Goal: Task Accomplishment & Management: Manage account settings

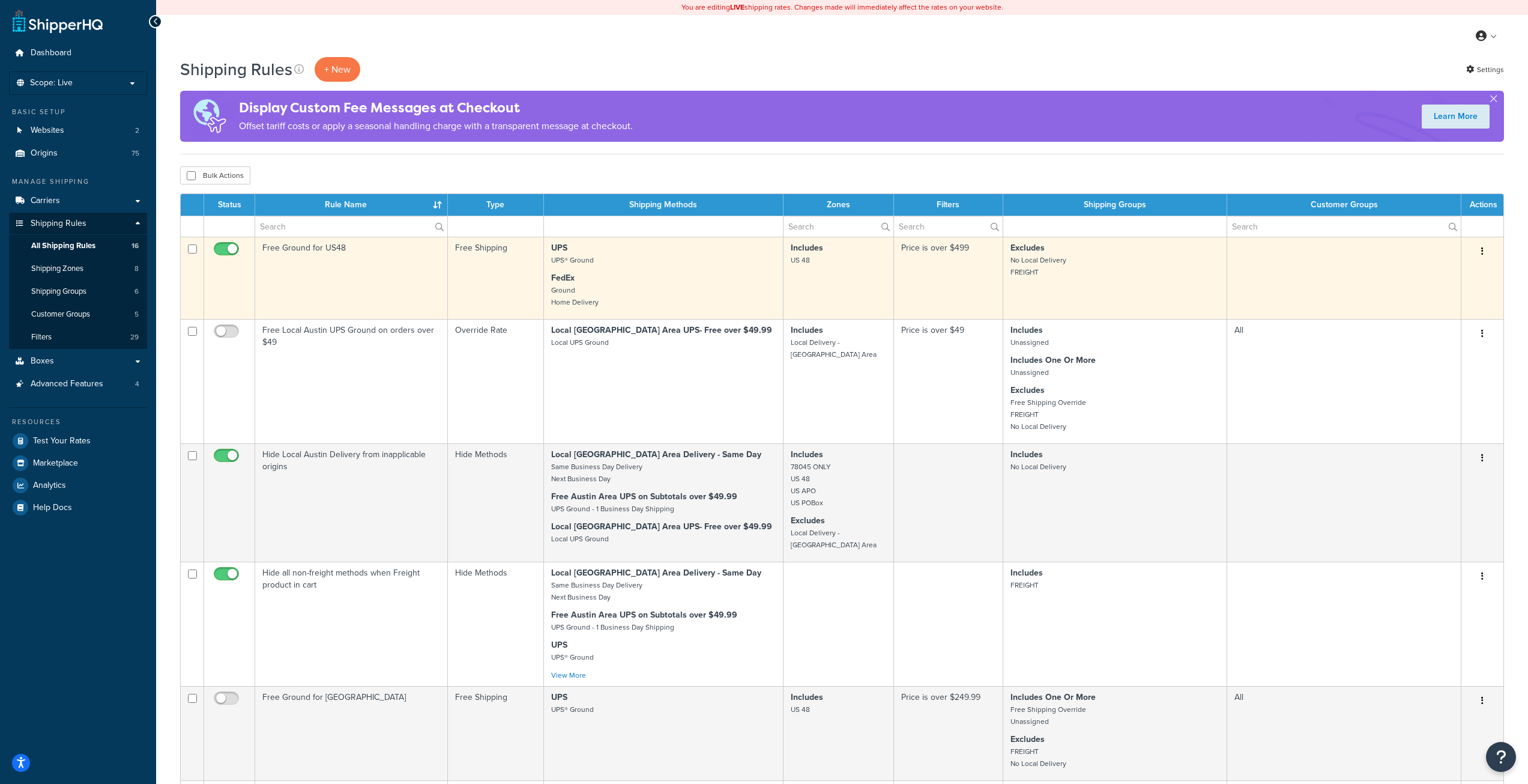
click at [761, 271] on td "UPS UPS® Ground FedEx Ground Home Delivery" at bounding box center [664, 277] width 240 height 83
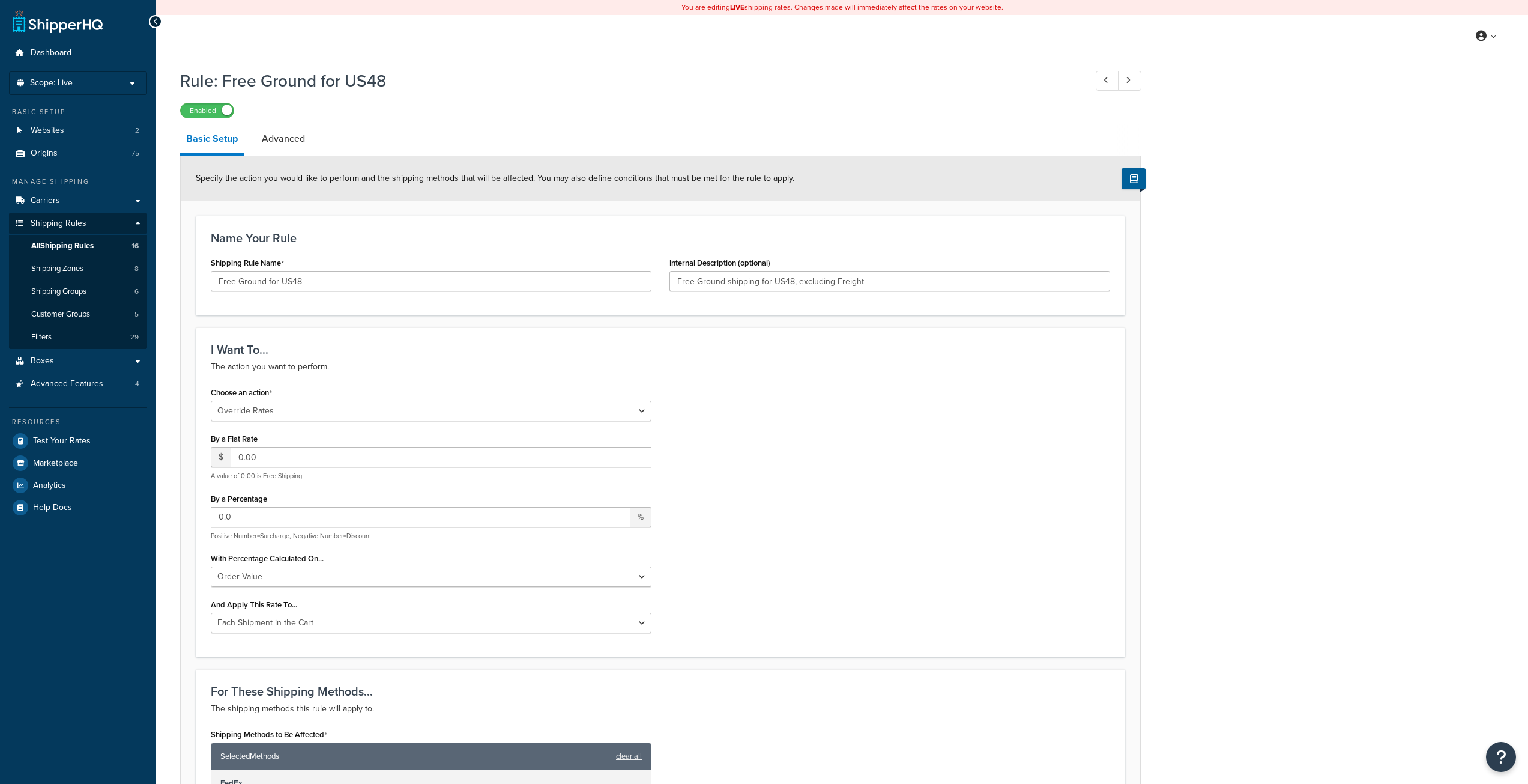
select select "OVERRIDE"
click at [297, 147] on link "Advanced" at bounding box center [283, 138] width 56 height 29
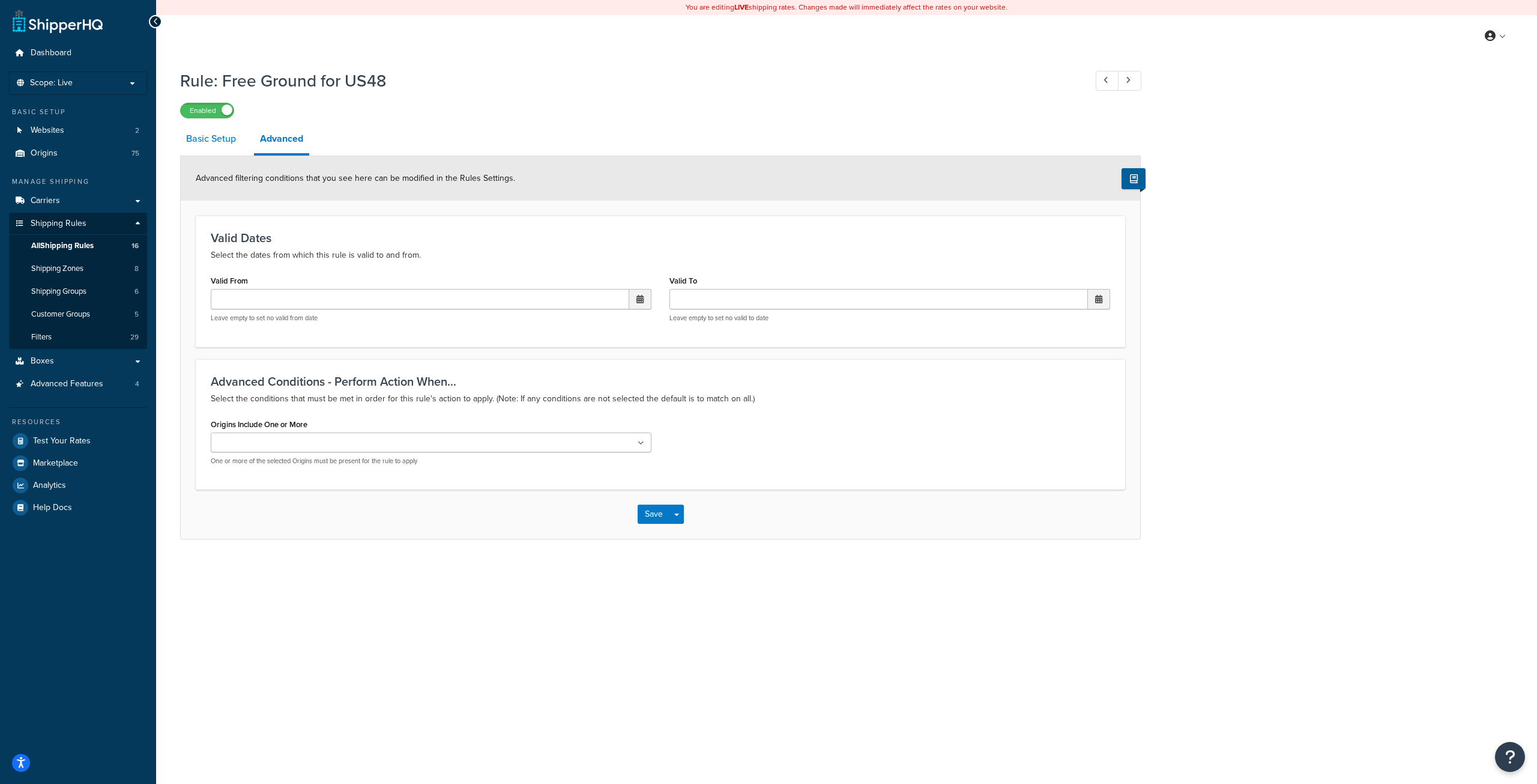
click at [219, 152] on link "Basic Setup" at bounding box center [210, 138] width 62 height 29
select select "OVERRIDE"
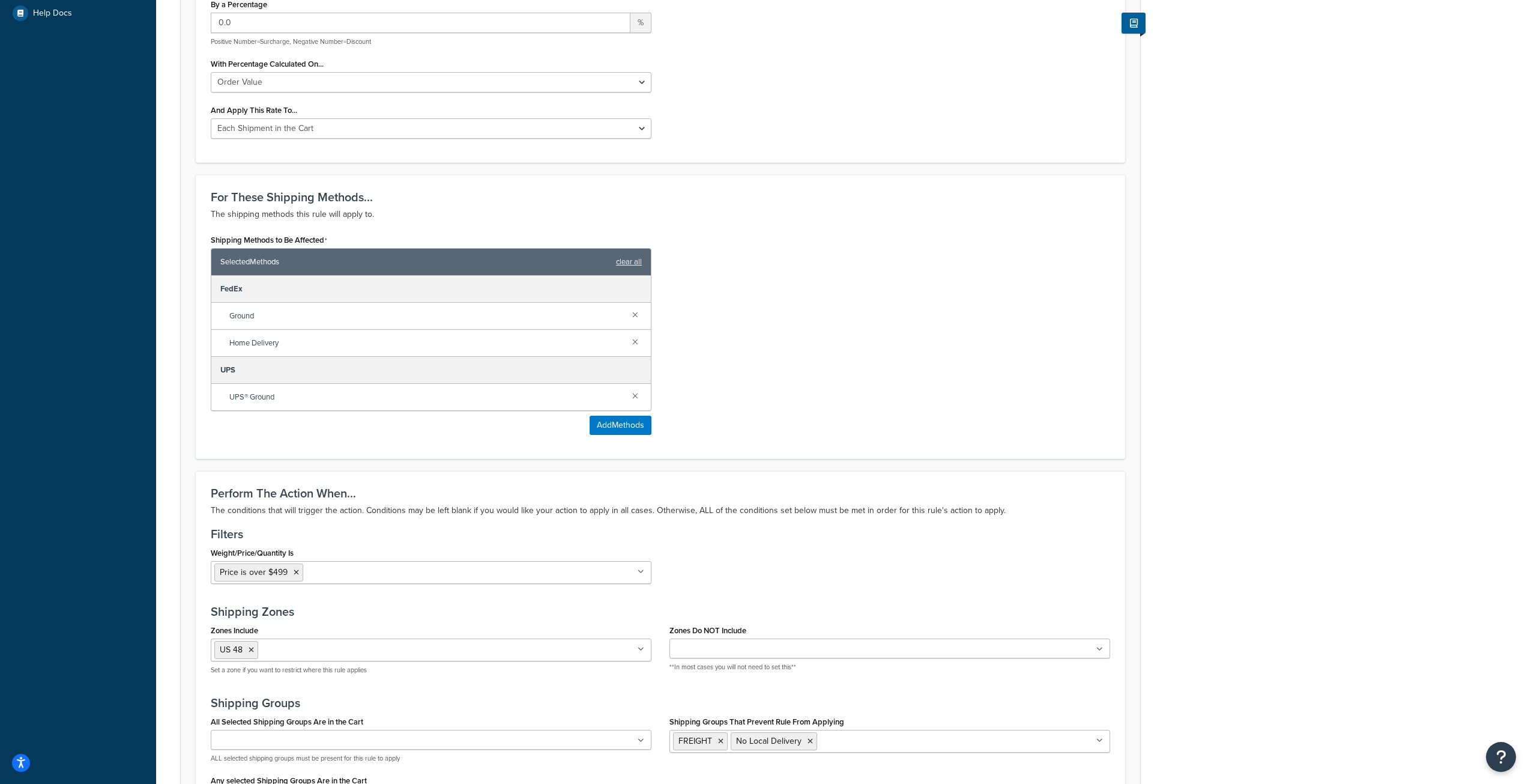
scroll to position [541, 0]
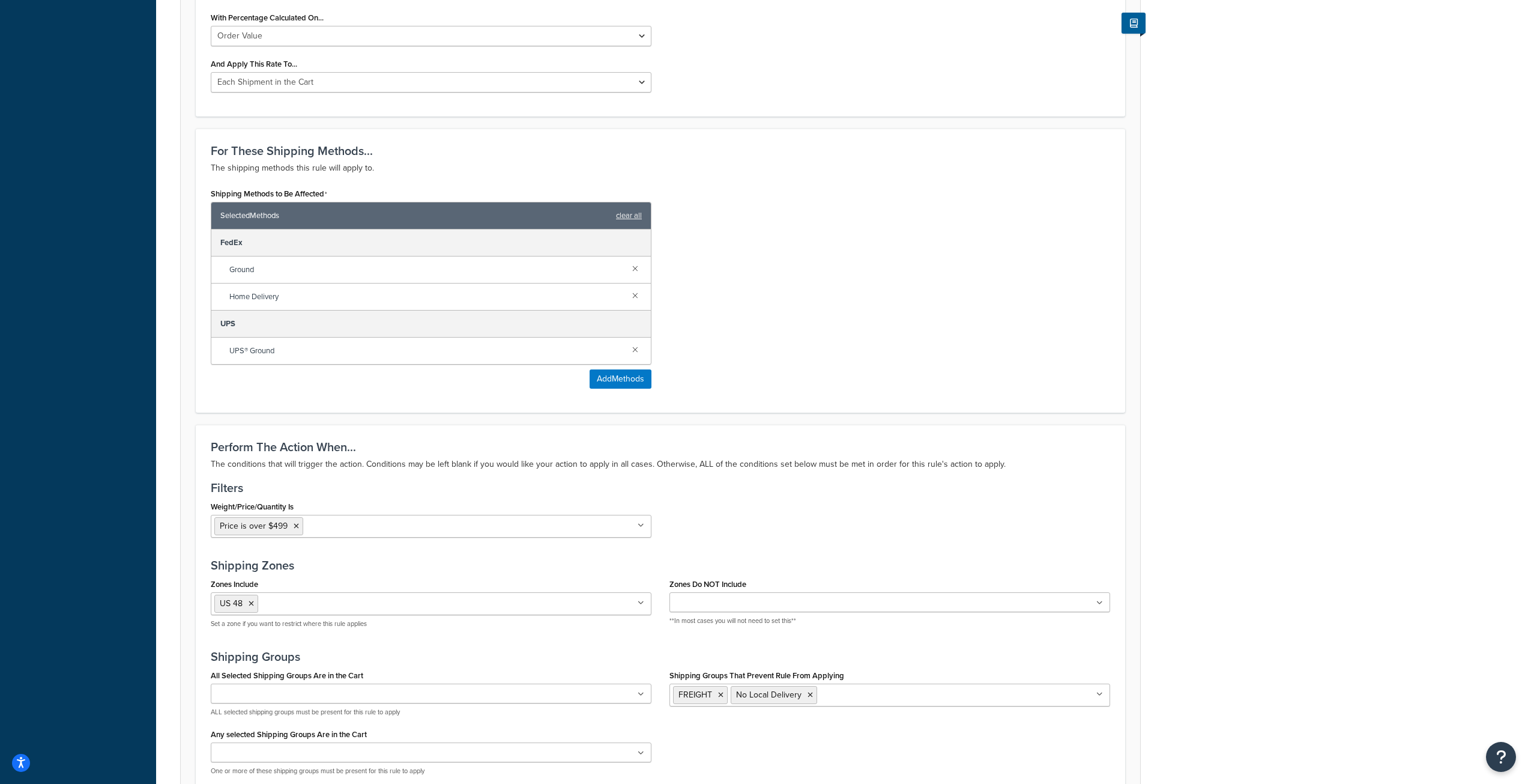
click at [294, 528] on icon at bounding box center [296, 526] width 5 height 7
click at [767, 519] on div "Weight/Price/Quantity Is Price < 49.99 for Whole Cart $0.00 below 49.99 below 5…" at bounding box center [661, 522] width 918 height 49
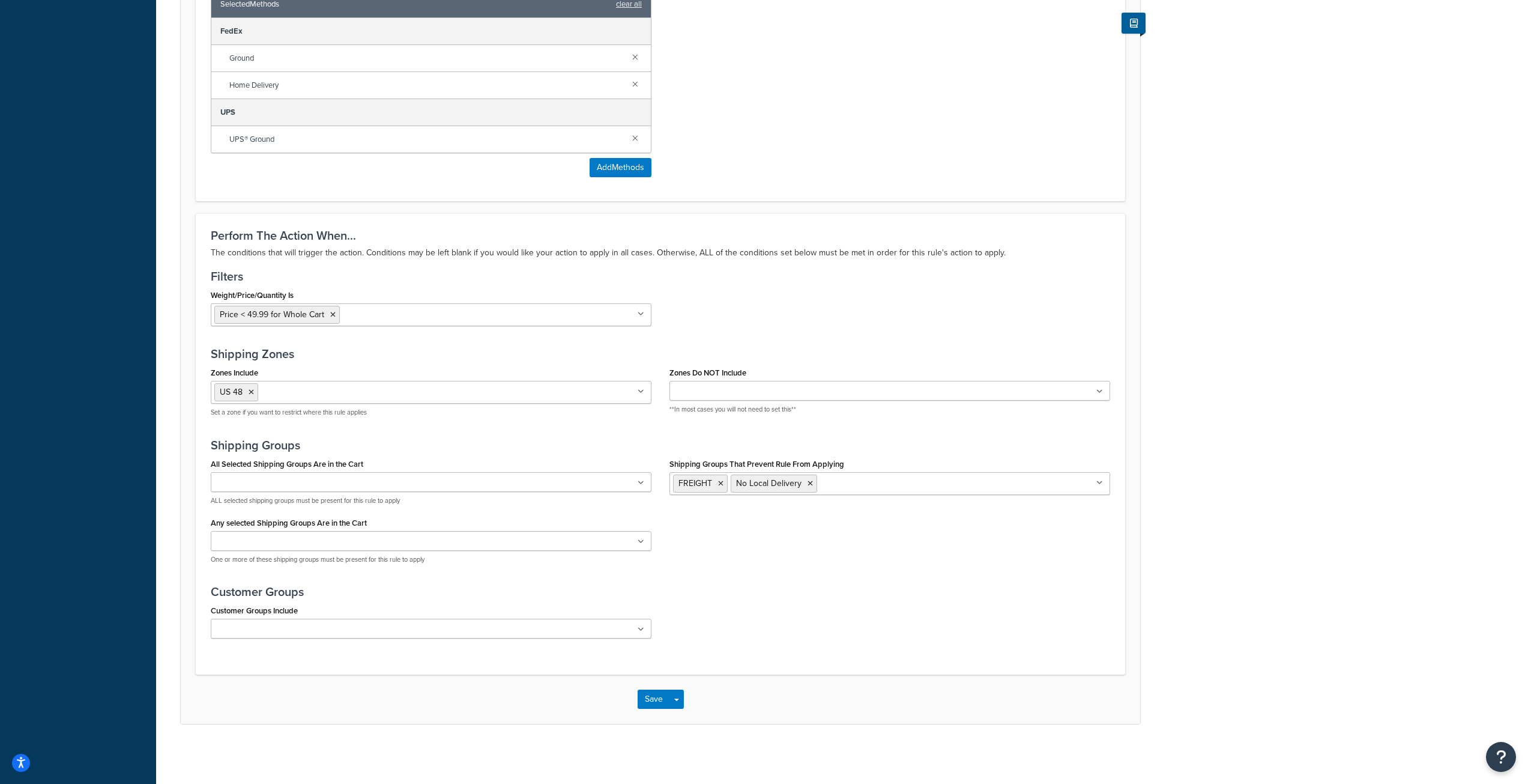
scroll to position [753, 0]
click at [652, 701] on button "Save" at bounding box center [654, 698] width 32 height 19
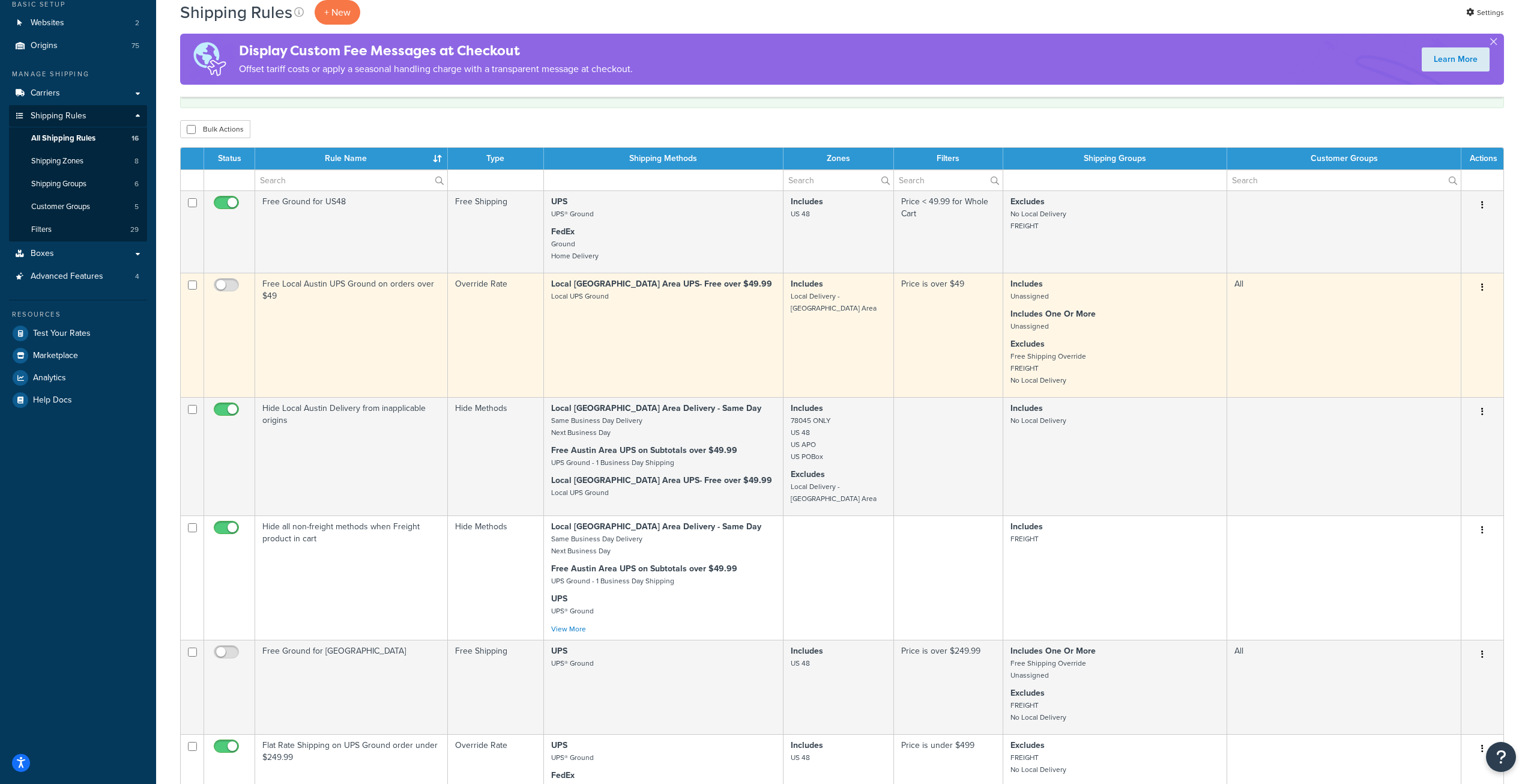
scroll to position [120, 0]
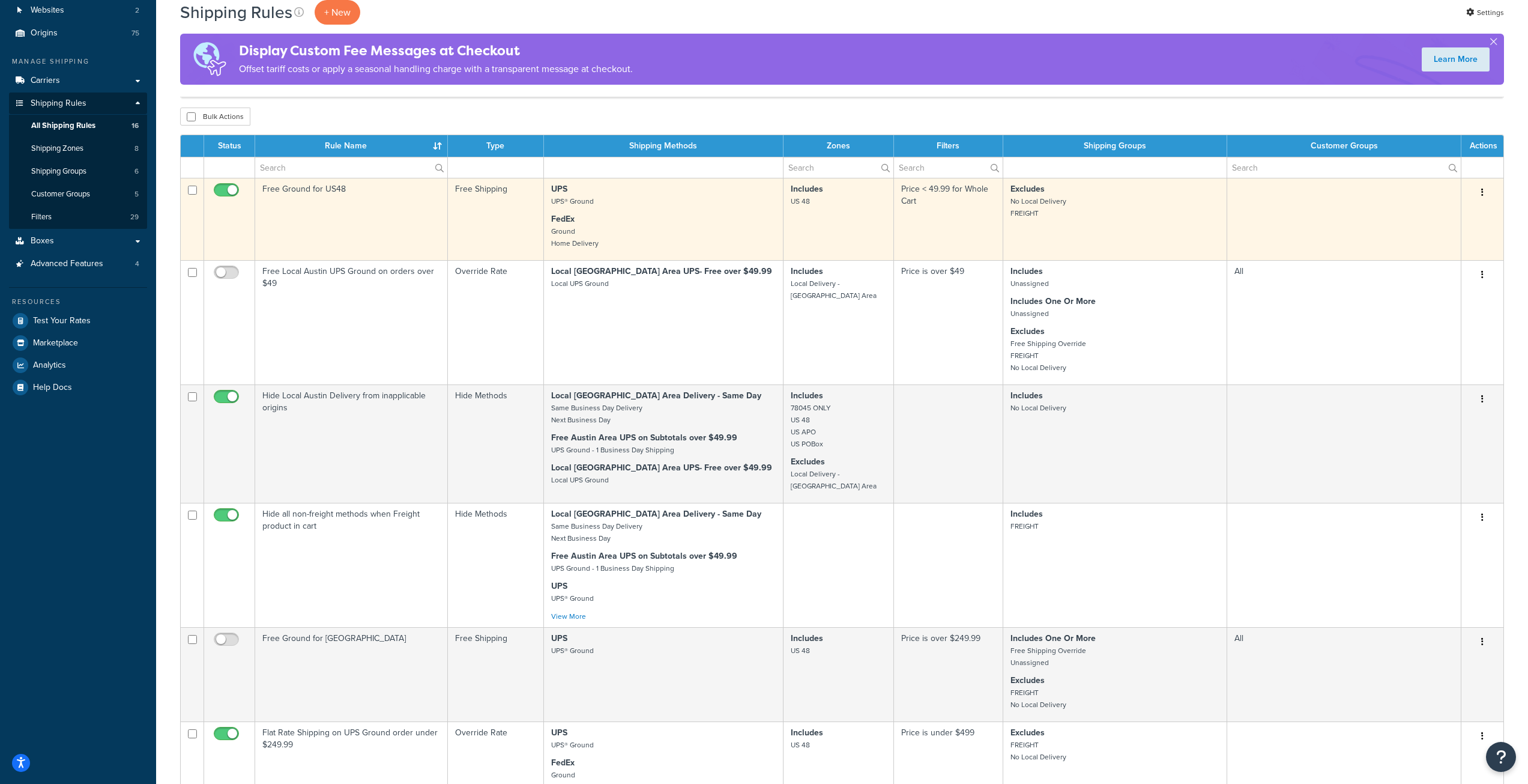
click at [933, 228] on td "Price < 49.99 for Whole Cart" at bounding box center [949, 218] width 110 height 83
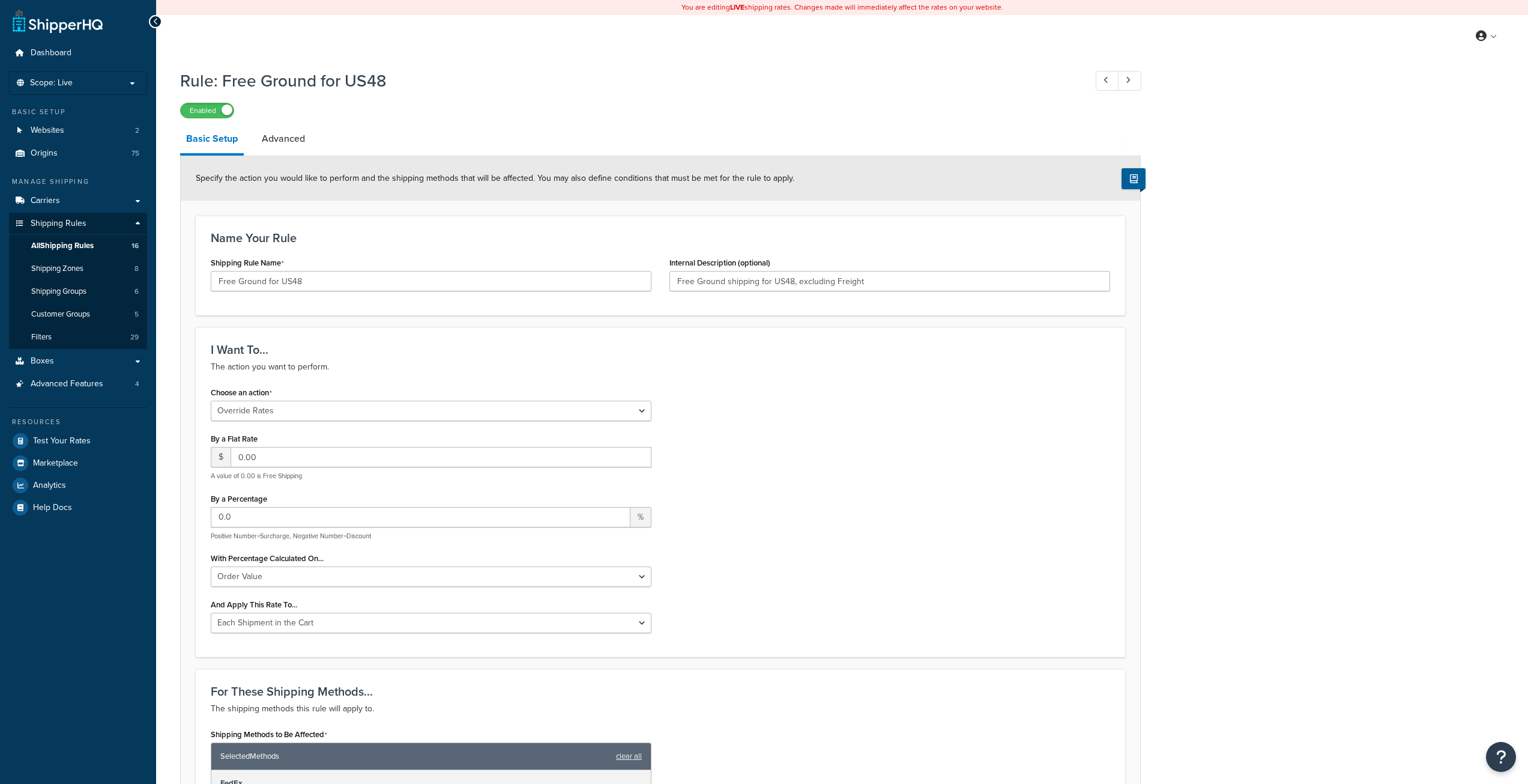
select select "OVERRIDE"
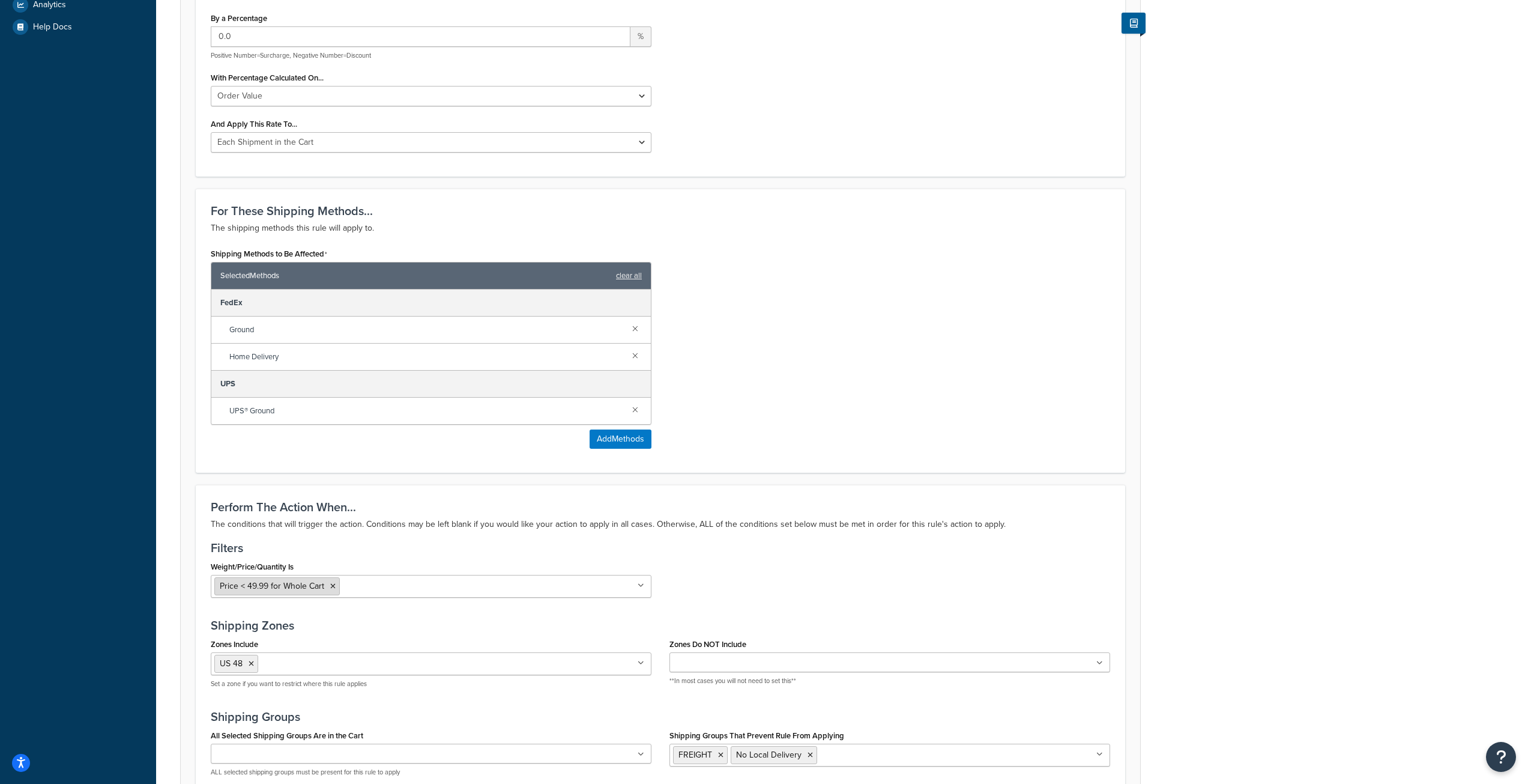
click at [335, 586] on icon at bounding box center [333, 586] width 5 height 7
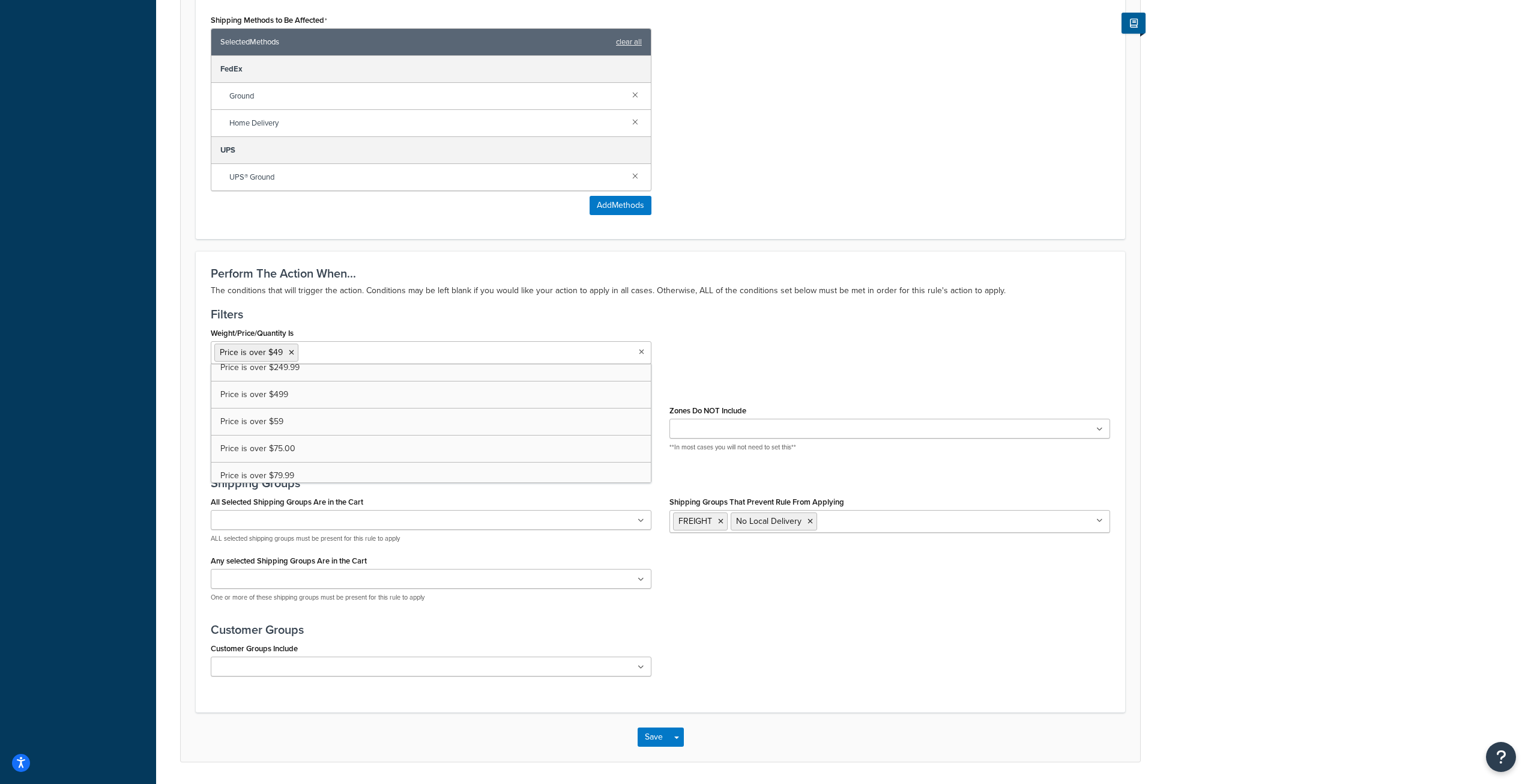
scroll to position [753, 0]
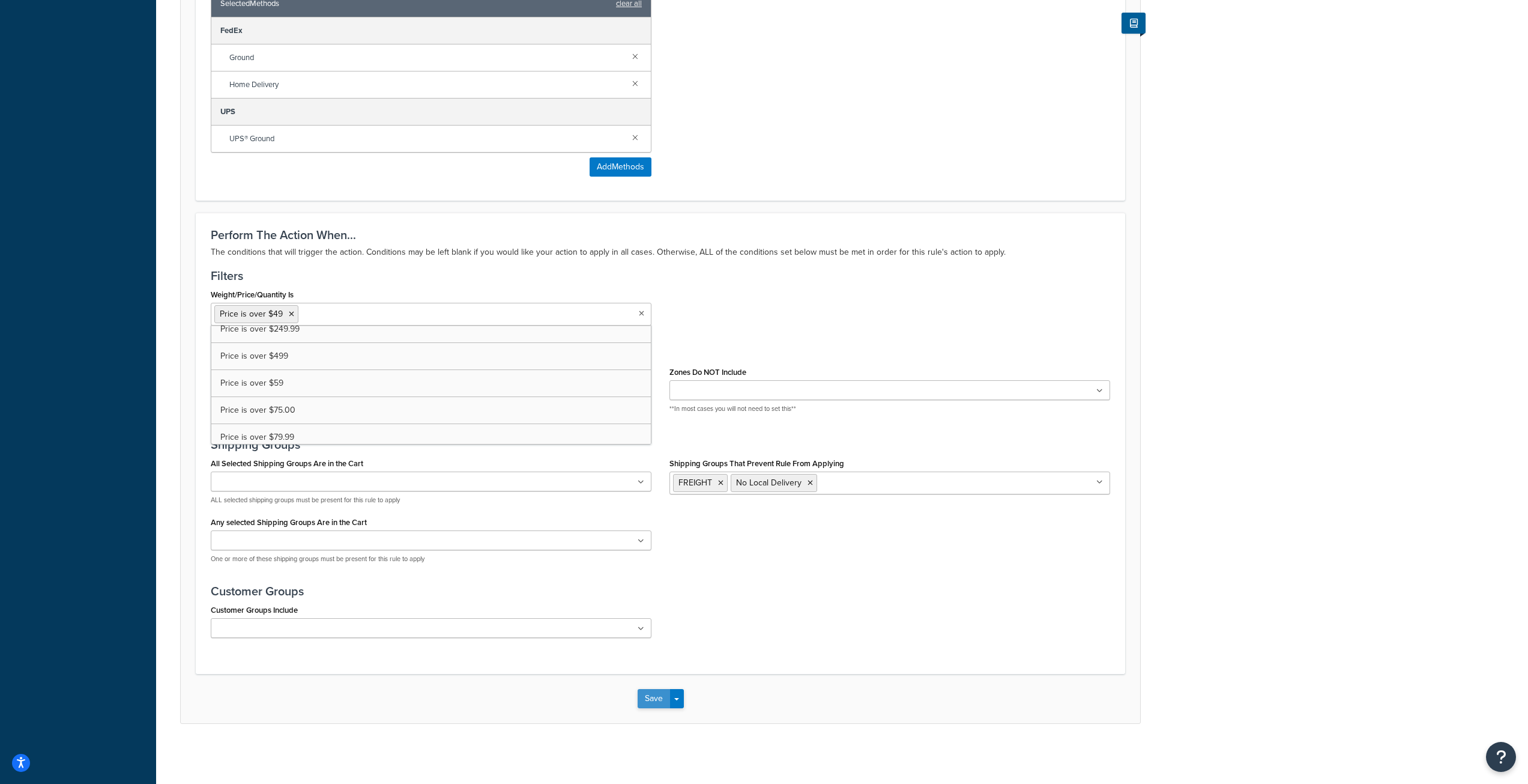
click at [649, 704] on button "Save" at bounding box center [654, 698] width 32 height 19
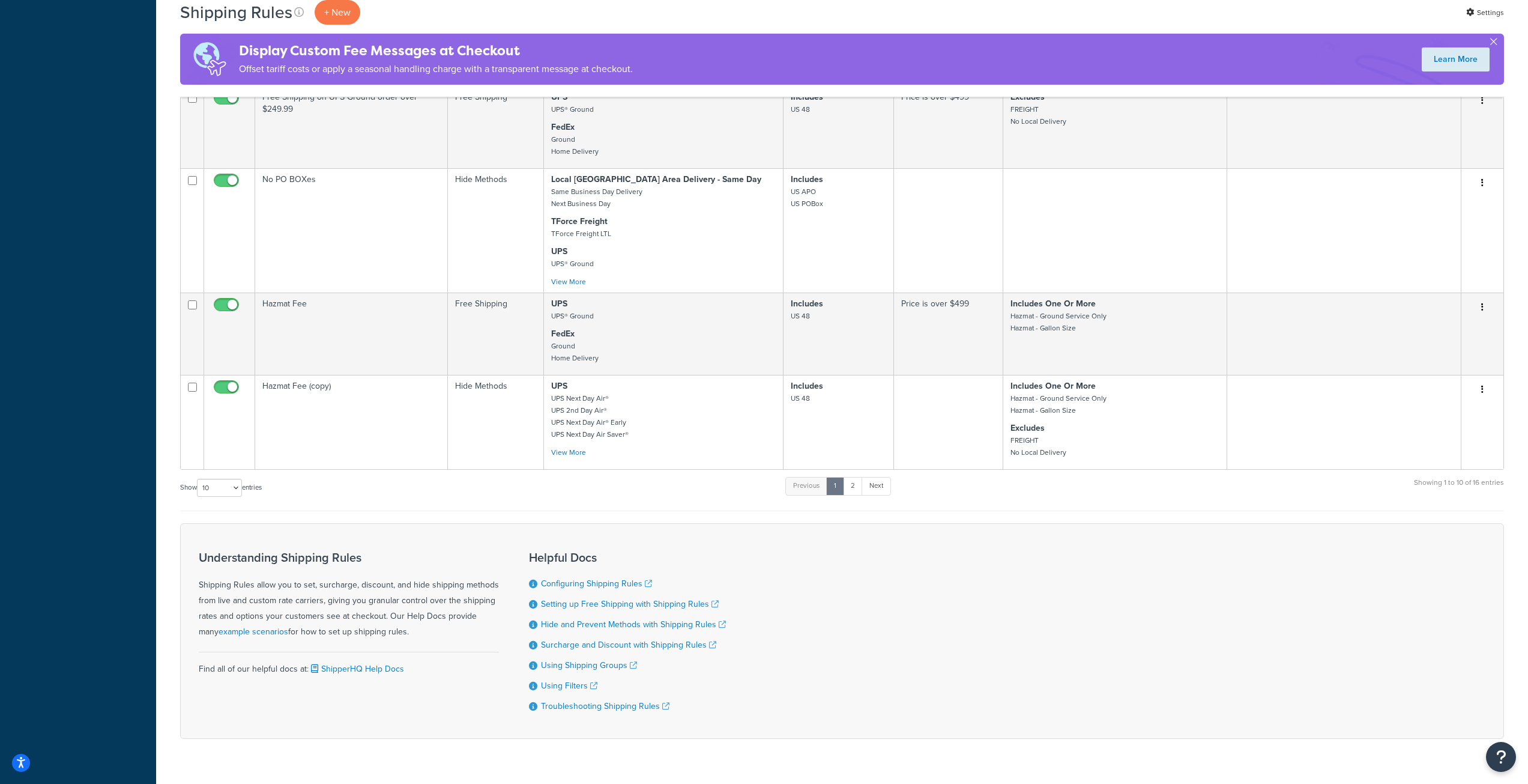
scroll to position [840, 0]
click at [855, 484] on link "2" at bounding box center [853, 482] width 20 height 18
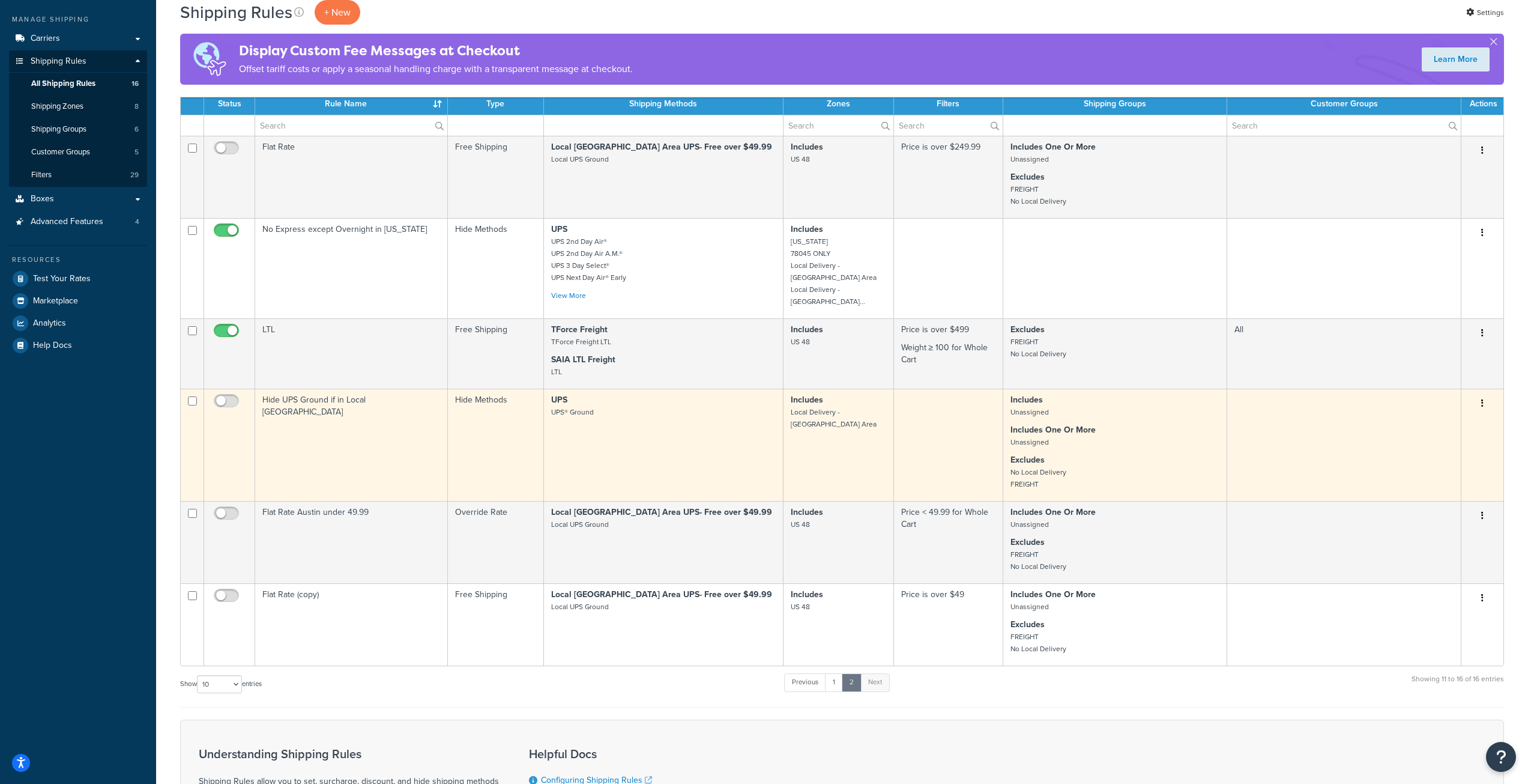
scroll to position [133, 0]
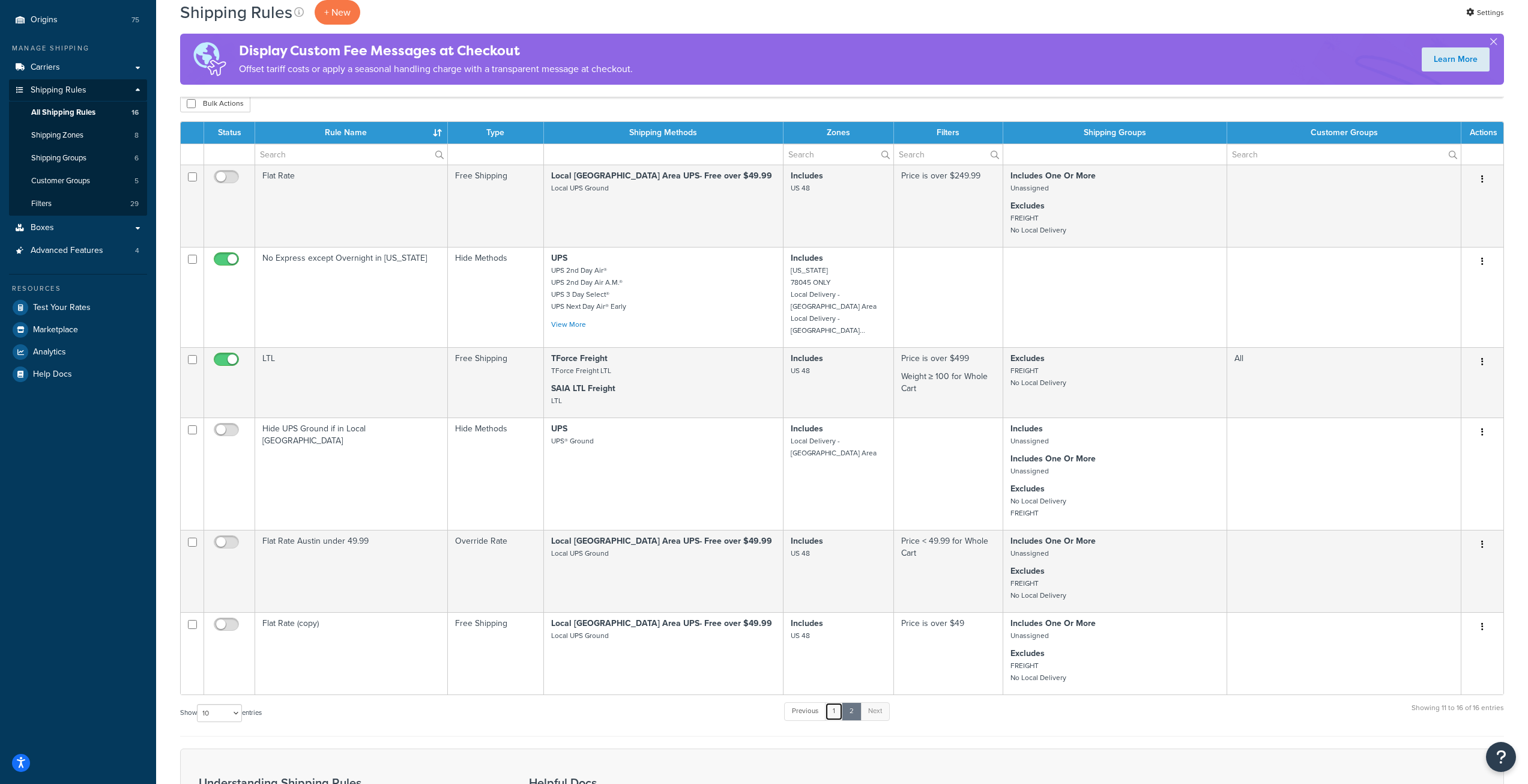
click at [838, 702] on link "1" at bounding box center [834, 711] width 18 height 18
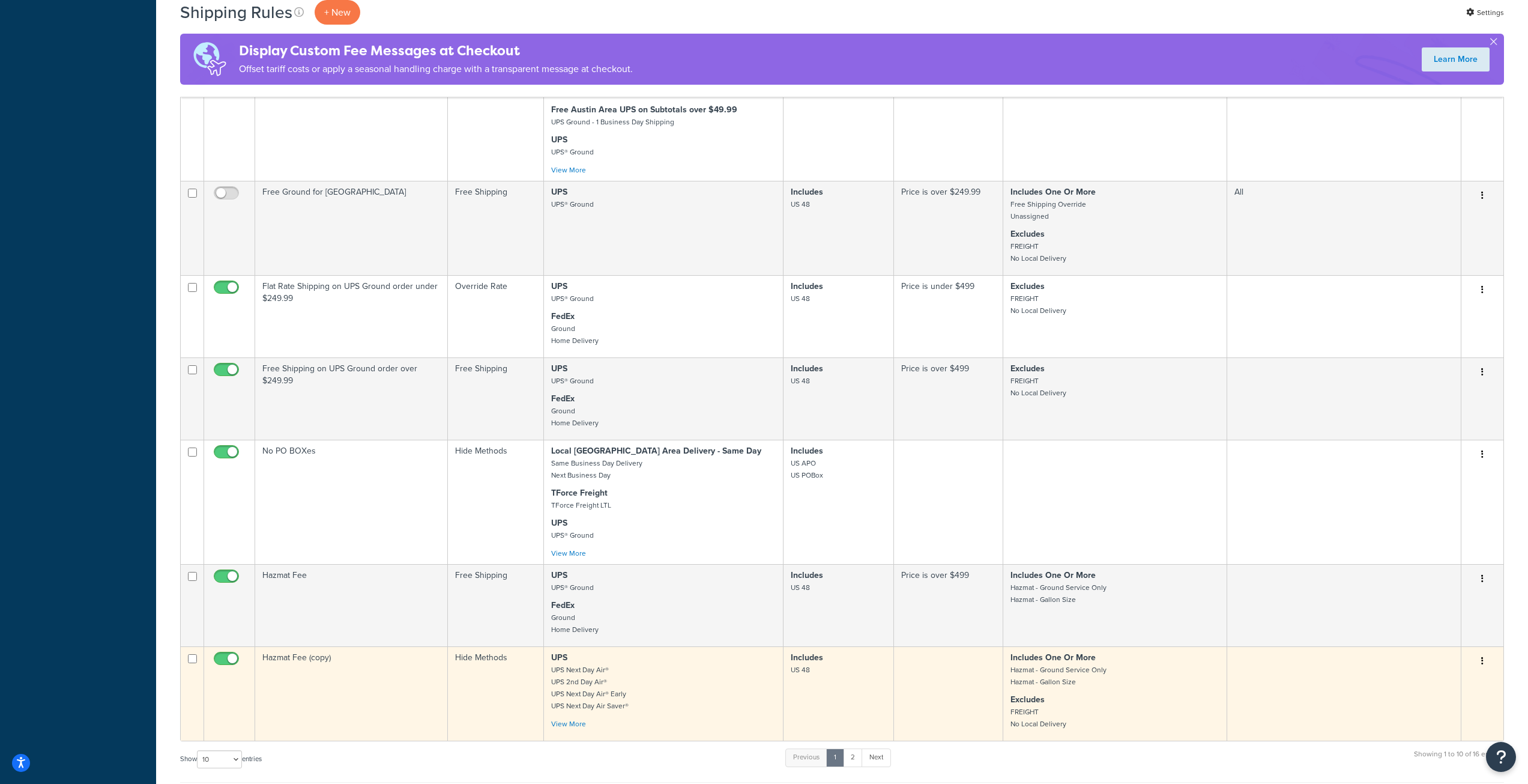
scroll to position [558, 0]
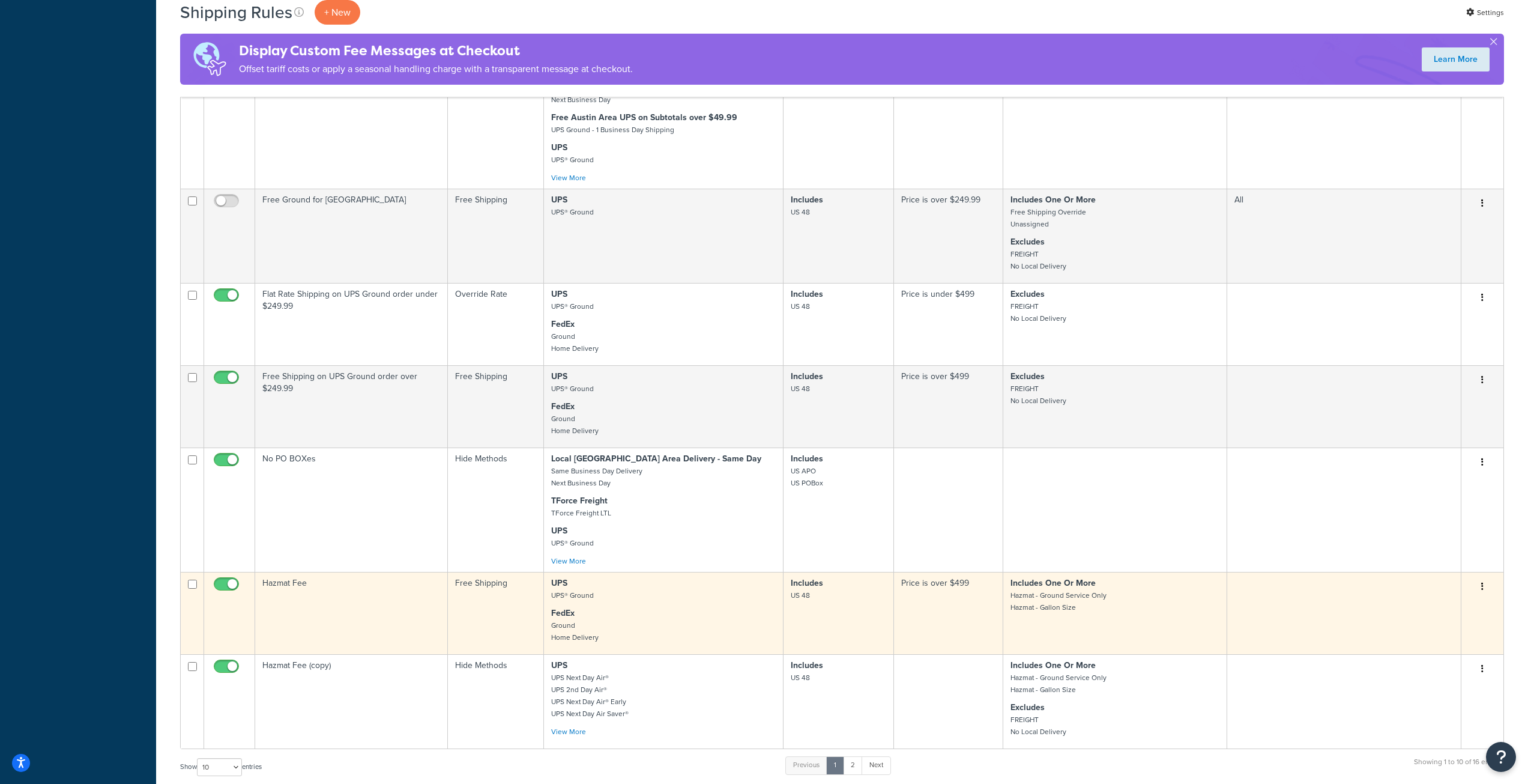
click at [953, 624] on td "Price is over $499" at bounding box center [949, 613] width 110 height 83
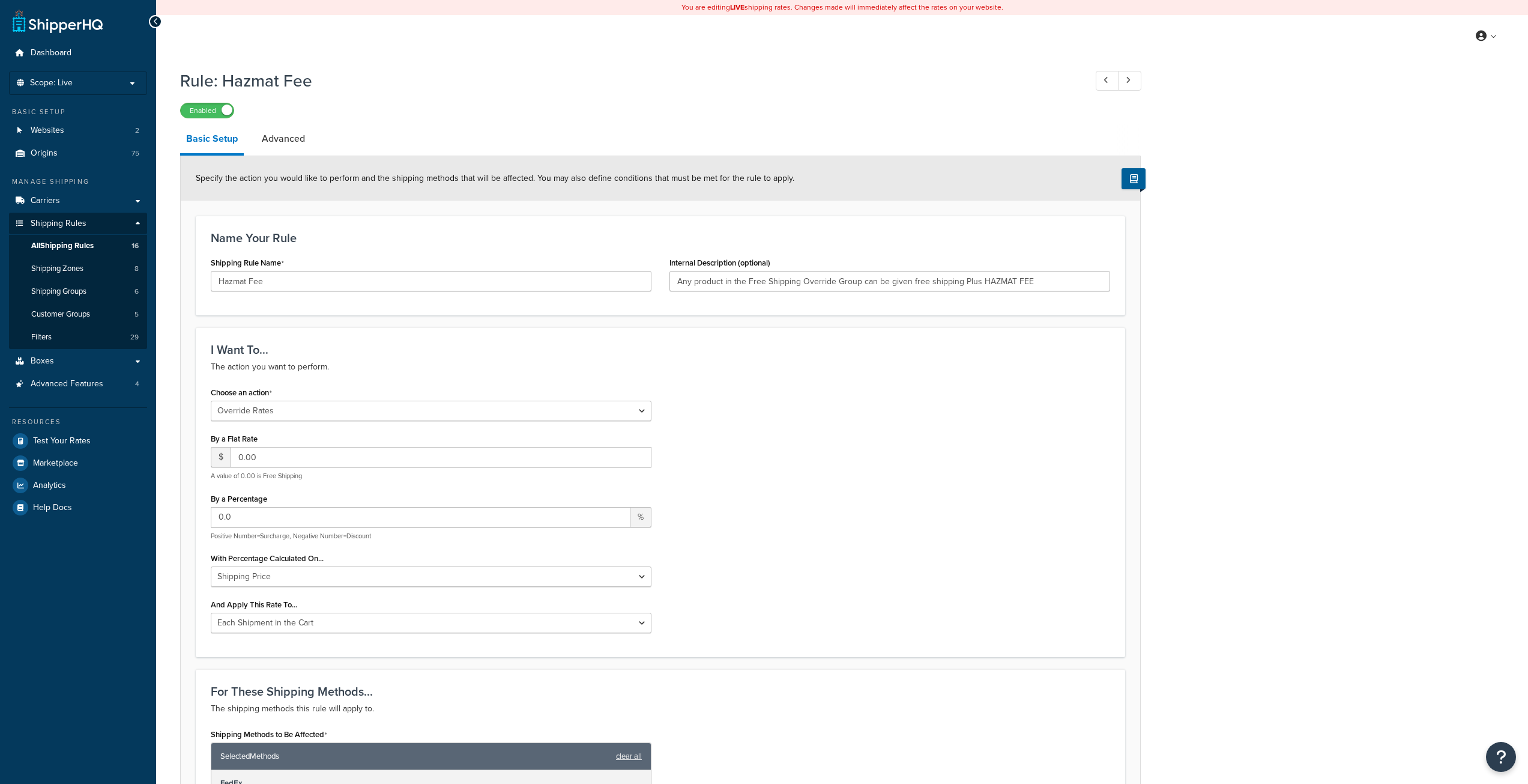
select select "OVERRIDE"
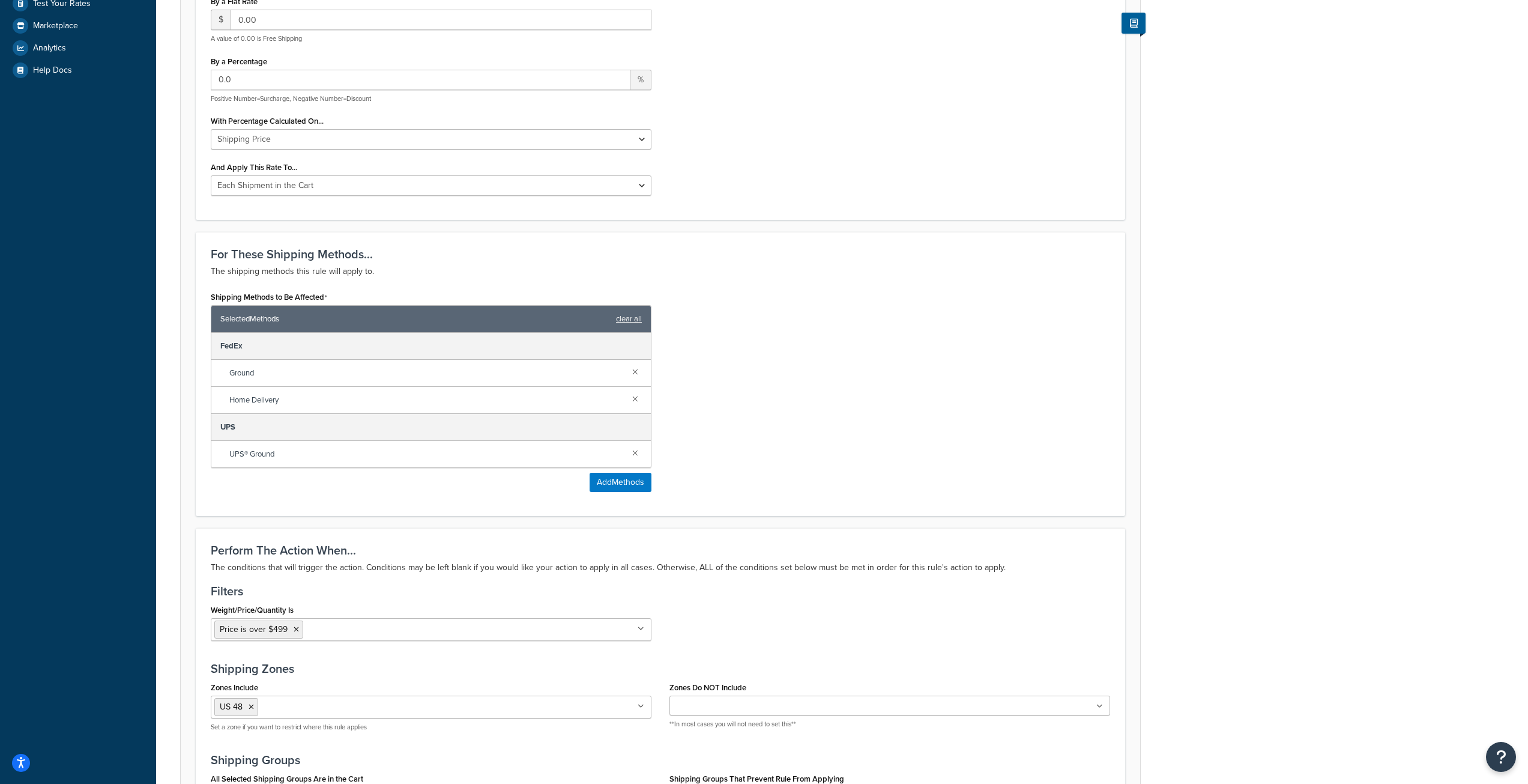
scroll to position [541, 0]
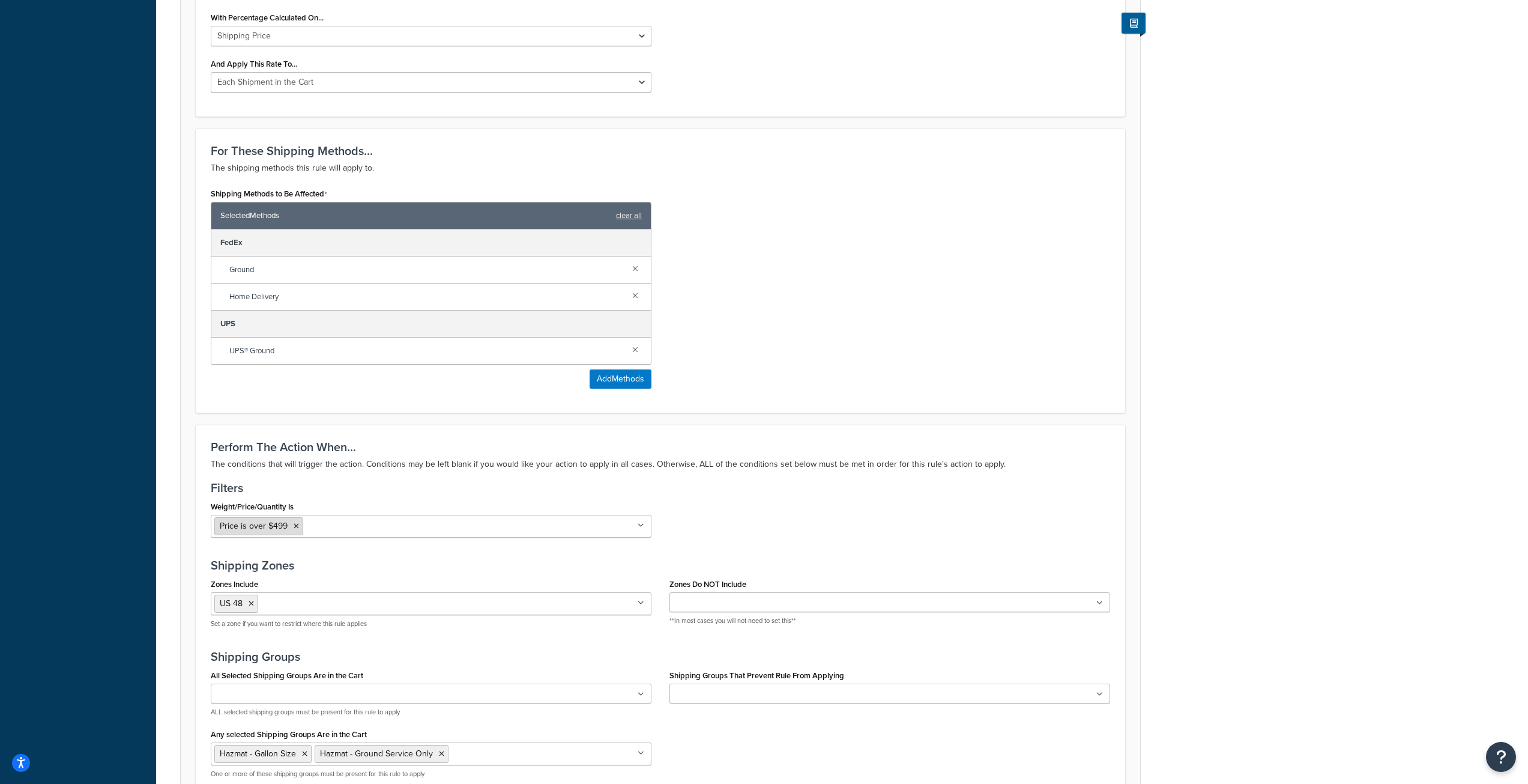
click at [296, 527] on icon at bounding box center [296, 526] width 5 height 7
click at [887, 504] on div "Weight/Price/Quantity Is Price is over $49 $0.00 below 49.99 below 59 Cart weig…" at bounding box center [661, 522] width 918 height 49
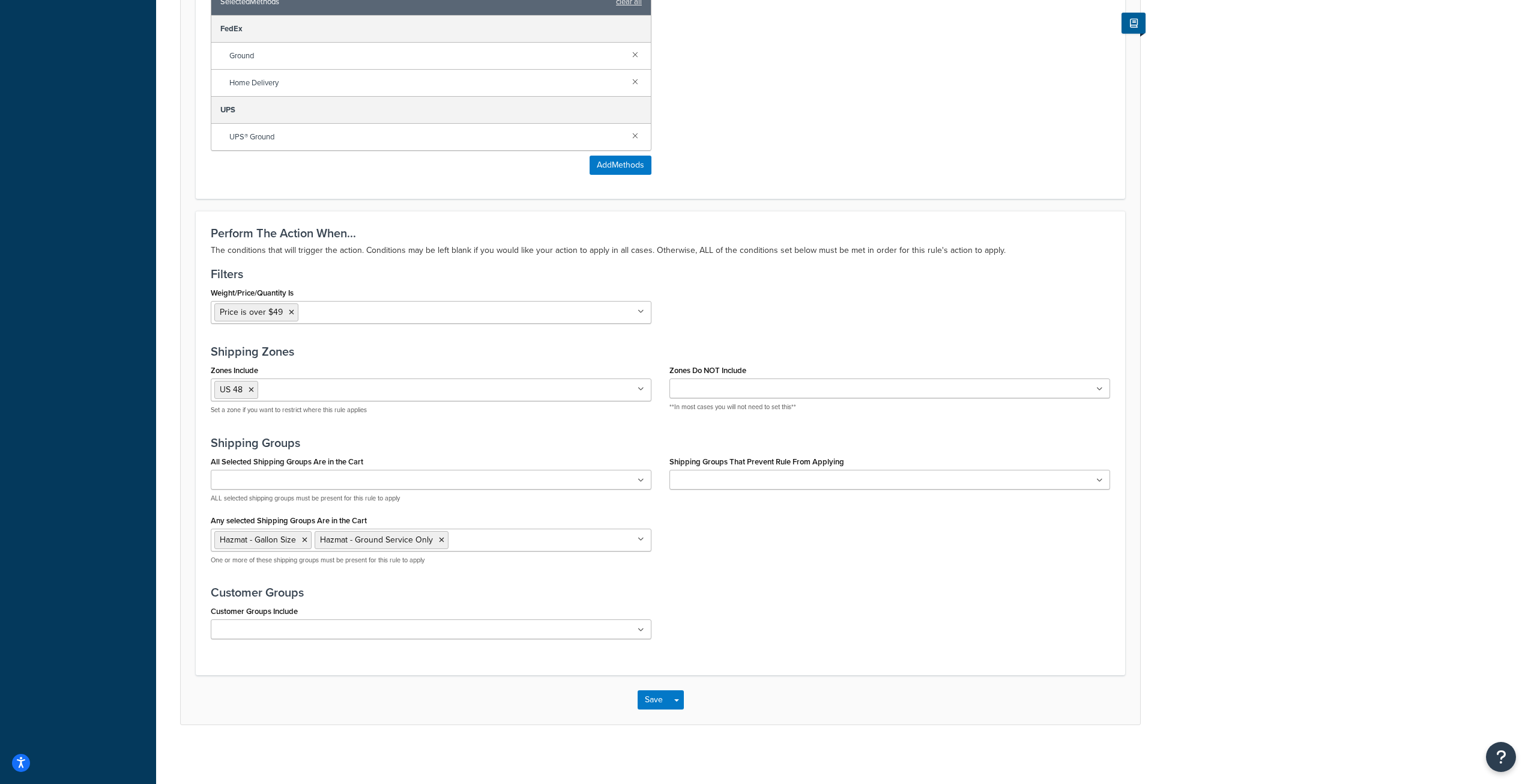
scroll to position [755, 0]
click at [657, 706] on button "Save" at bounding box center [654, 698] width 32 height 19
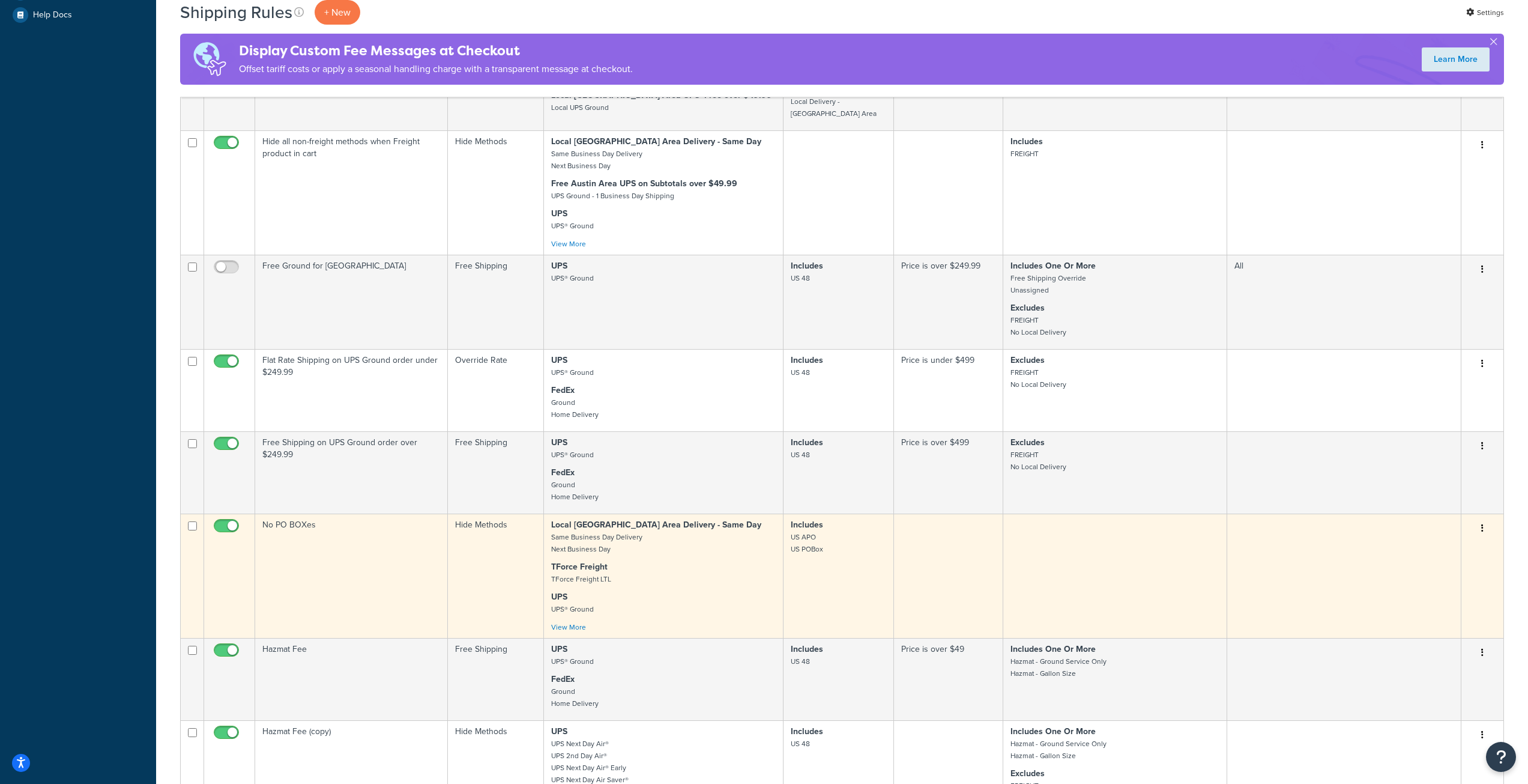
scroll to position [481, 0]
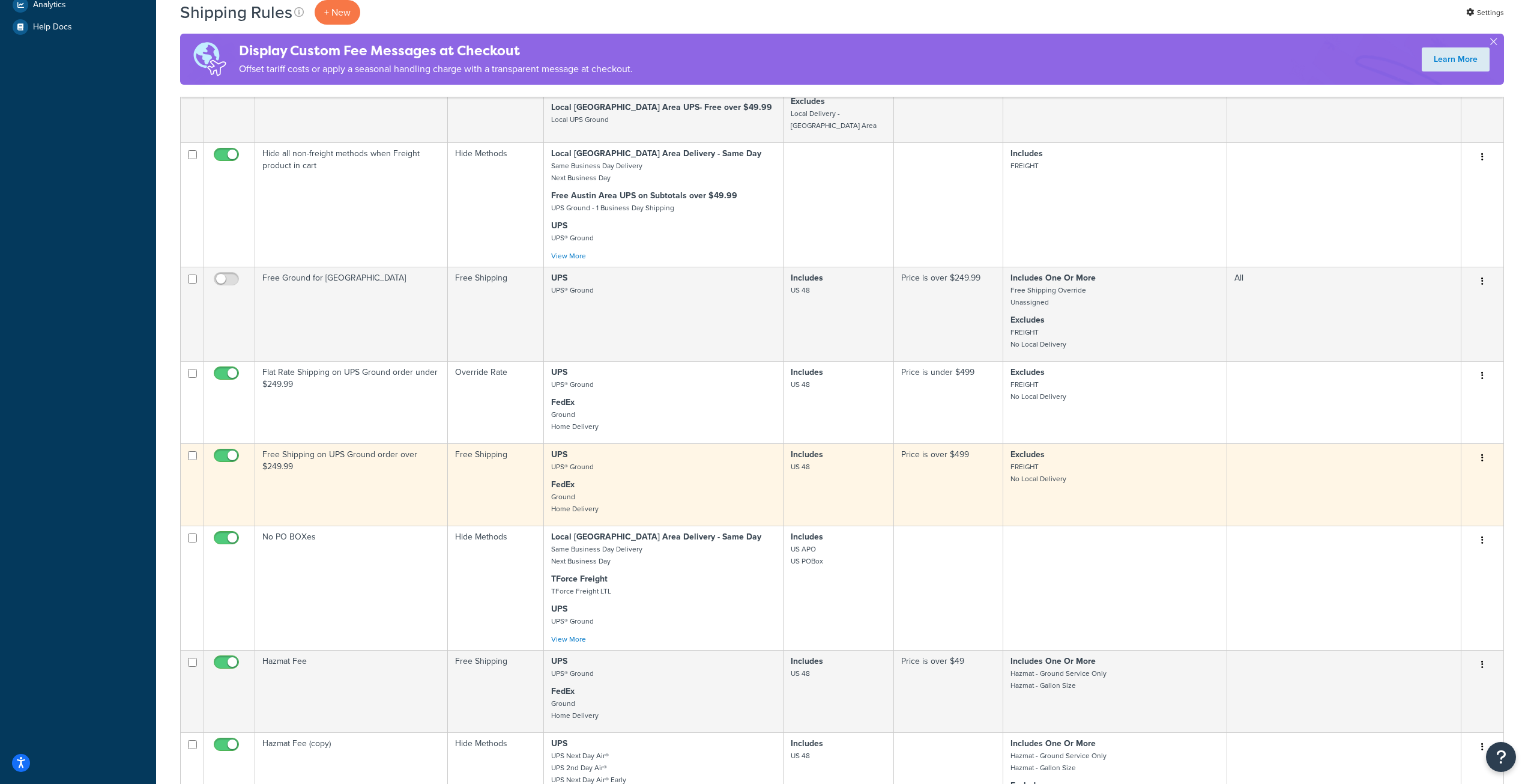
click at [944, 491] on td "Price is over $499" at bounding box center [949, 484] width 110 height 83
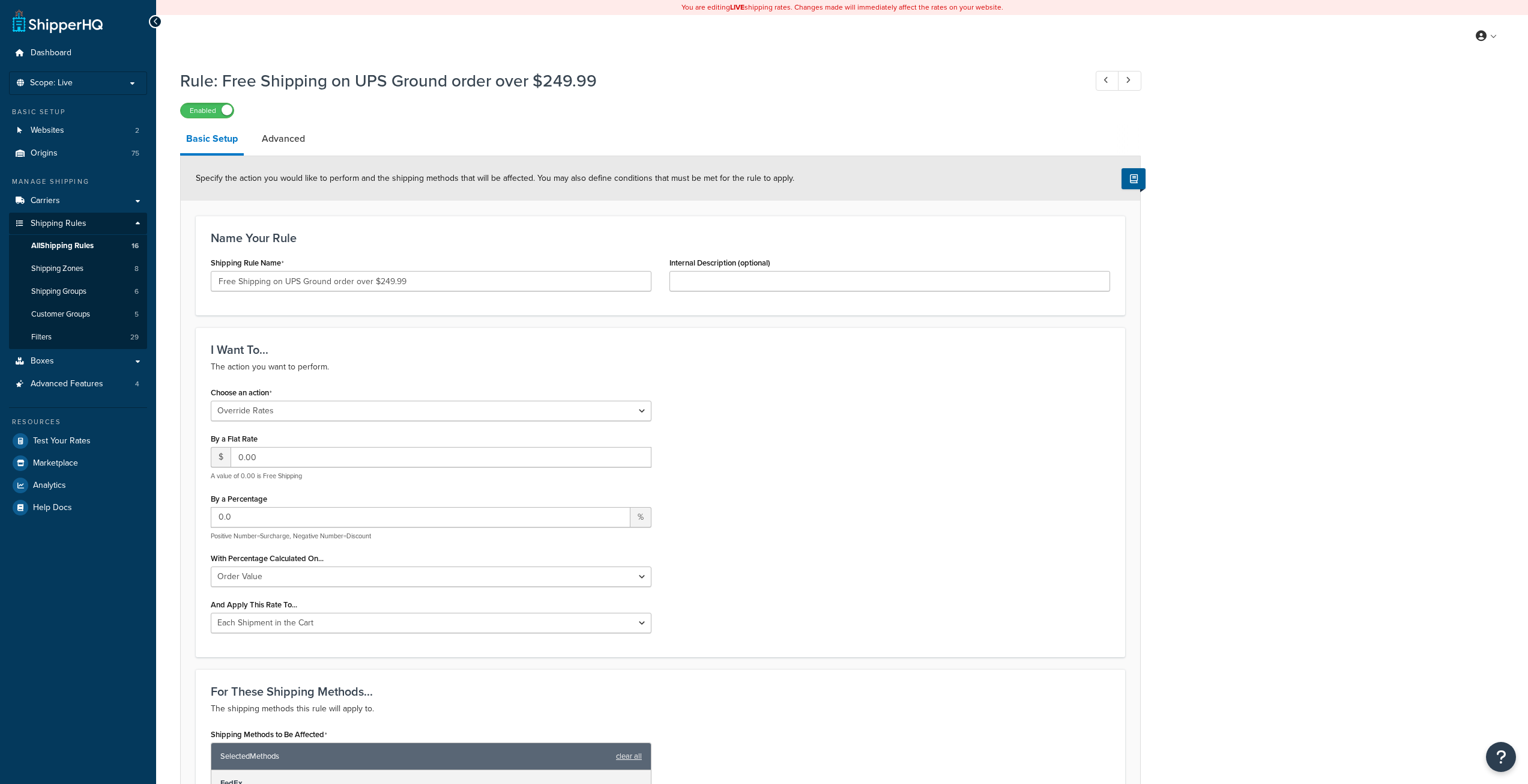
select select "OVERRIDE"
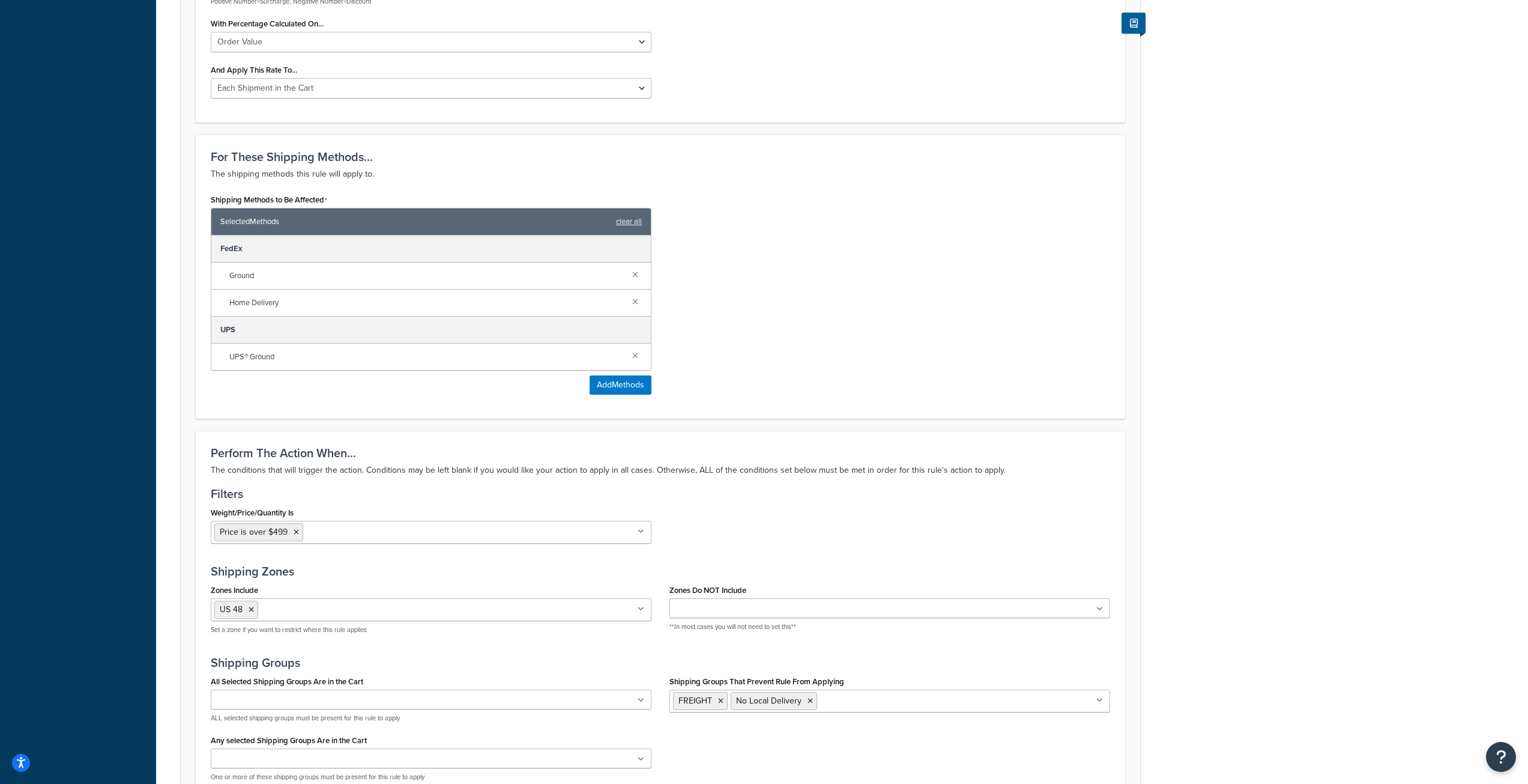
scroll to position [541, 0]
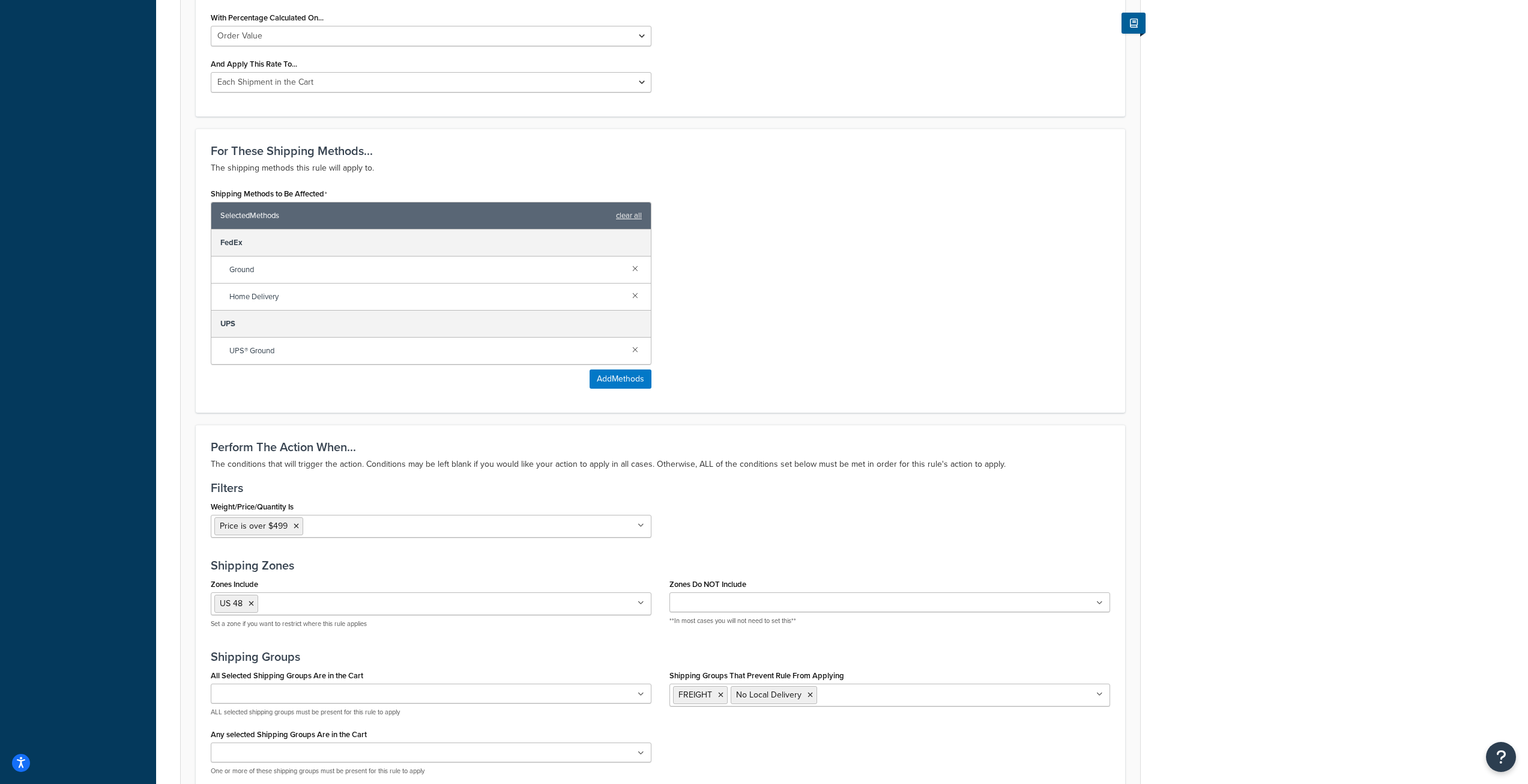
click at [294, 526] on icon at bounding box center [296, 526] width 5 height 7
click at [822, 382] on div "Shipping Methods to Be Affected Selected Methods clear all FedEx Ground Home De…" at bounding box center [661, 291] width 918 height 213
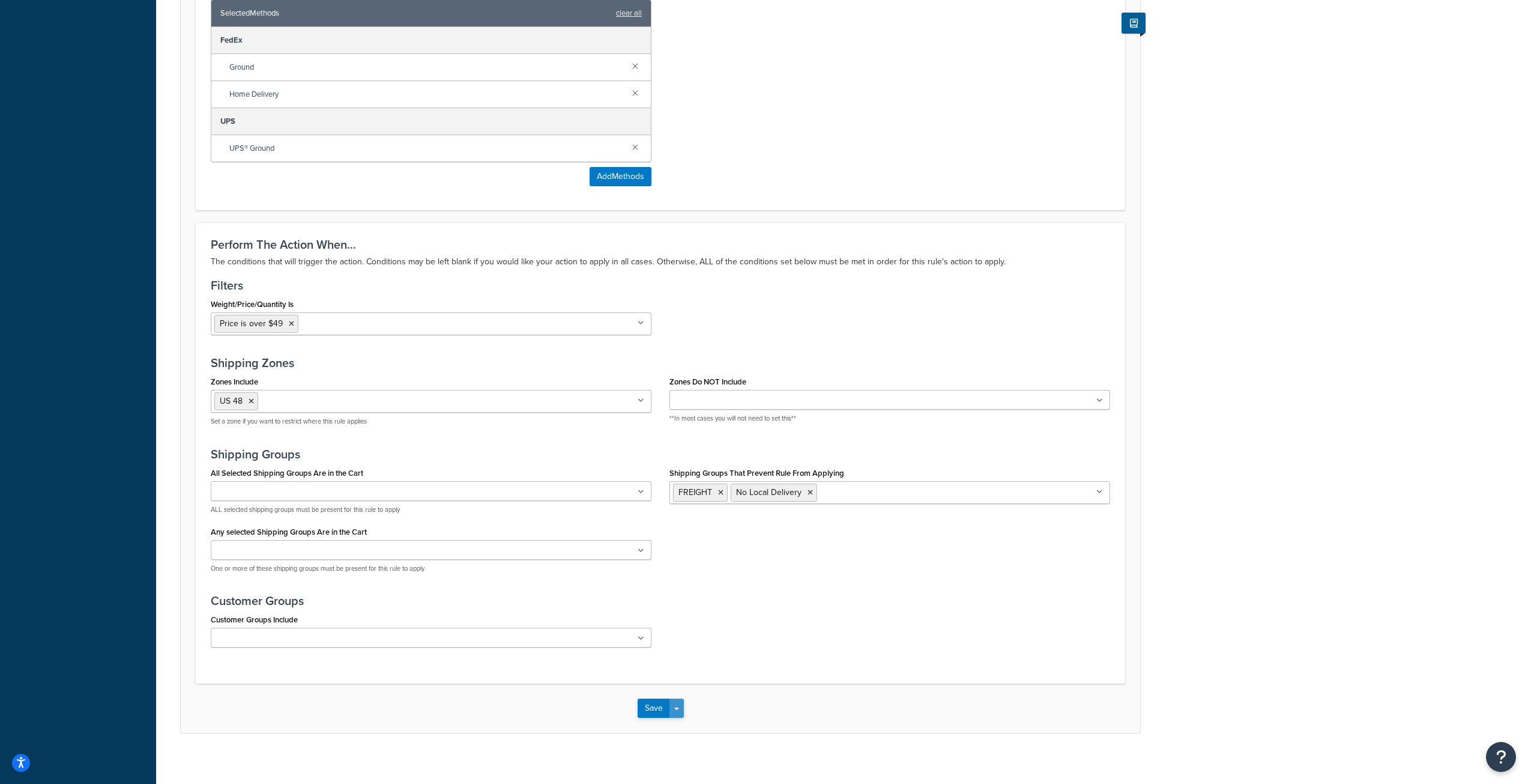
scroll to position [753, 0]
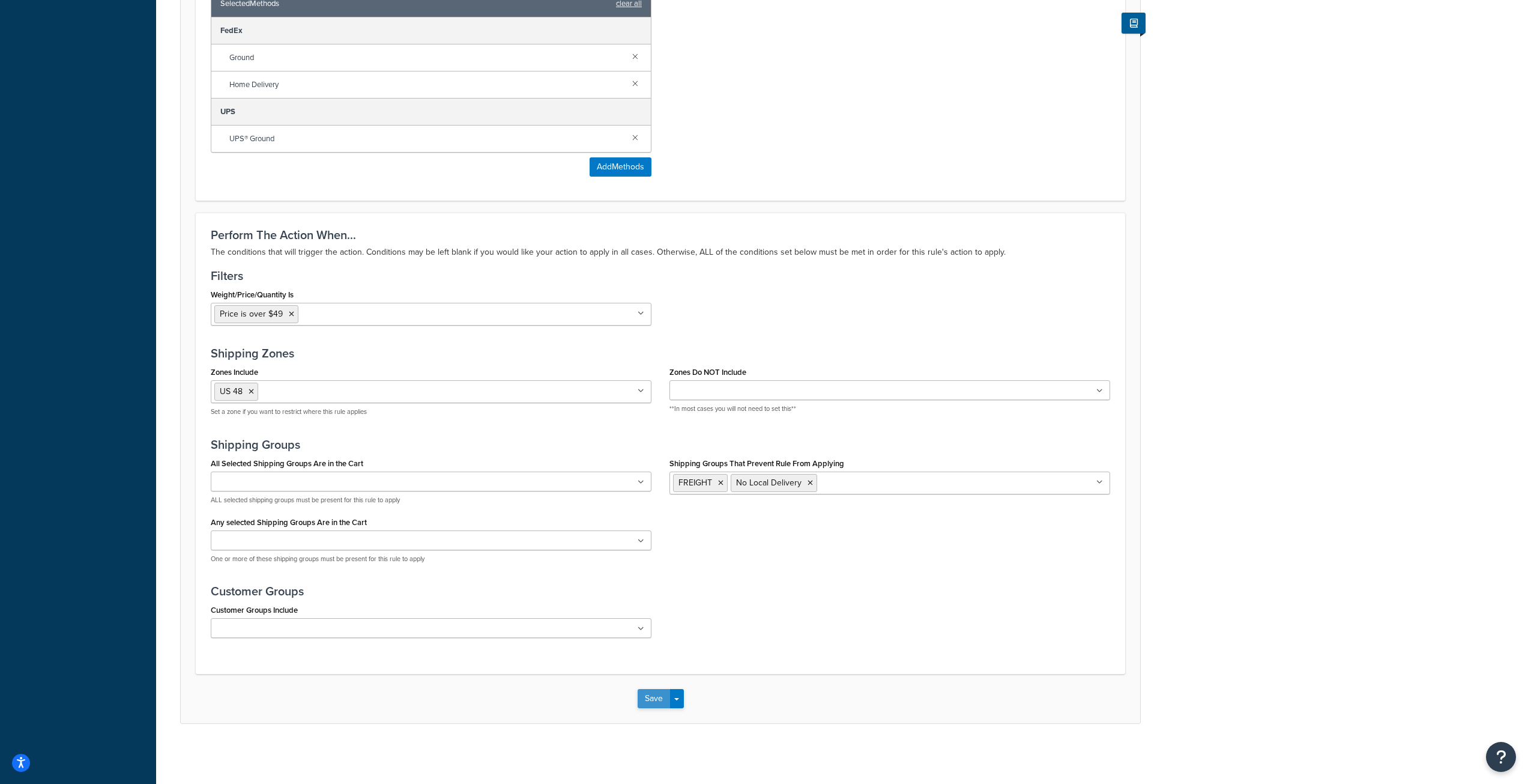
click at [649, 703] on button "Save" at bounding box center [654, 698] width 32 height 19
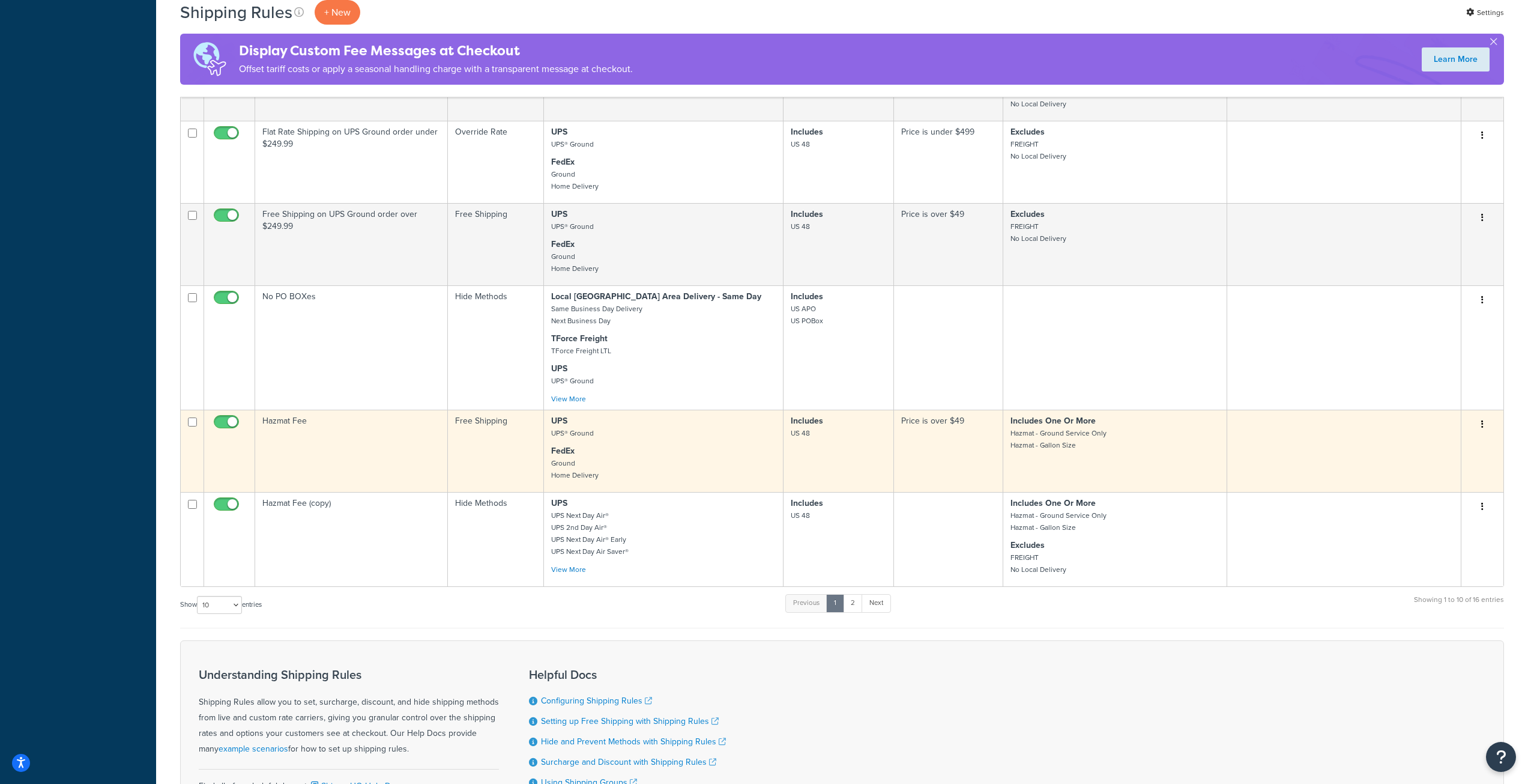
scroll to position [421, 0]
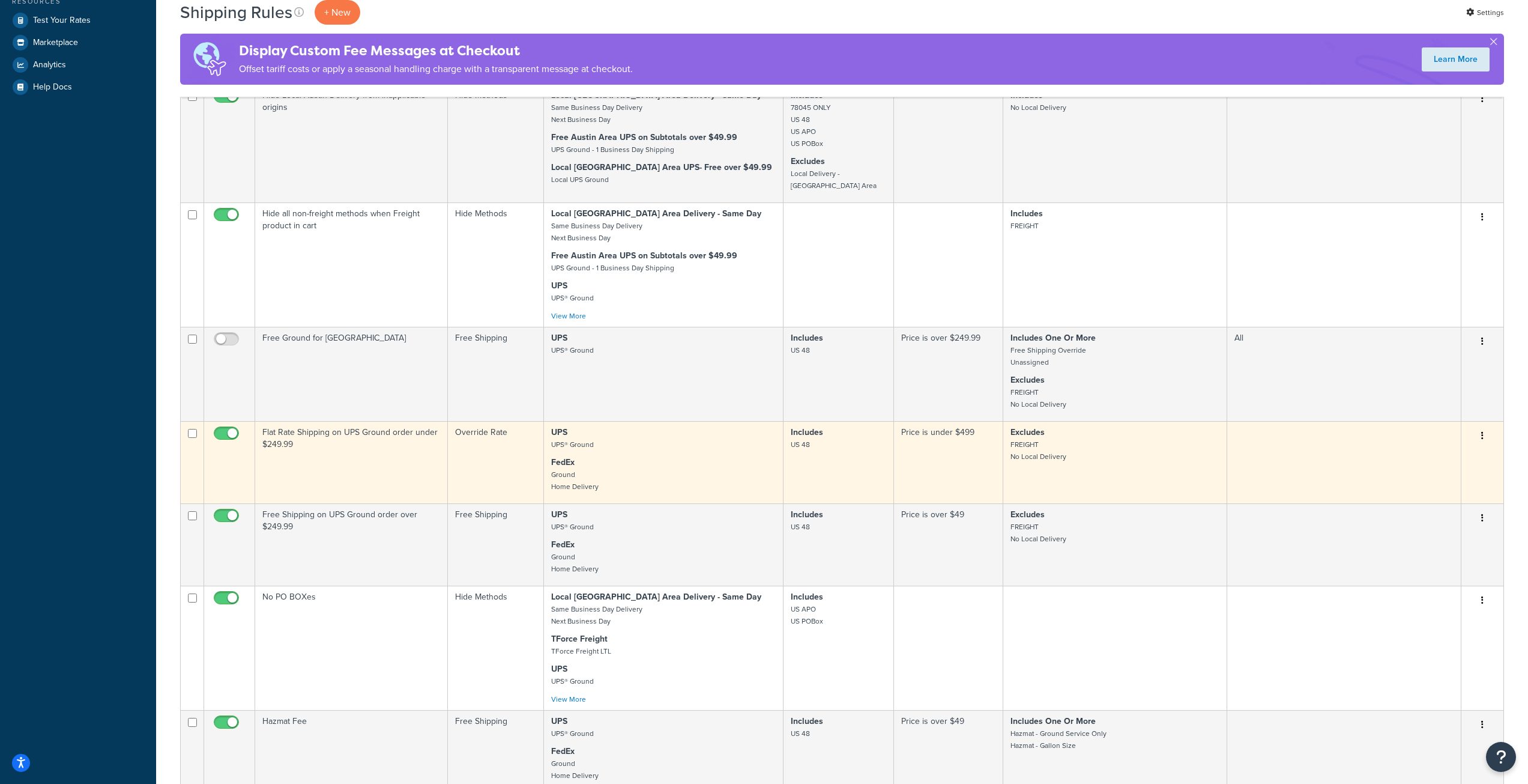
click at [942, 482] on td "Price is under $499" at bounding box center [949, 462] width 110 height 83
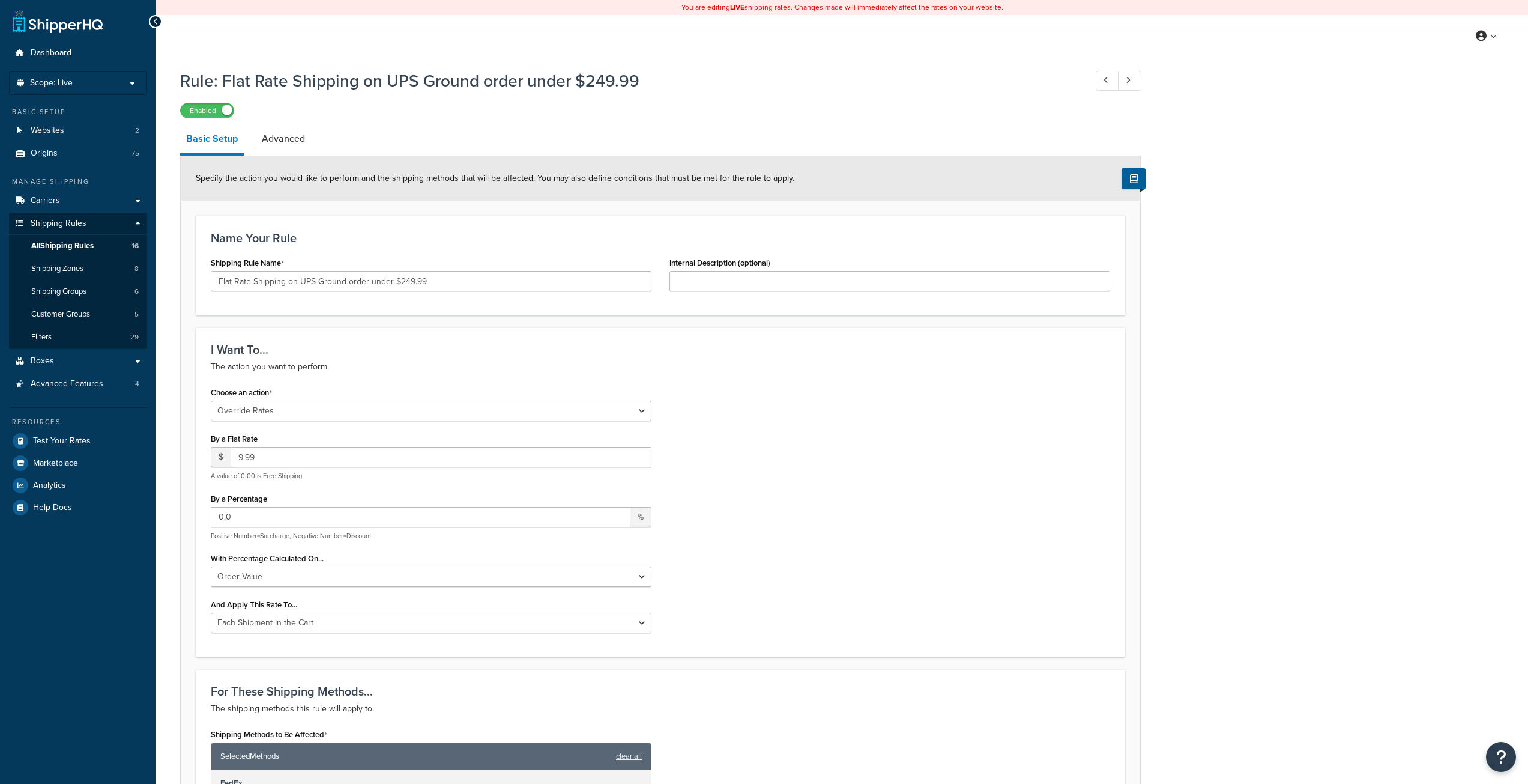
select select "OVERRIDE"
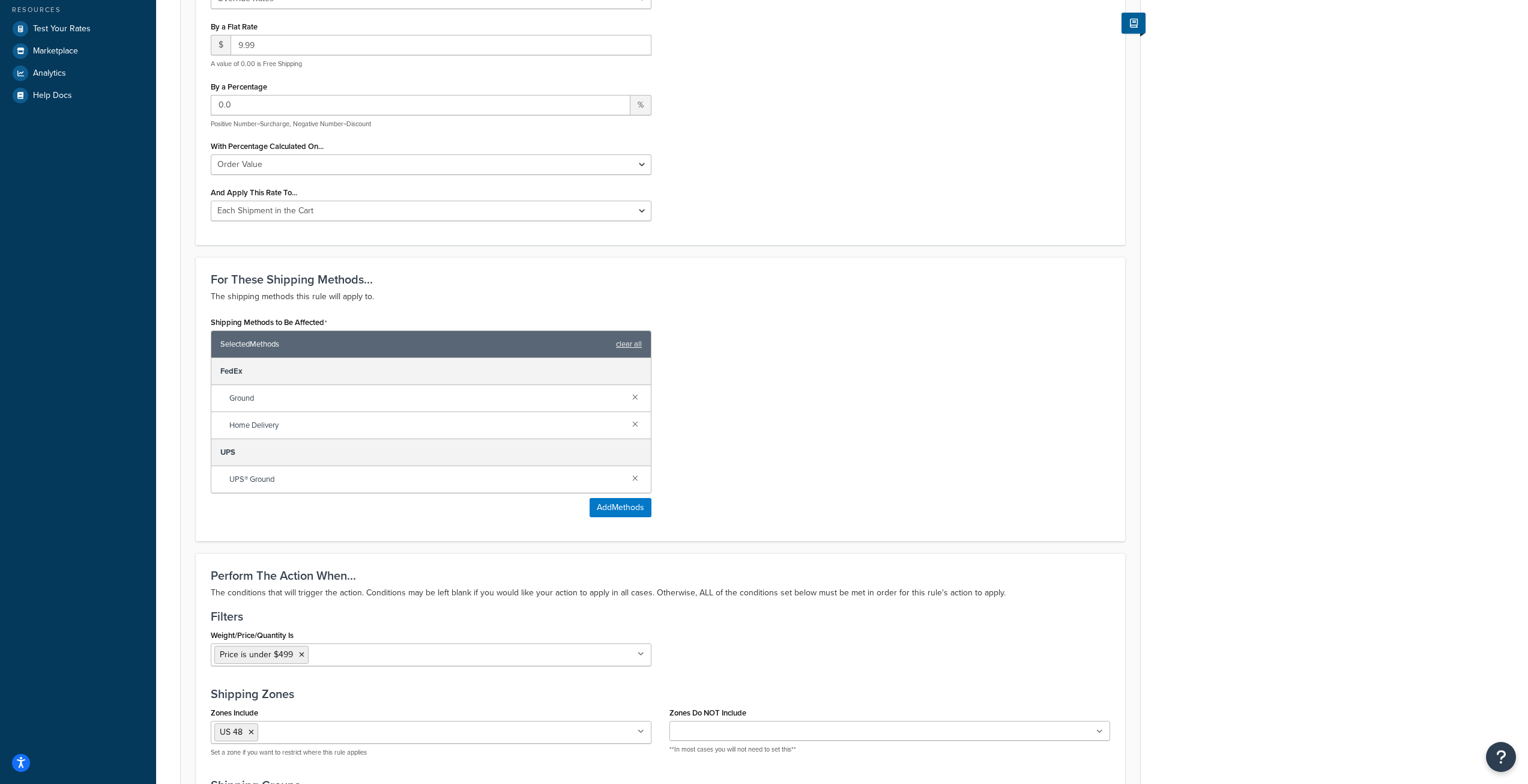
scroll to position [541, 0]
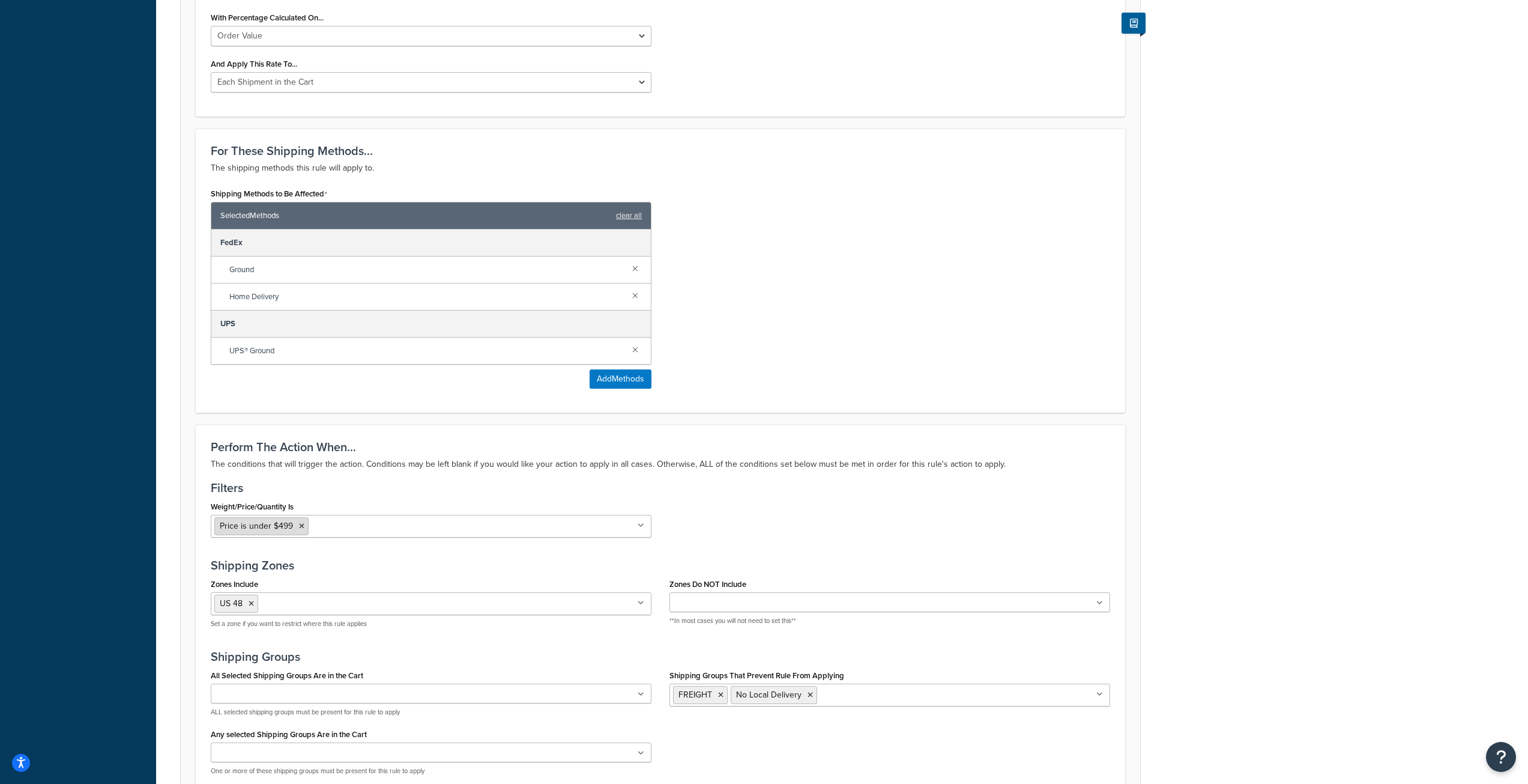
click at [302, 526] on icon at bounding box center [302, 526] width 5 height 7
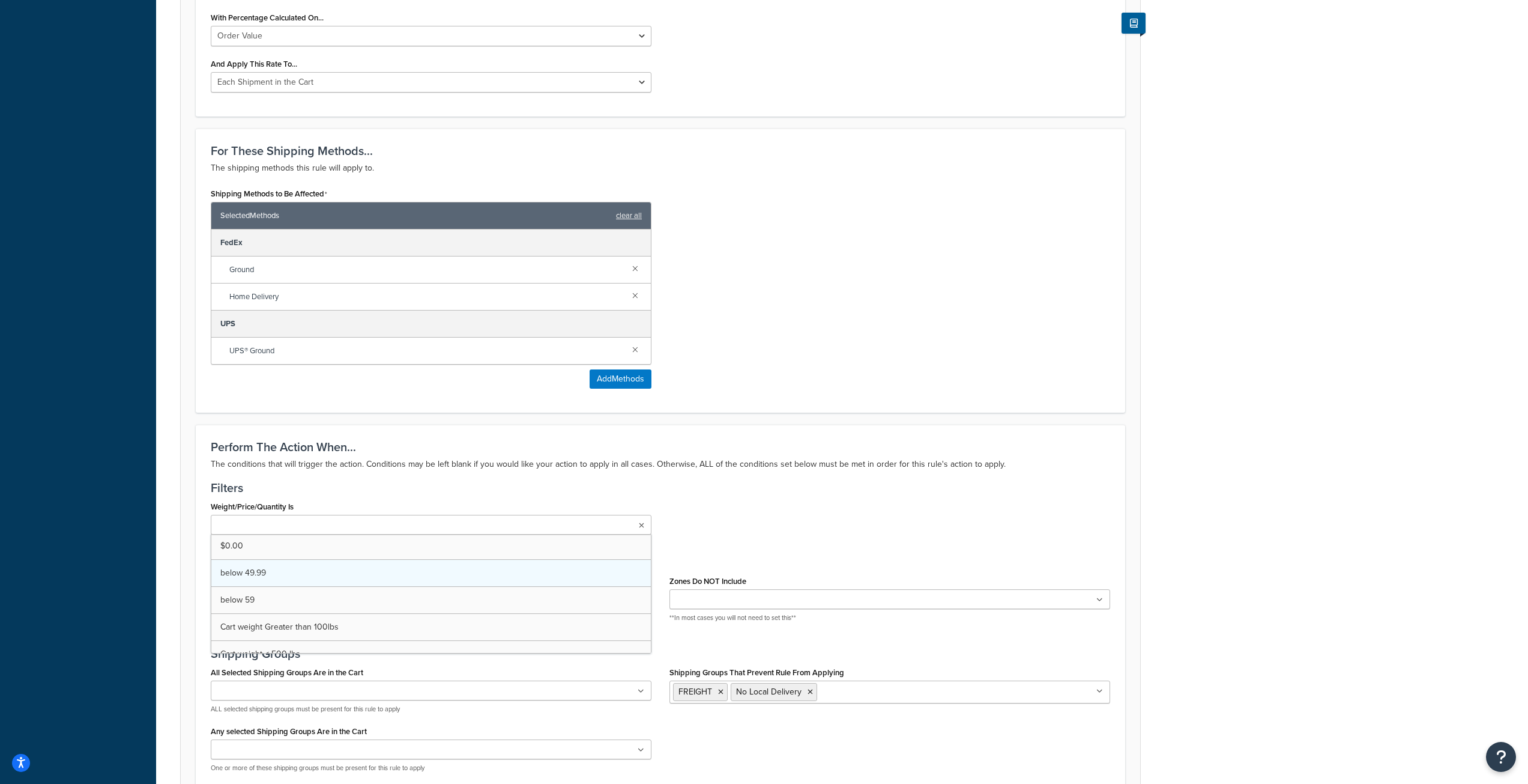
scroll to position [0, 0]
click at [867, 399] on div "For These Shipping Methods... The shipping methods this rule will apply to. Shi…" at bounding box center [660, 270] width 929 height 284
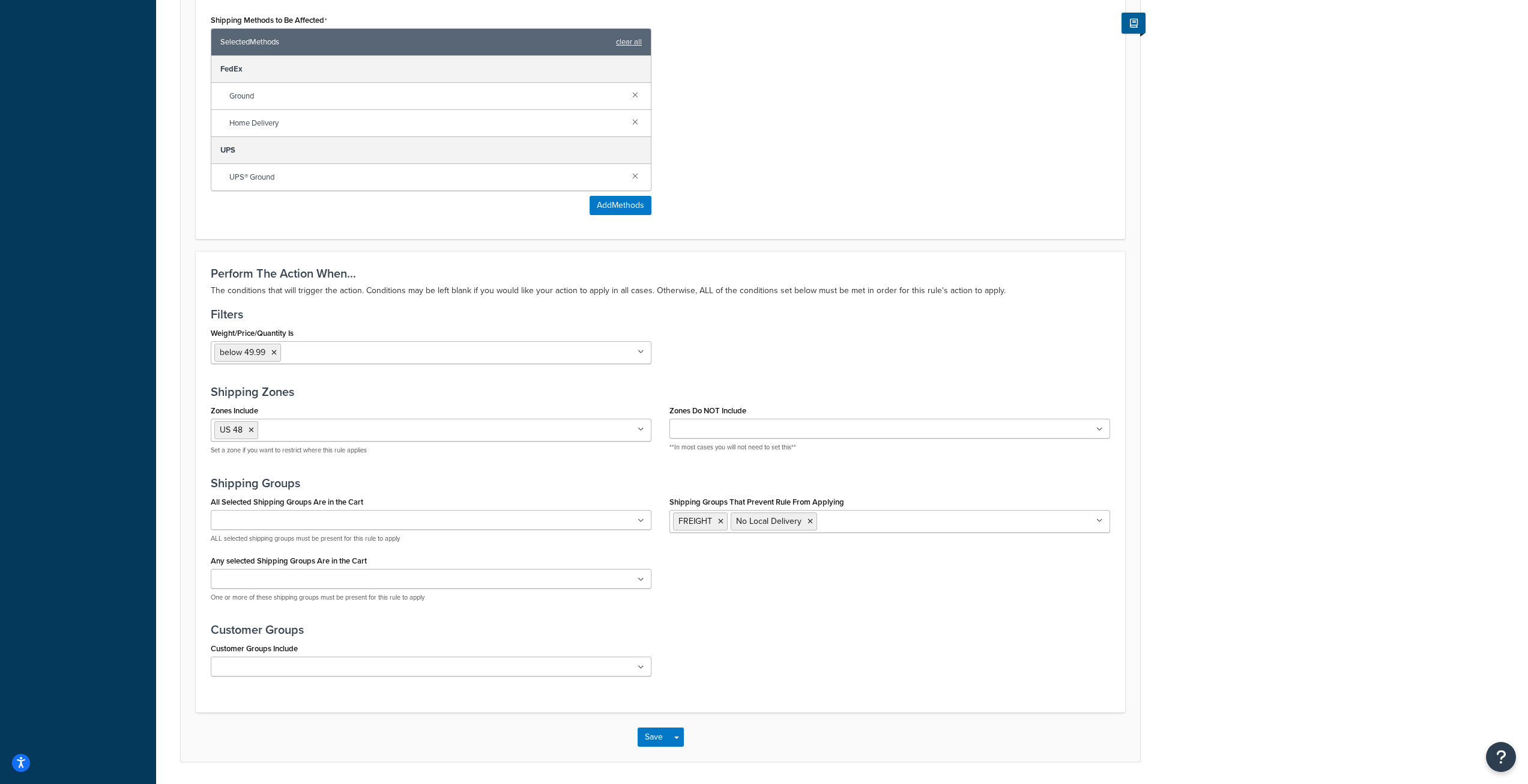
scroll to position [753, 0]
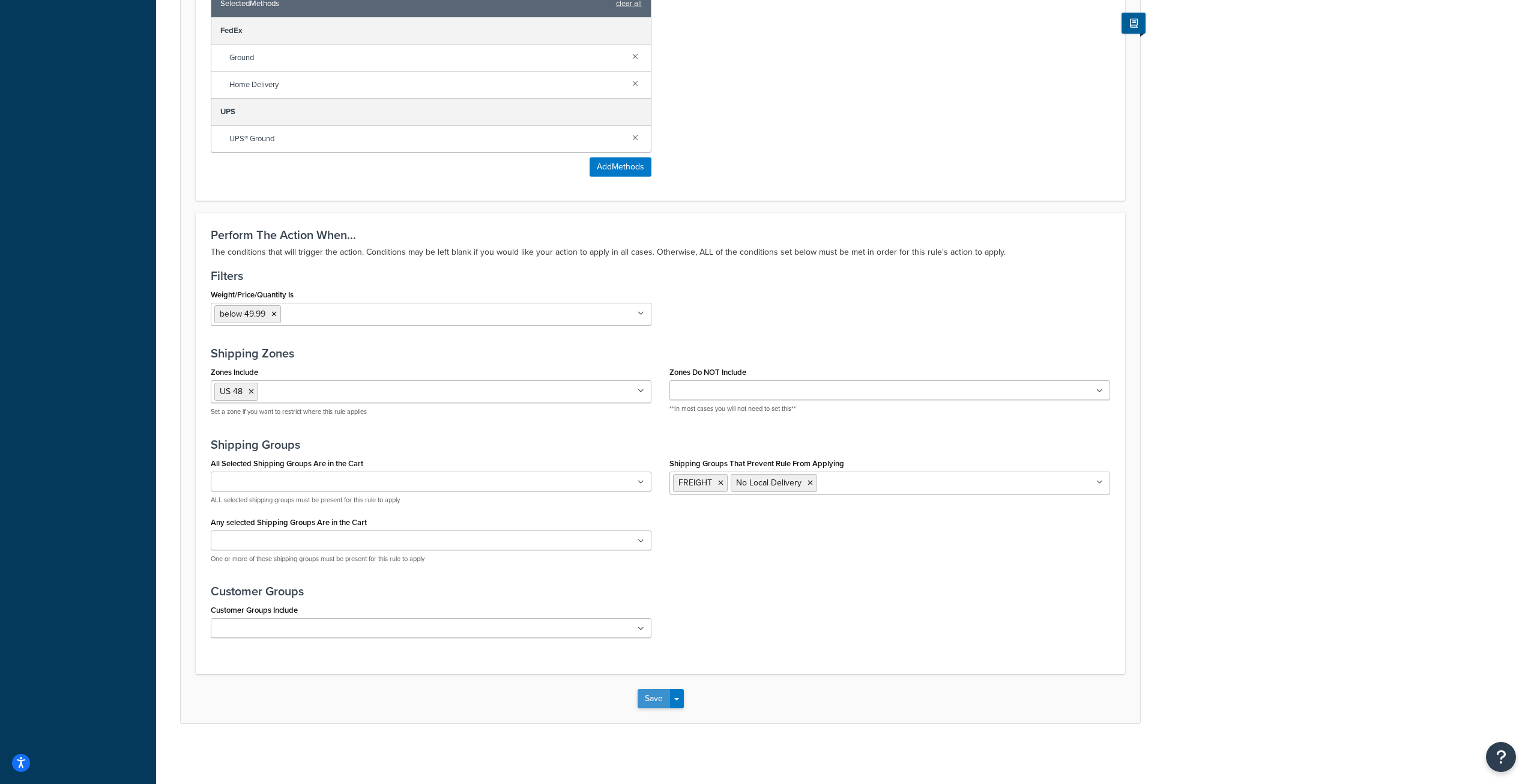
click at [654, 703] on button "Save" at bounding box center [654, 698] width 32 height 19
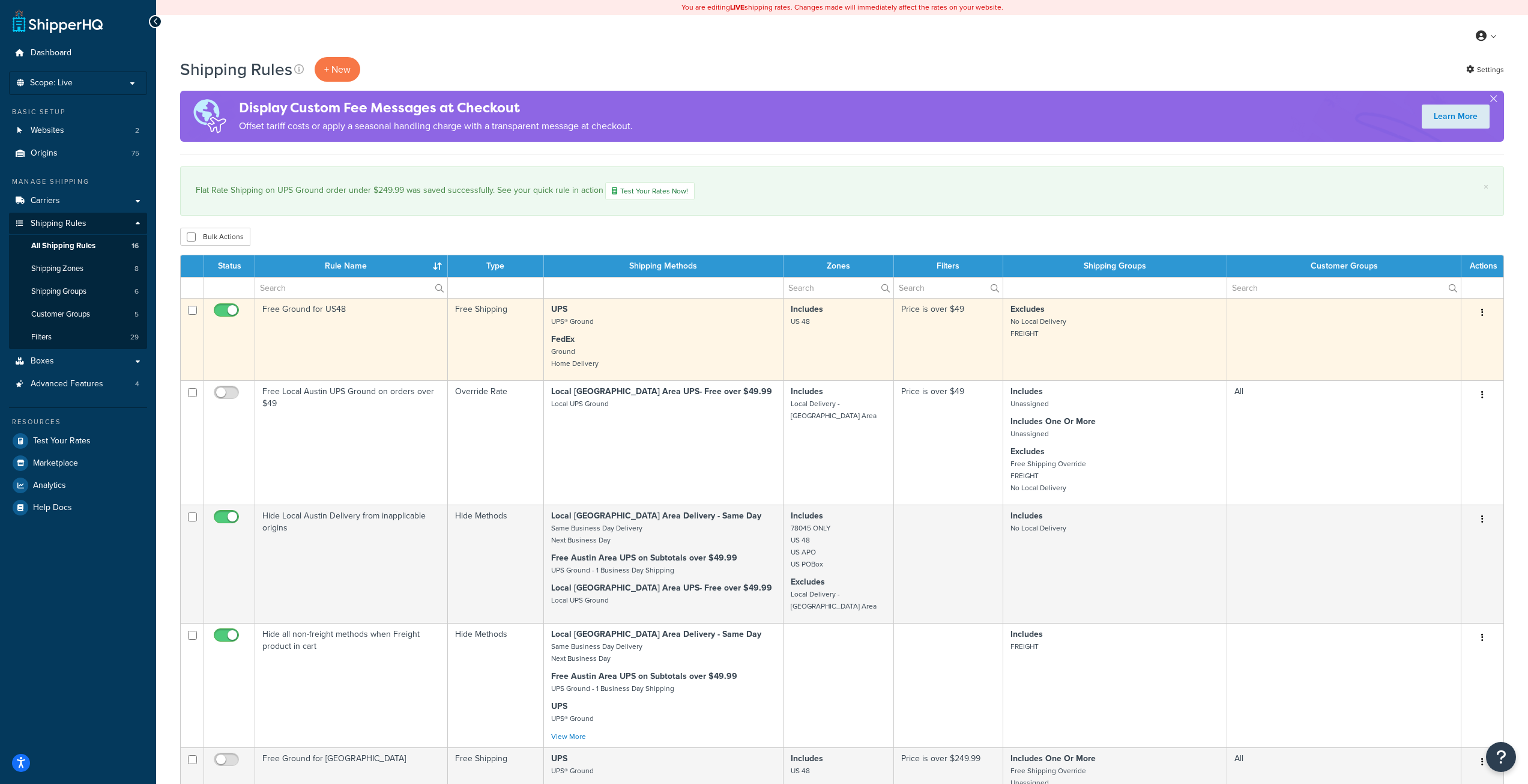
click at [984, 317] on td "Price is over $49" at bounding box center [949, 339] width 110 height 83
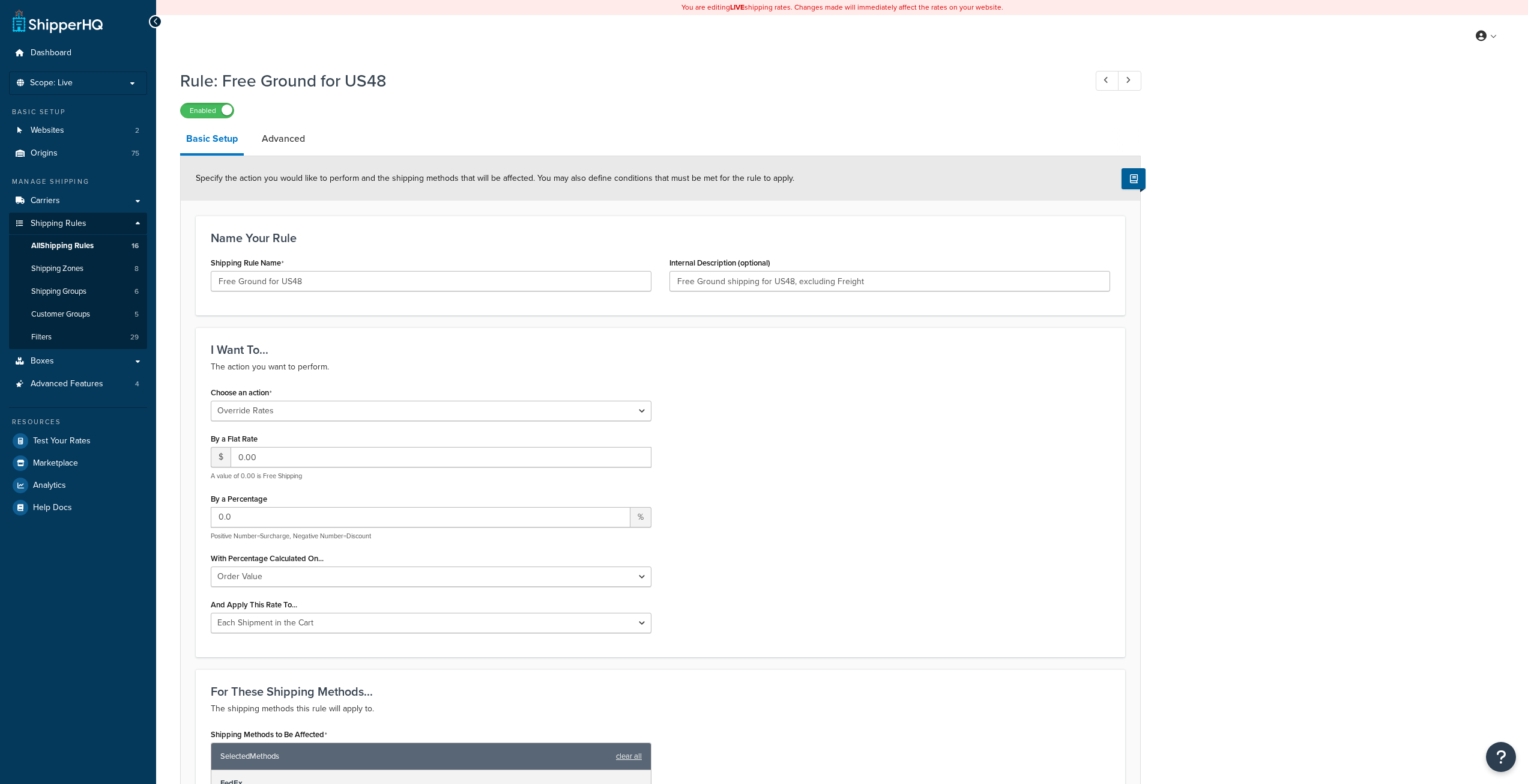
select select "OVERRIDE"
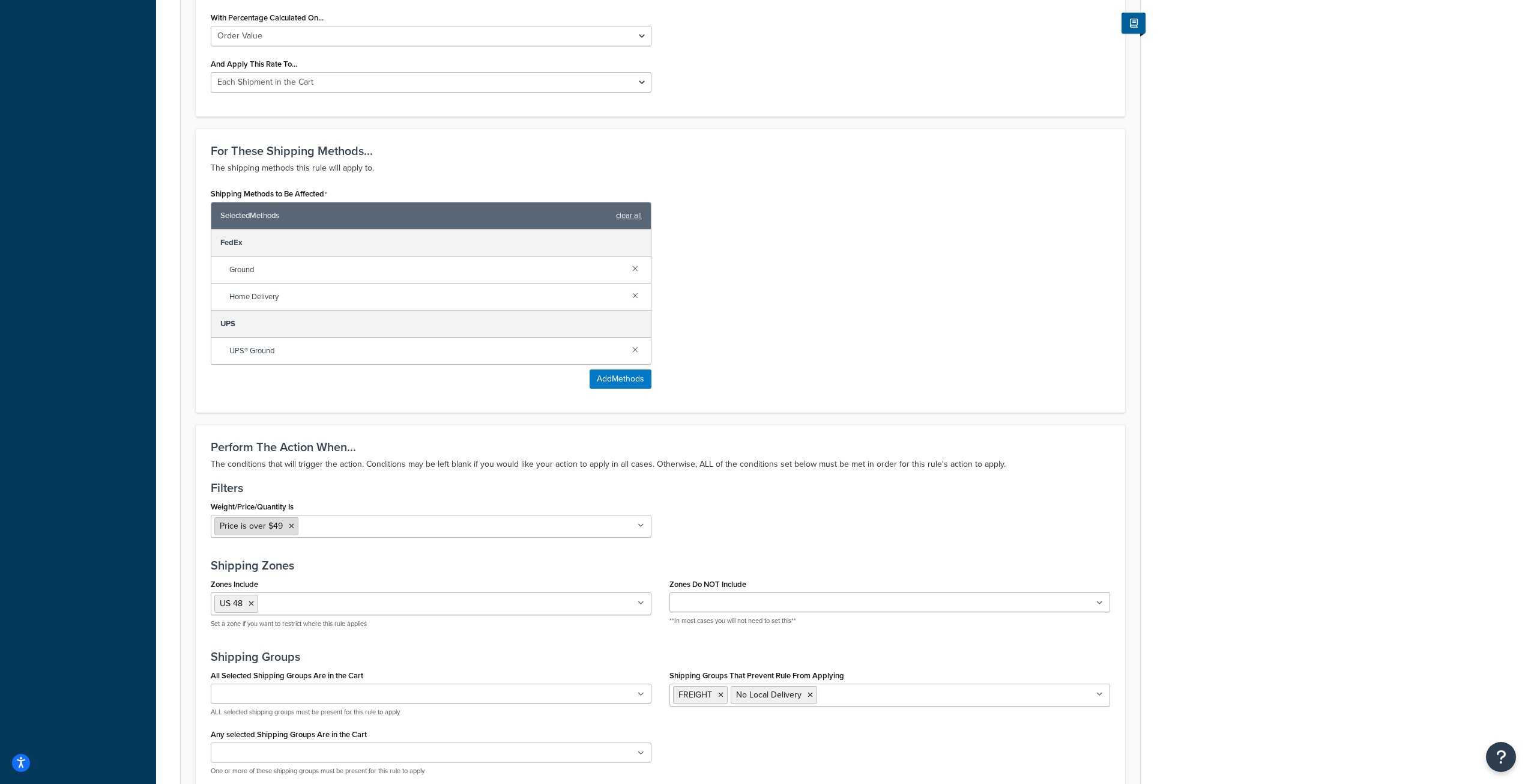
click at [292, 526] on icon at bounding box center [291, 526] width 5 height 7
click at [723, 509] on div "Weight/Price/Quantity Is Price is over $499 $0.00 below 49.99 below 59 Cart wei…" at bounding box center [661, 522] width 918 height 49
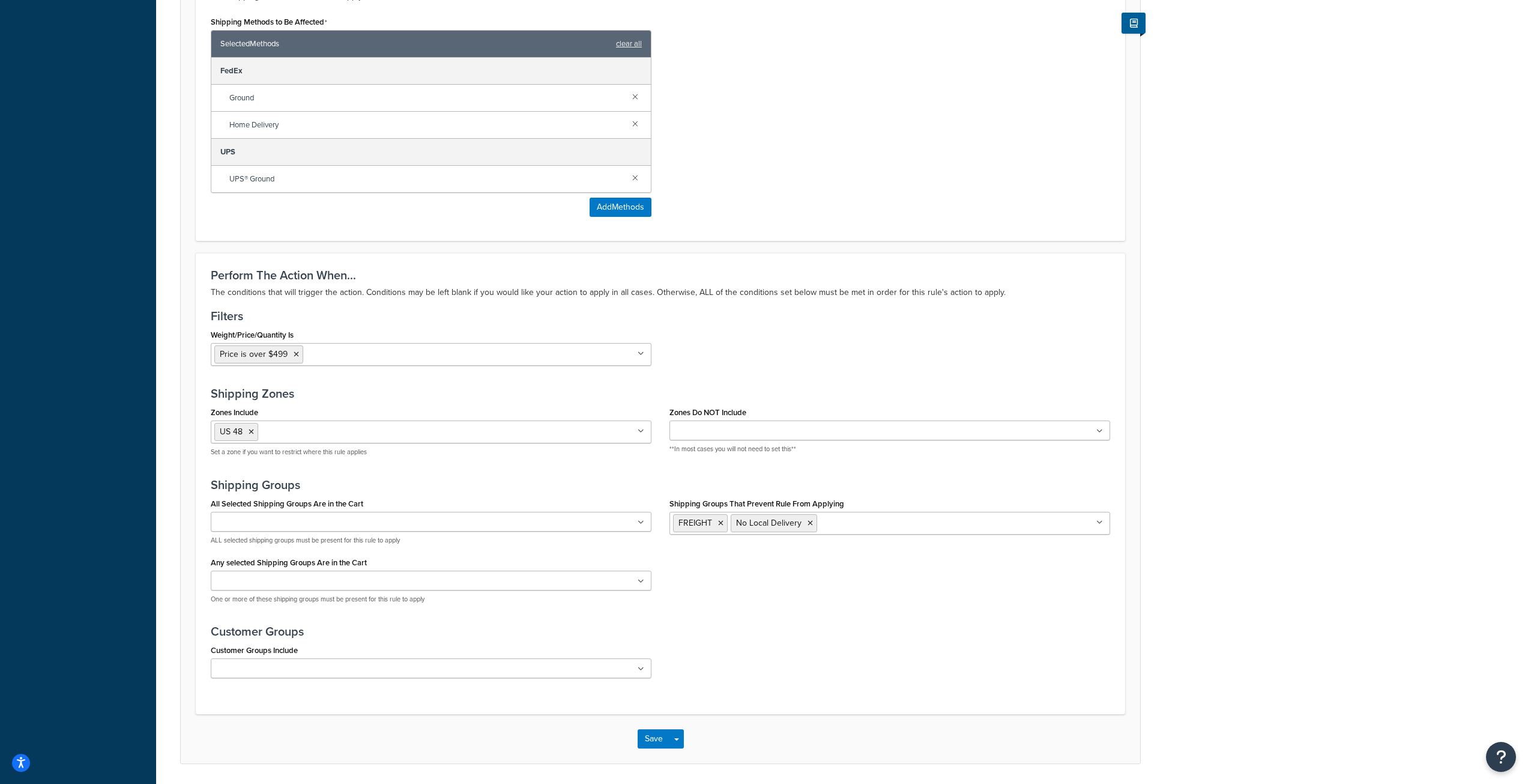
scroll to position [753, 0]
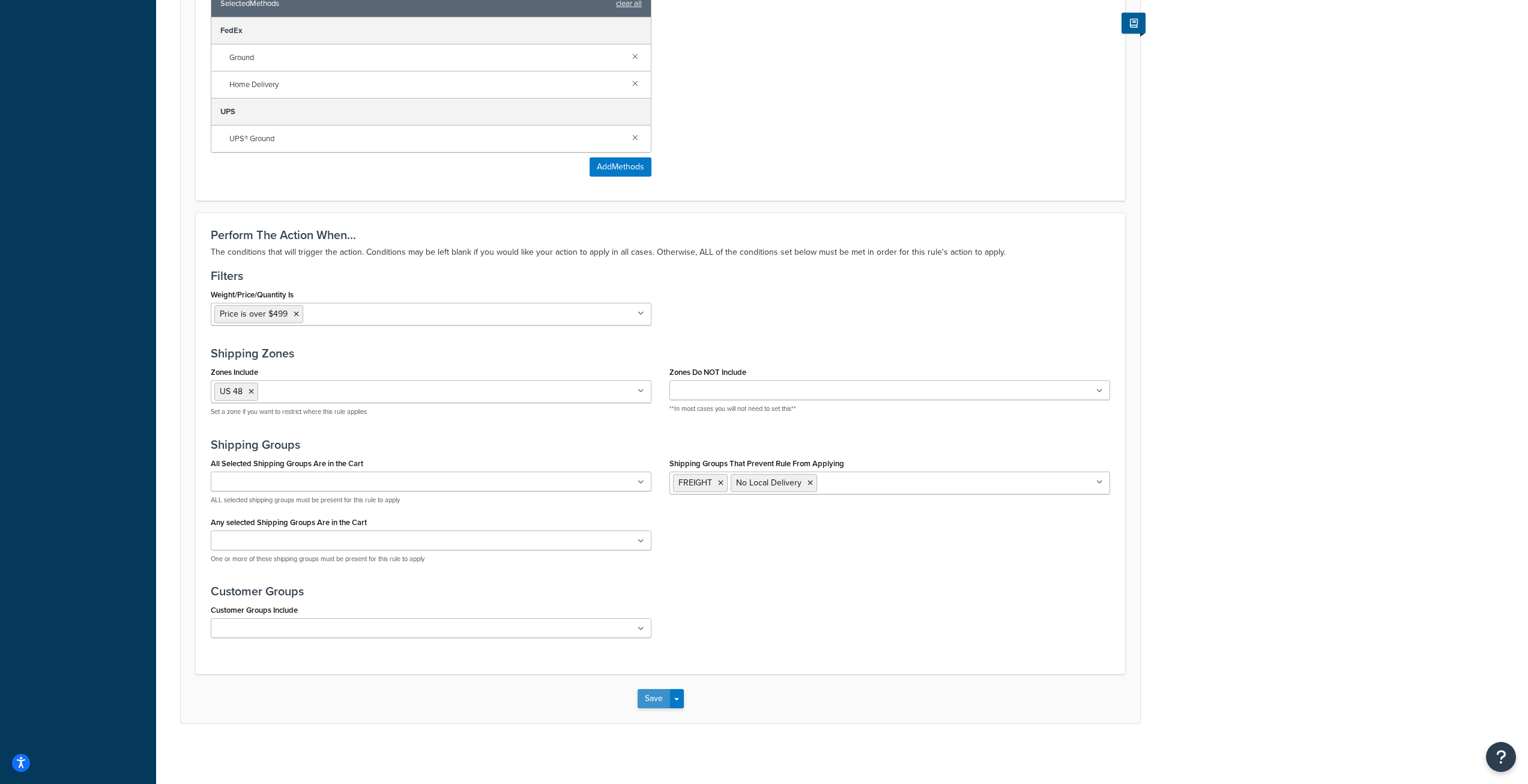
click at [654, 701] on button "Save" at bounding box center [654, 698] width 32 height 19
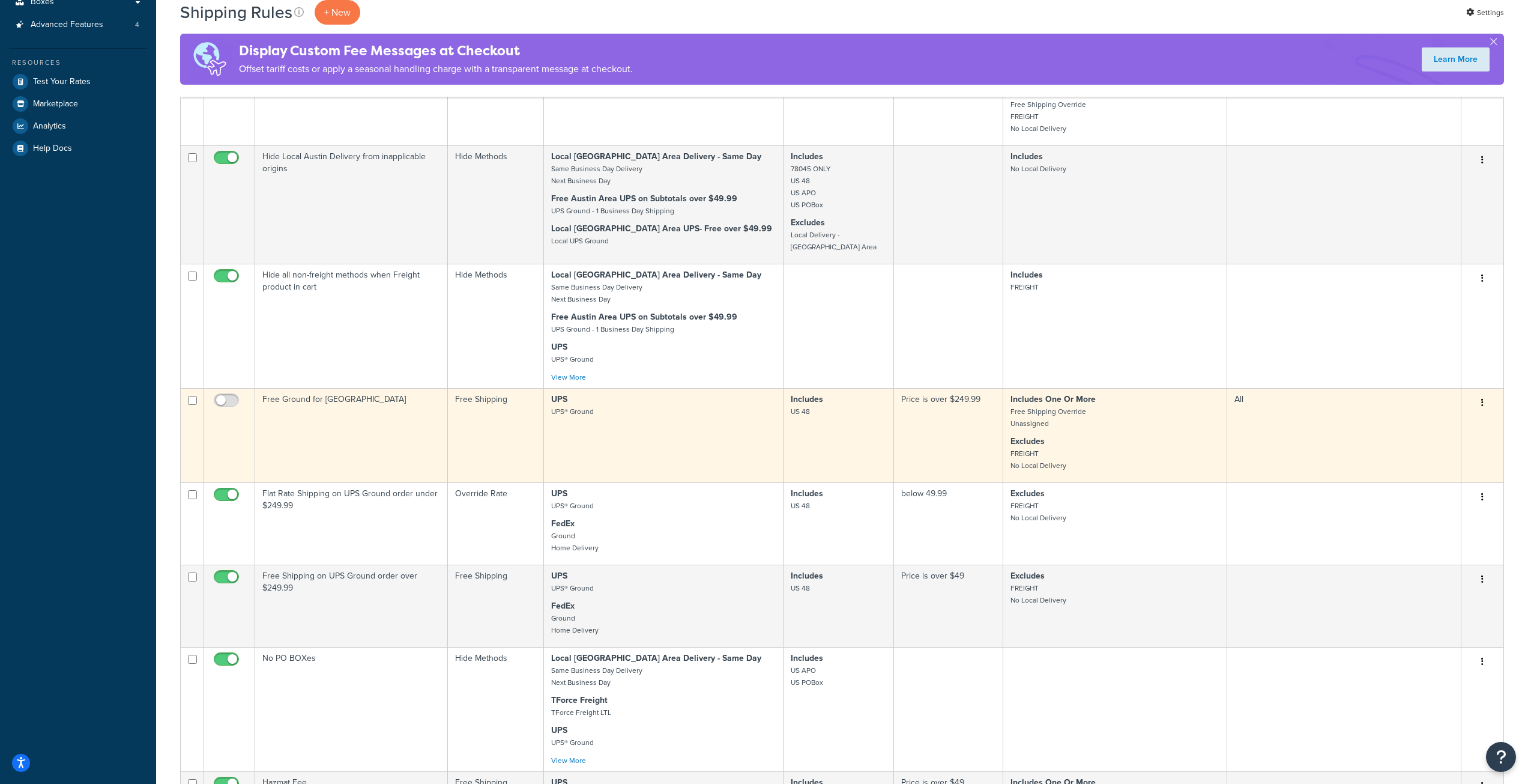
scroll to position [360, 0]
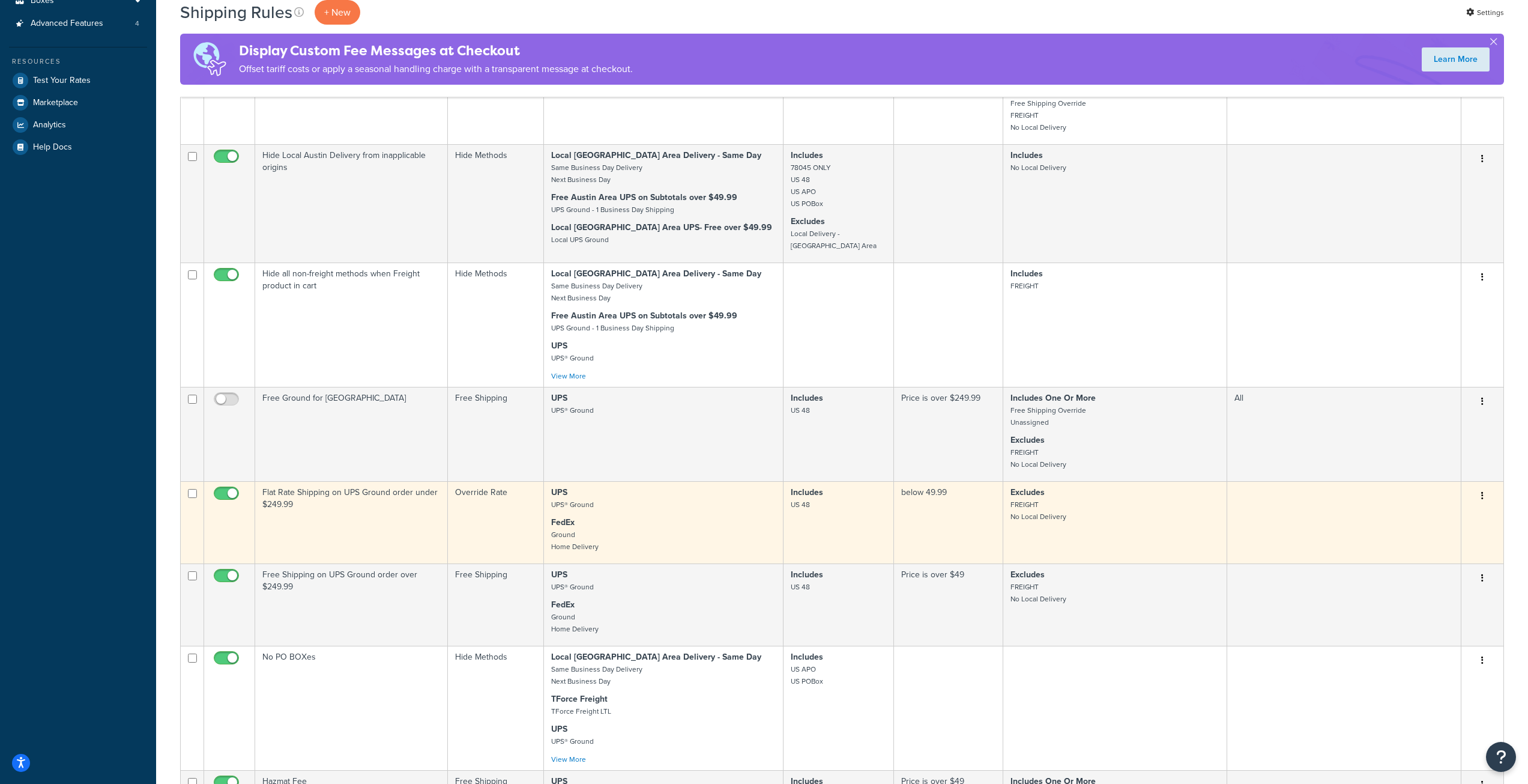
click at [941, 515] on td "below 49.99" at bounding box center [949, 522] width 110 height 83
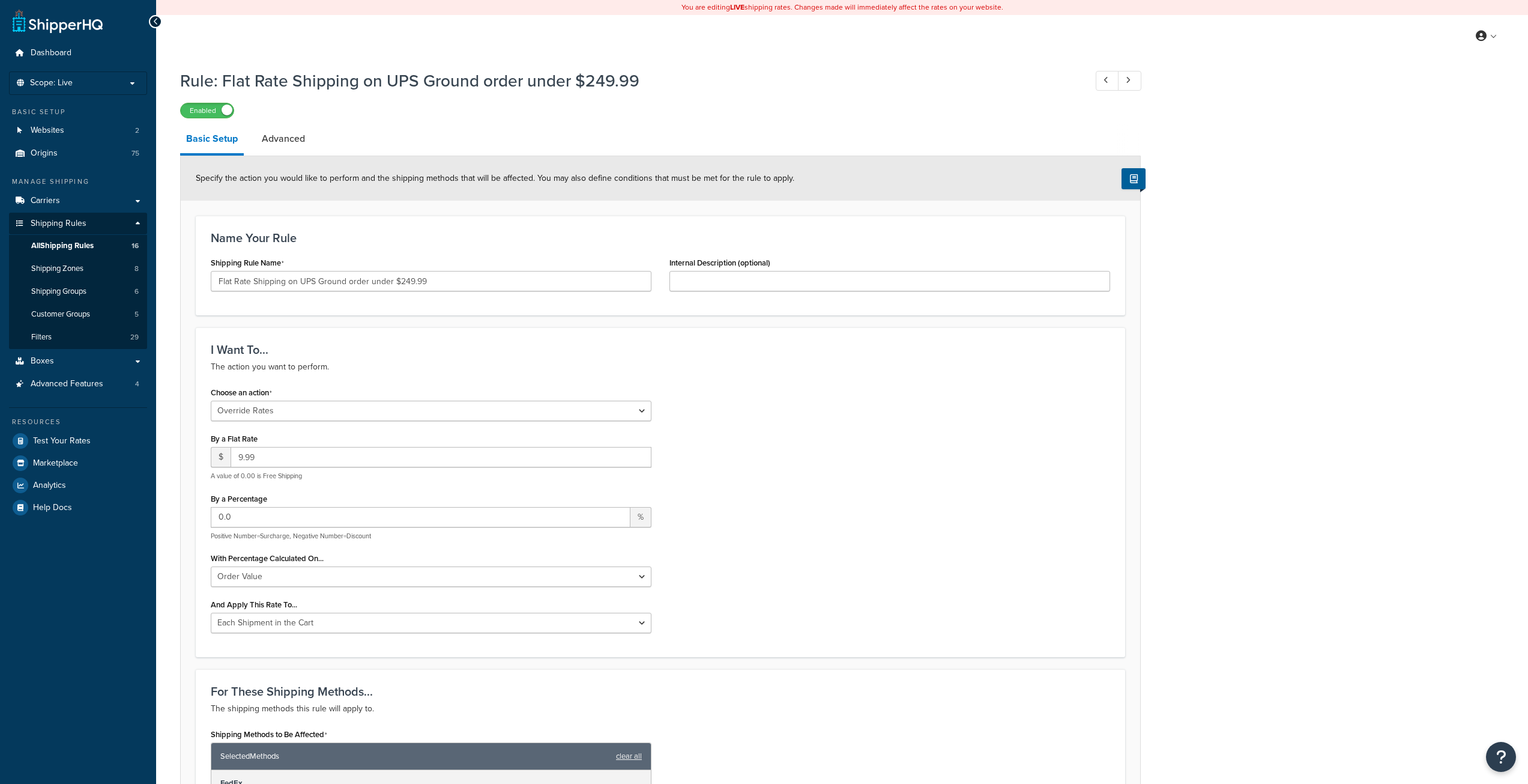
select select "OVERRIDE"
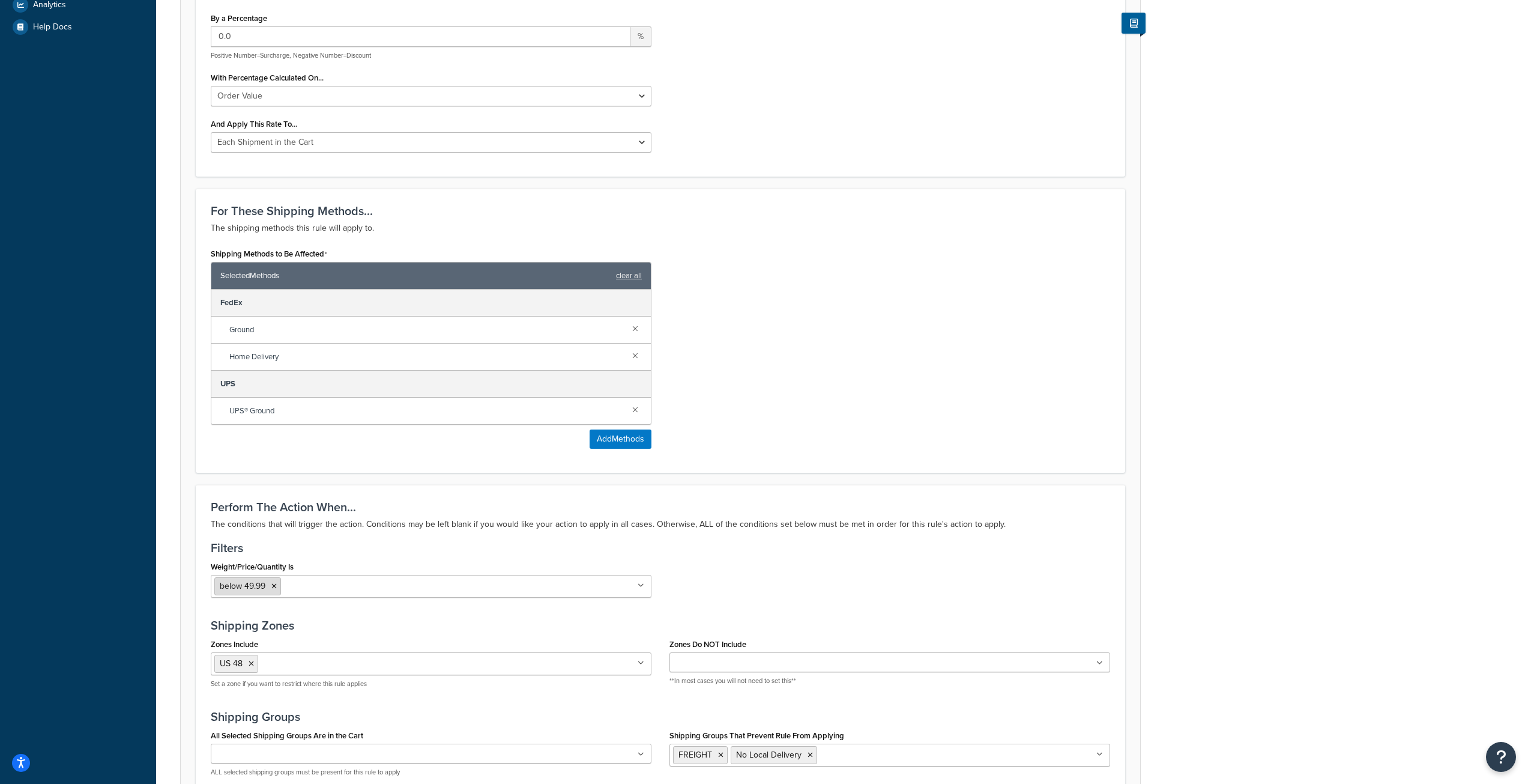
click at [275, 588] on icon at bounding box center [274, 586] width 5 height 7
click at [860, 555] on h3 "Filters" at bounding box center [660, 547] width 900 height 13
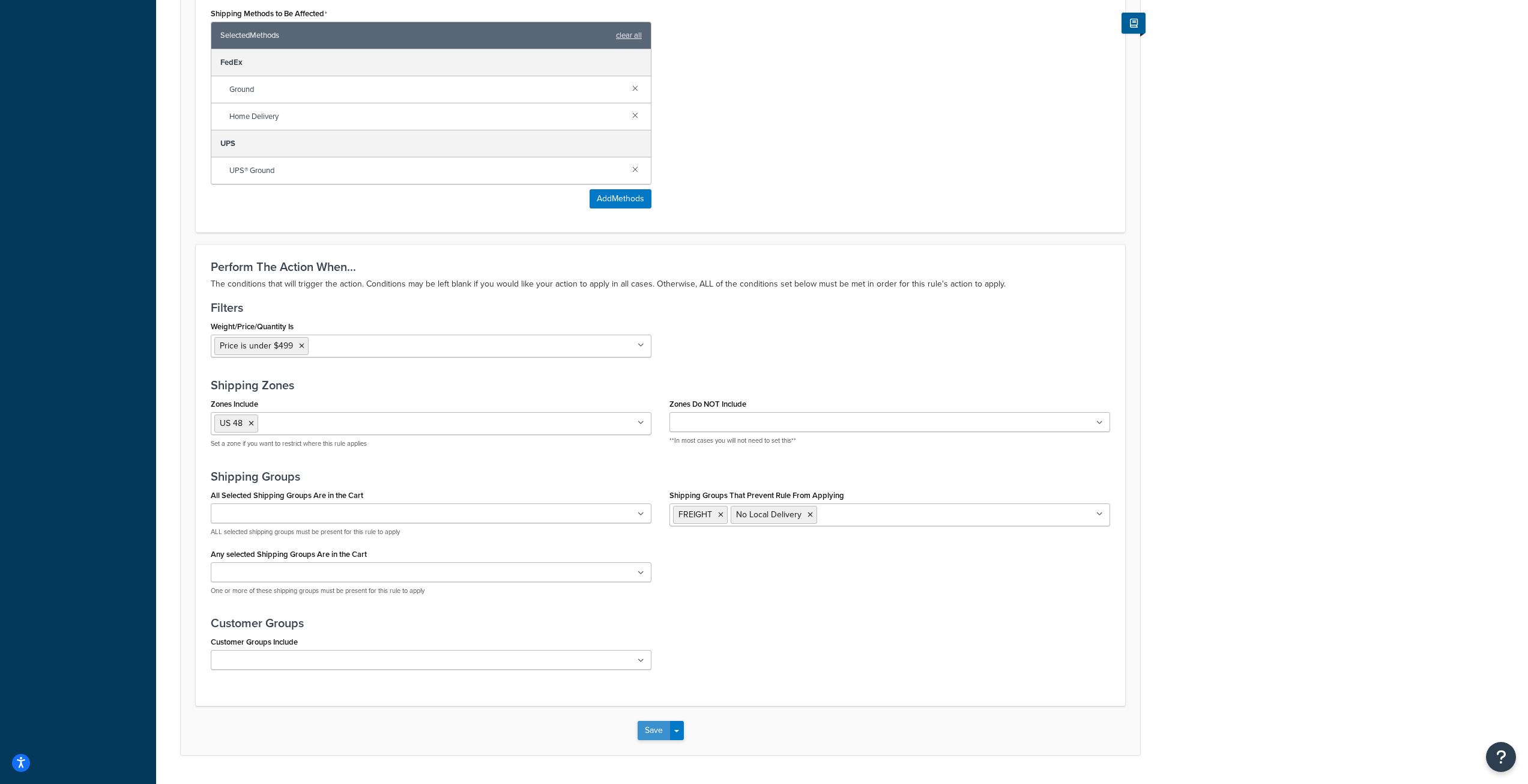
click at [657, 731] on button "Save" at bounding box center [654, 730] width 32 height 19
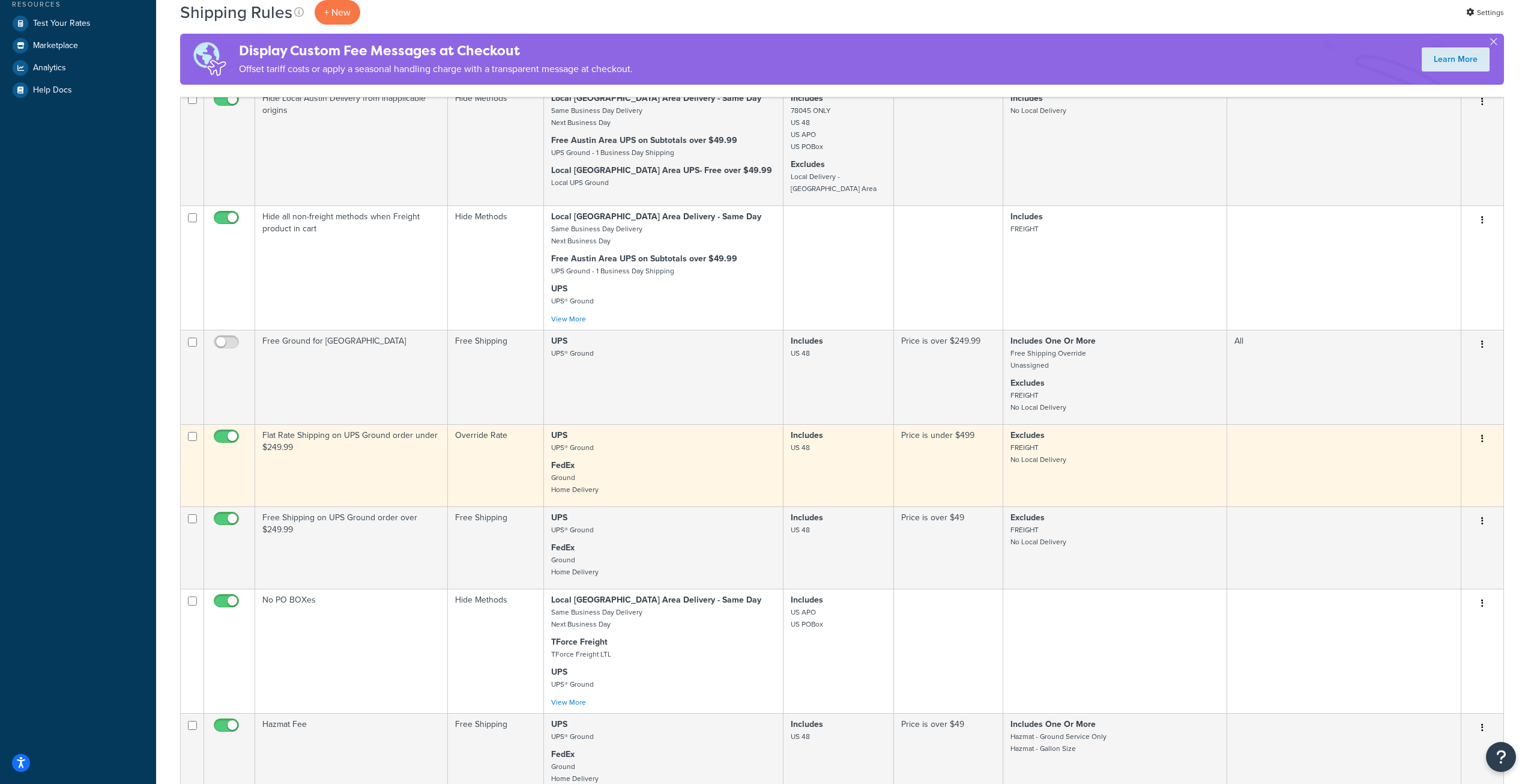
scroll to position [421, 0]
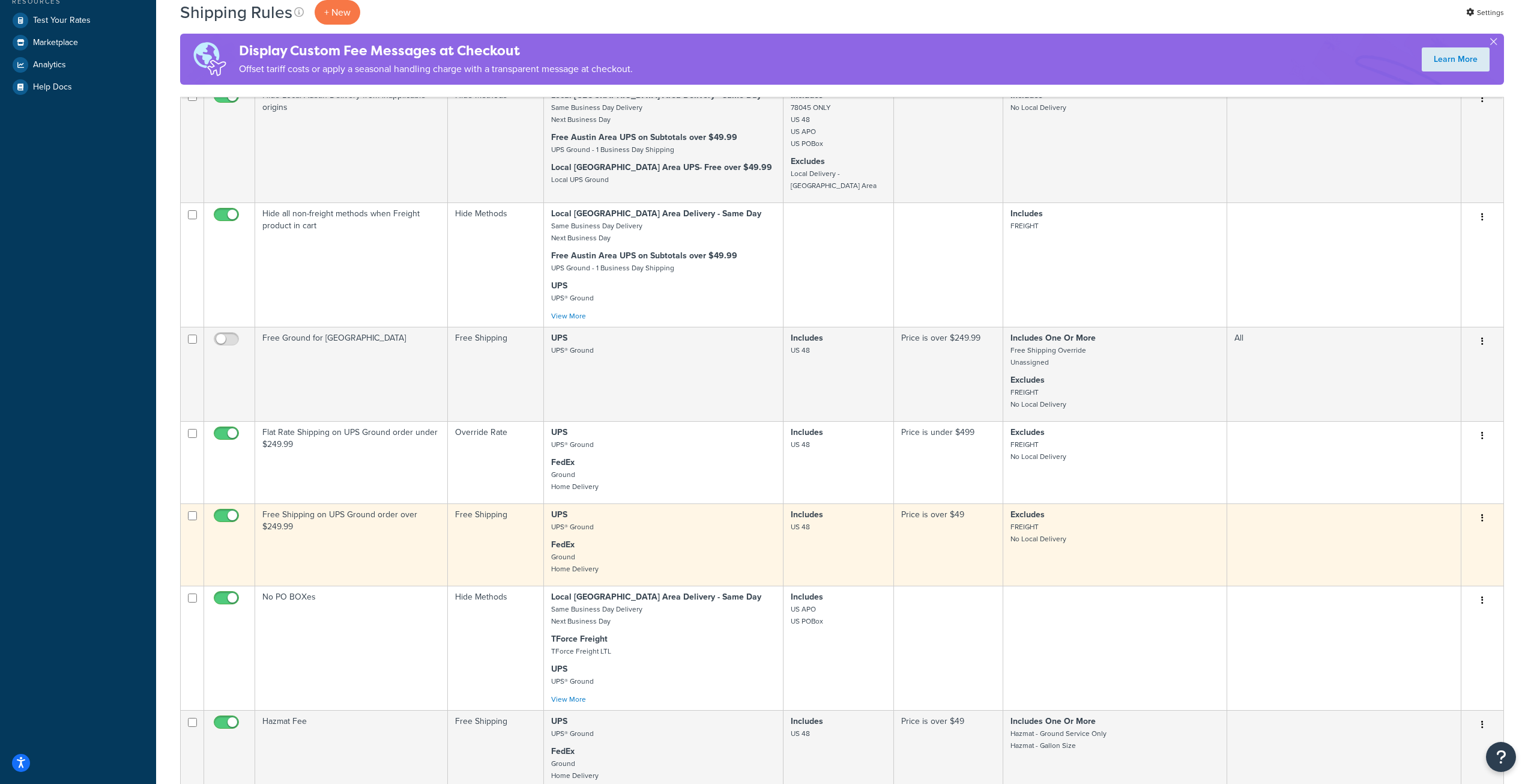
click at [932, 535] on td "Price is over $49" at bounding box center [949, 544] width 110 height 83
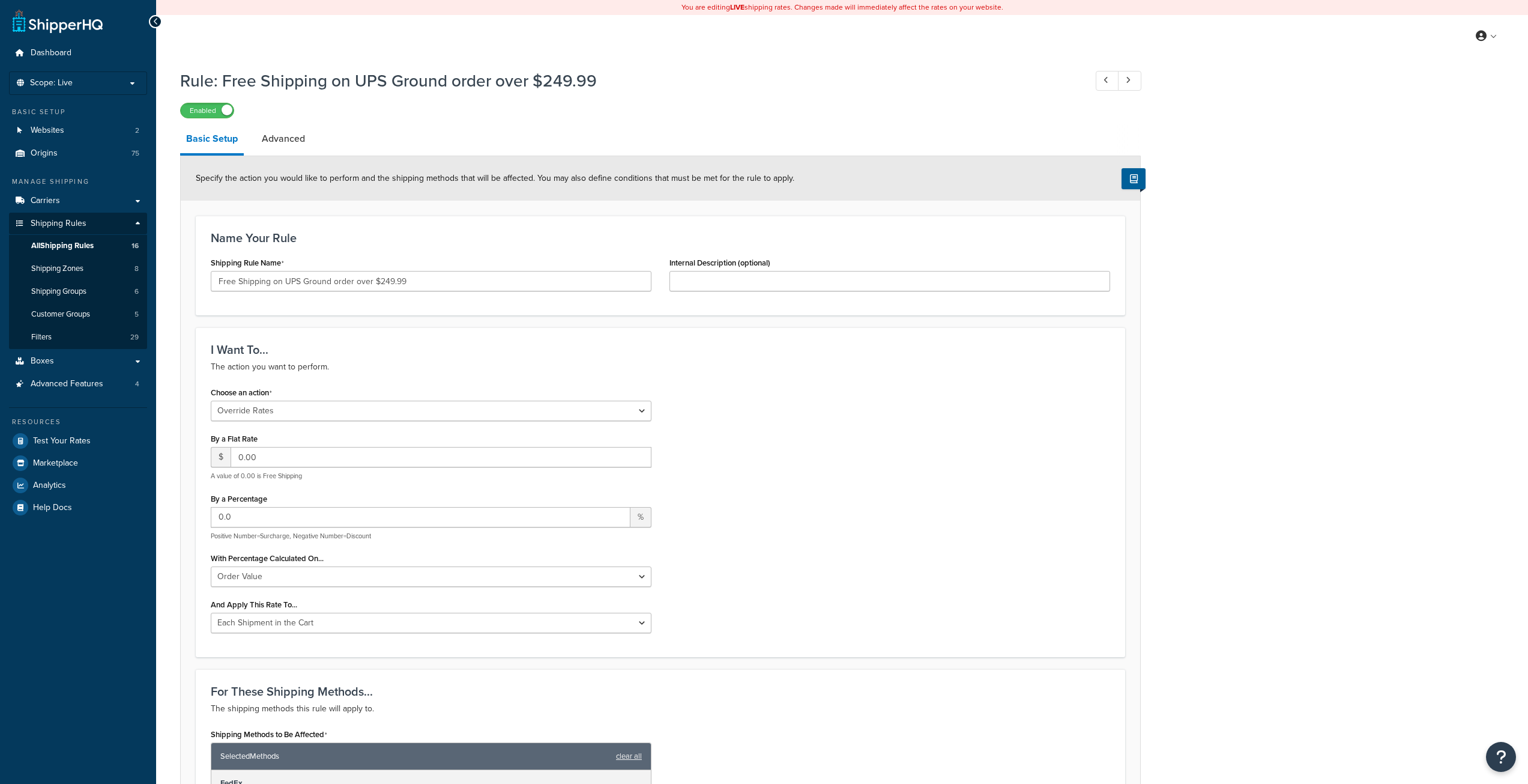
select select "OVERRIDE"
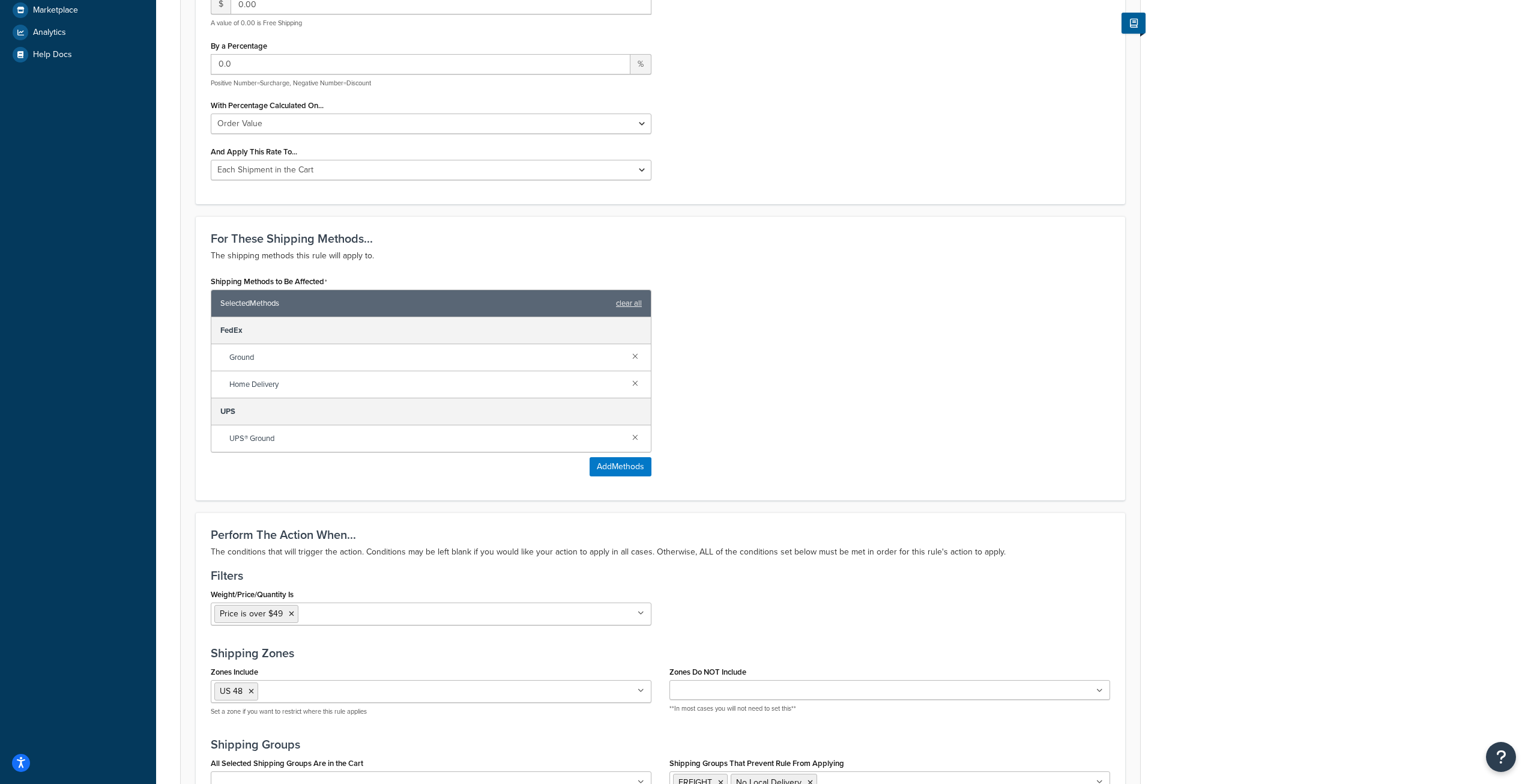
scroll to position [481, 0]
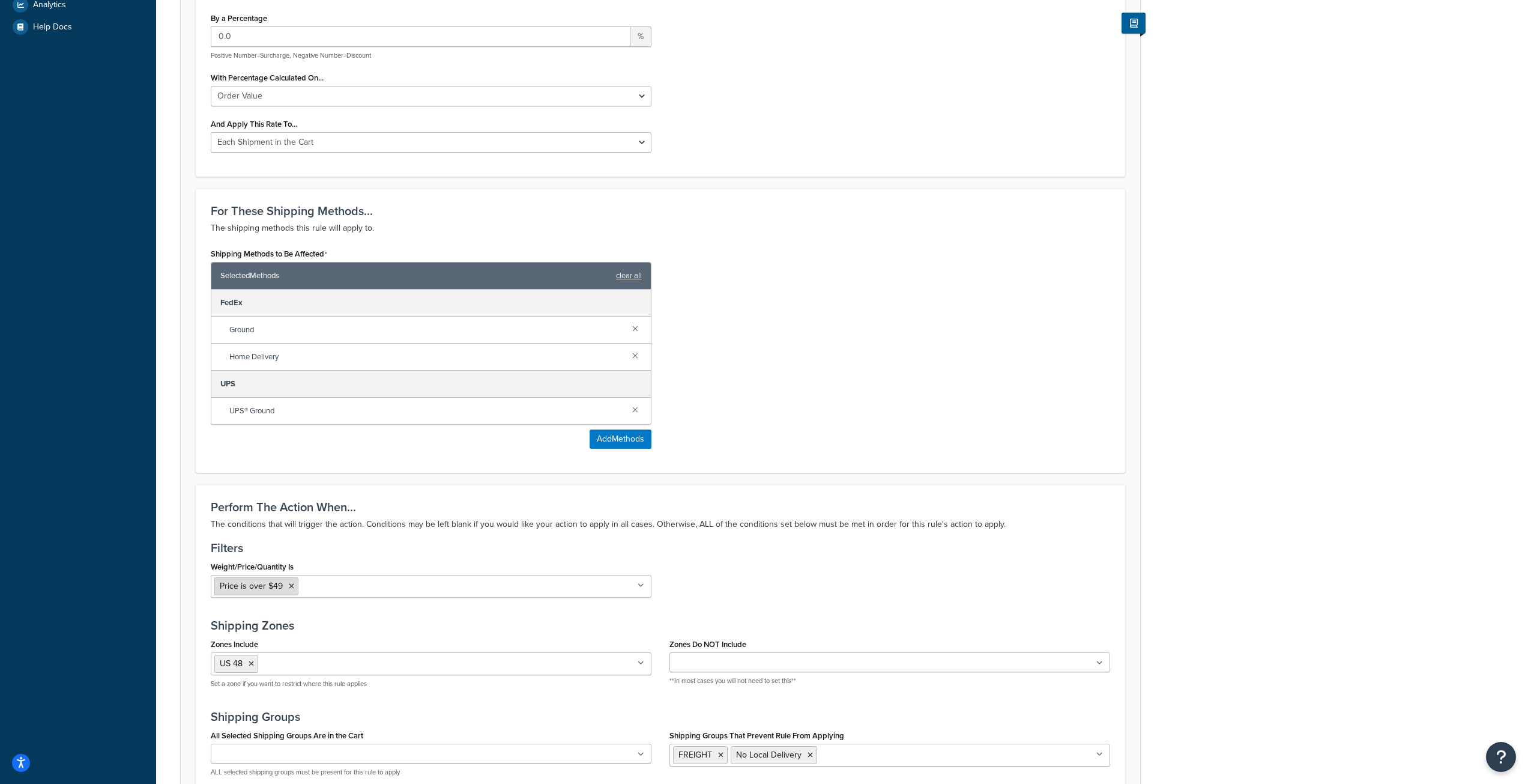
click at [293, 587] on icon at bounding box center [291, 586] width 5 height 7
click at [814, 495] on div "Perform The Action When... The conditions that will trigger the action. Conditi…" at bounding box center [660, 714] width 929 height 462
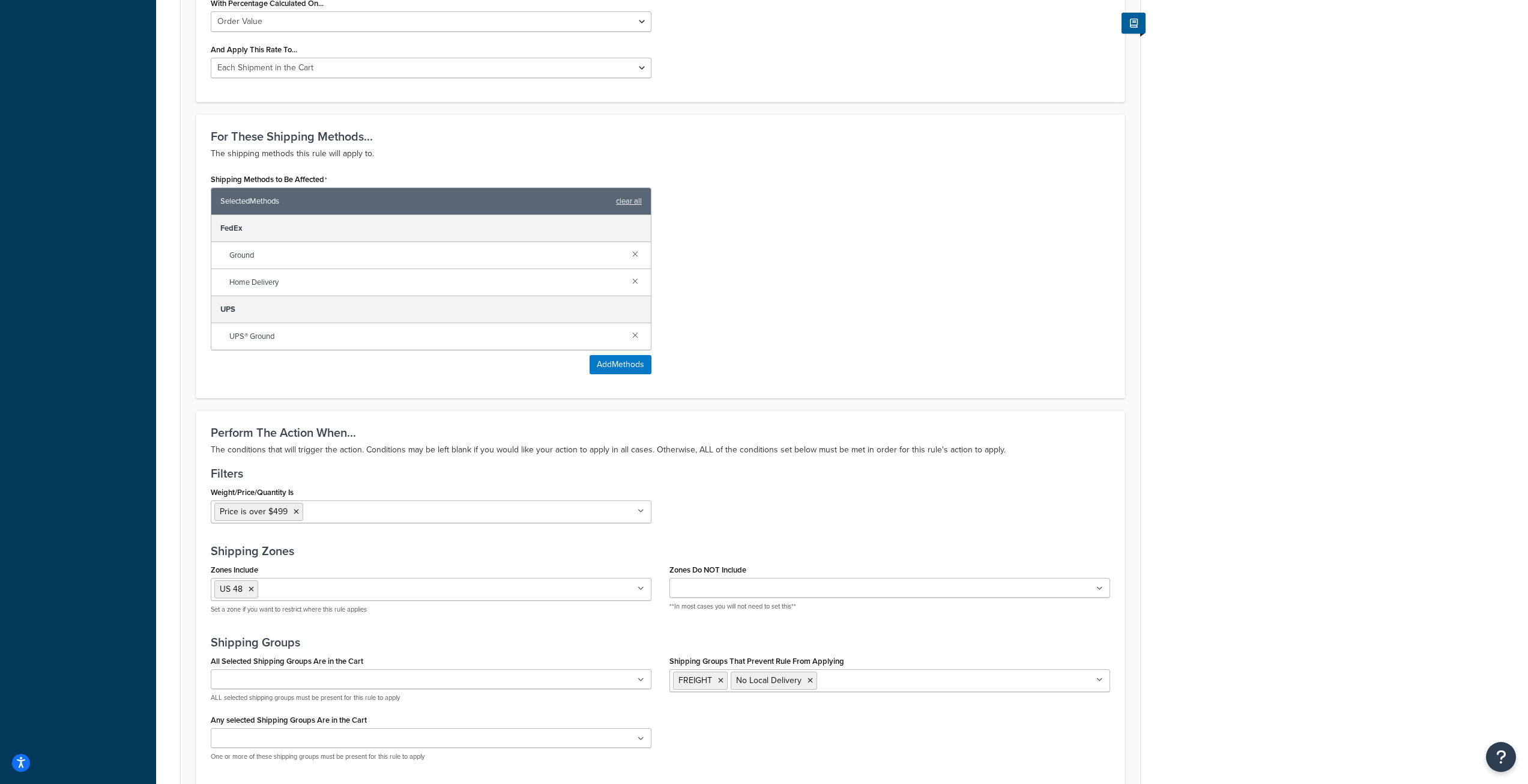
scroll to position [753, 0]
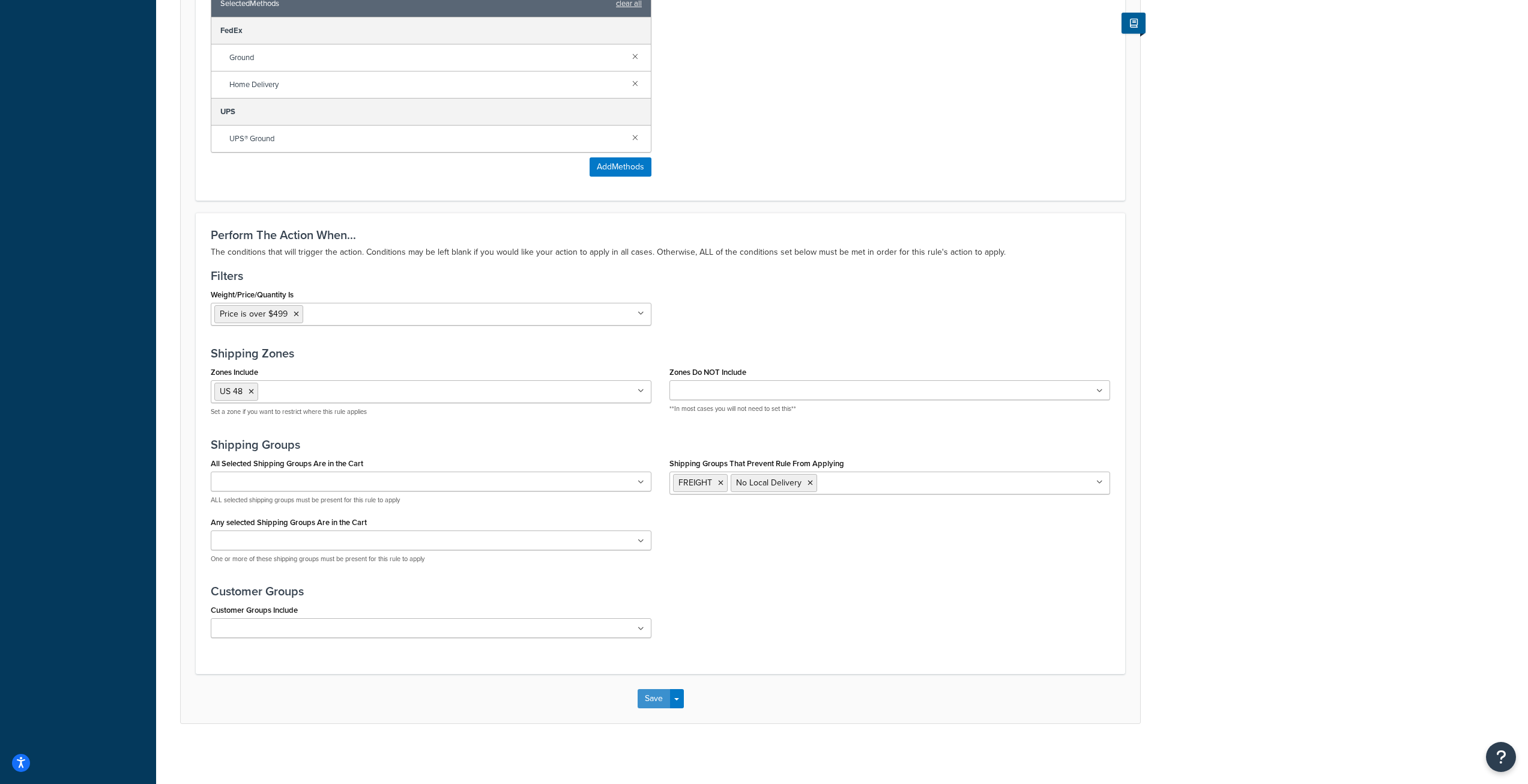
click at [654, 705] on button "Save" at bounding box center [654, 698] width 32 height 19
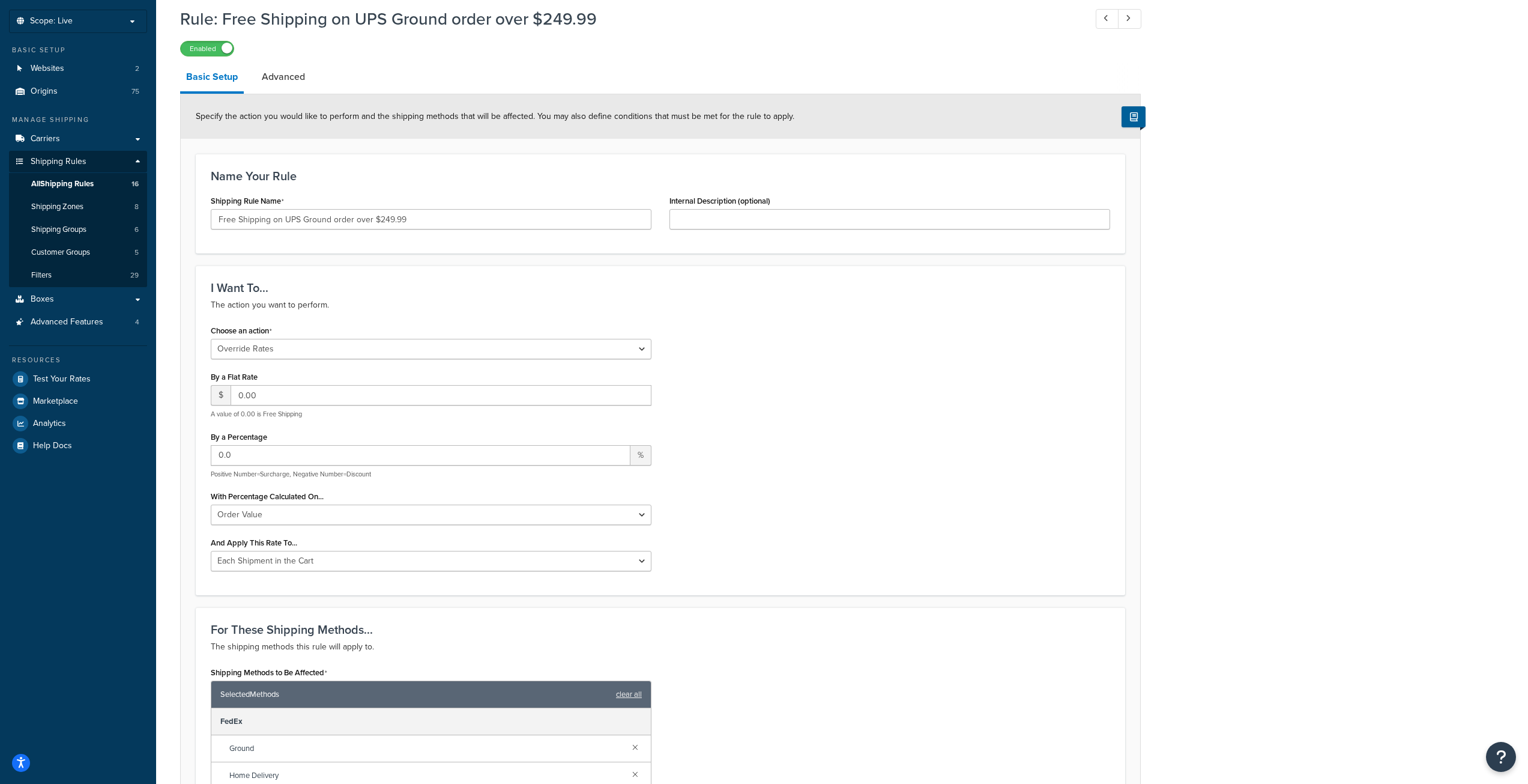
scroll to position [240, 0]
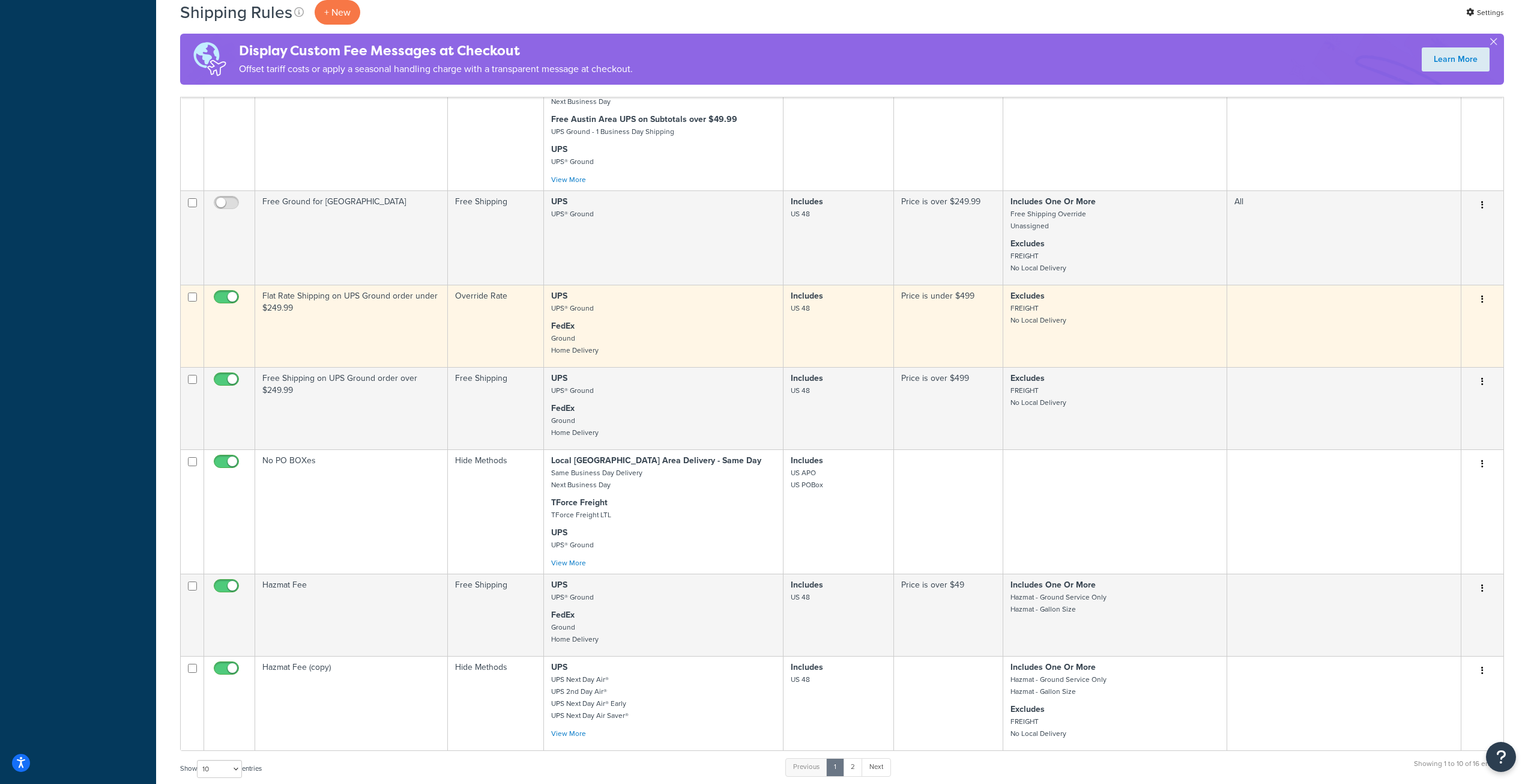
scroll to position [601, 0]
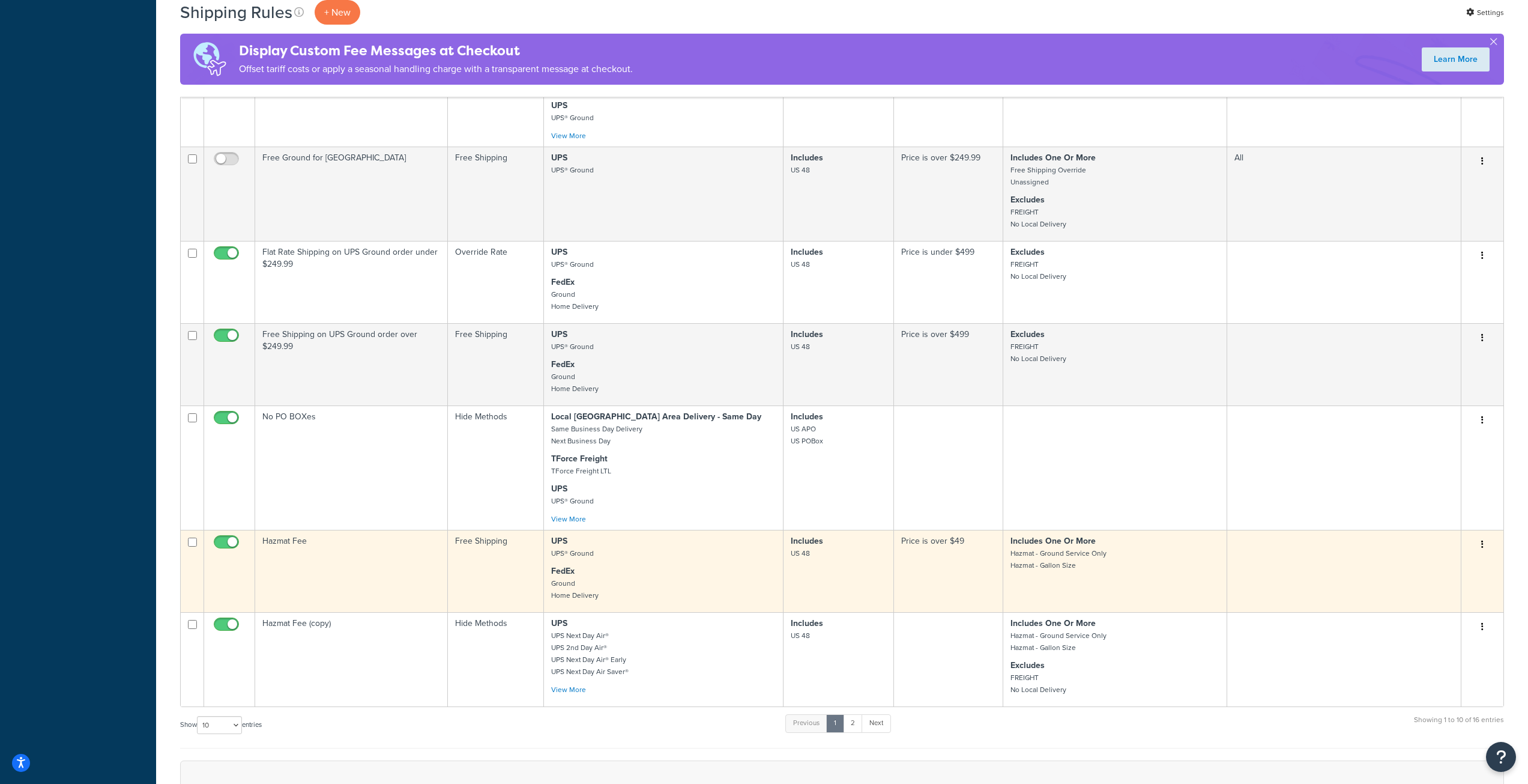
click at [786, 570] on td "Includes US 48" at bounding box center [839, 570] width 110 height 83
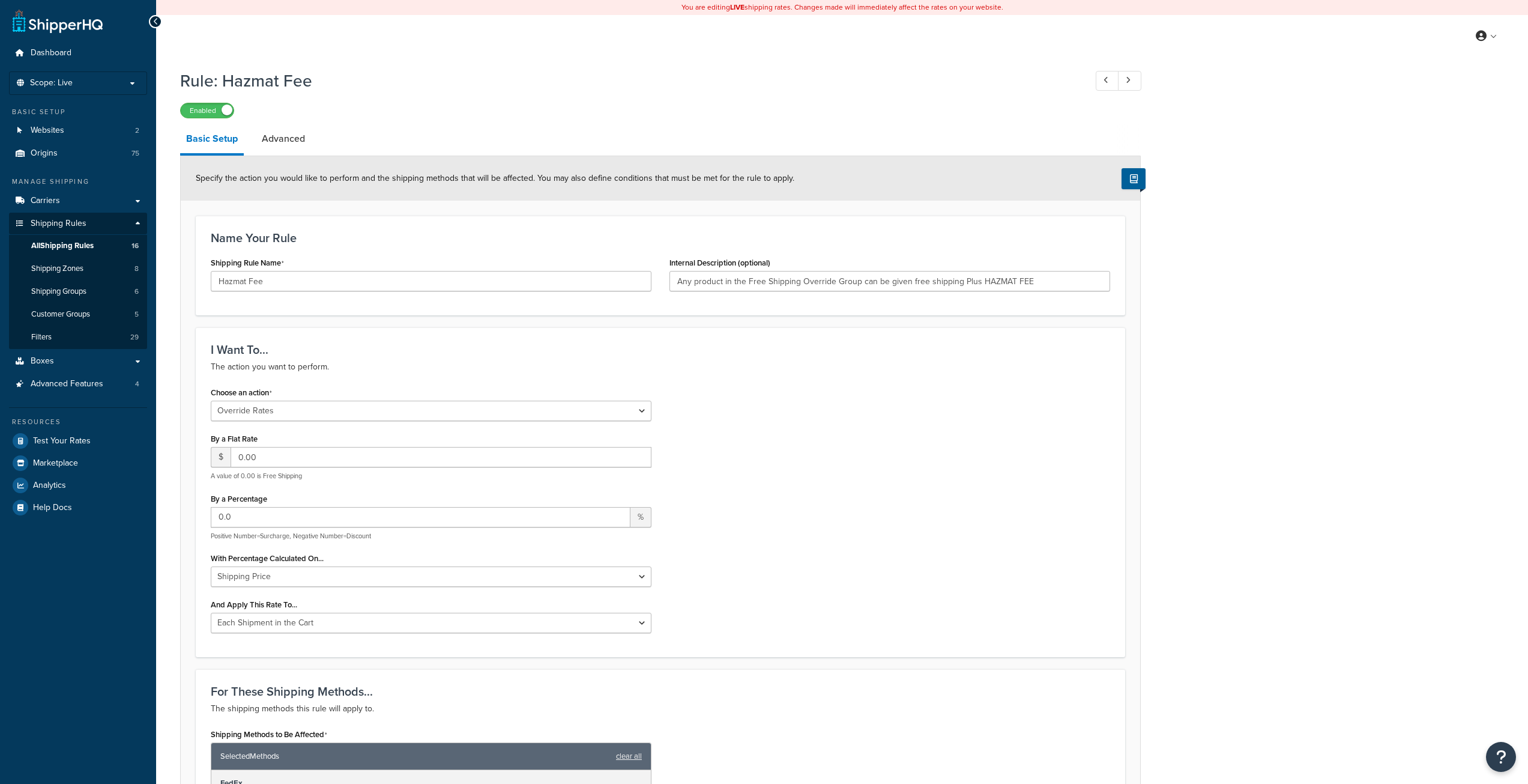
select select "OVERRIDE"
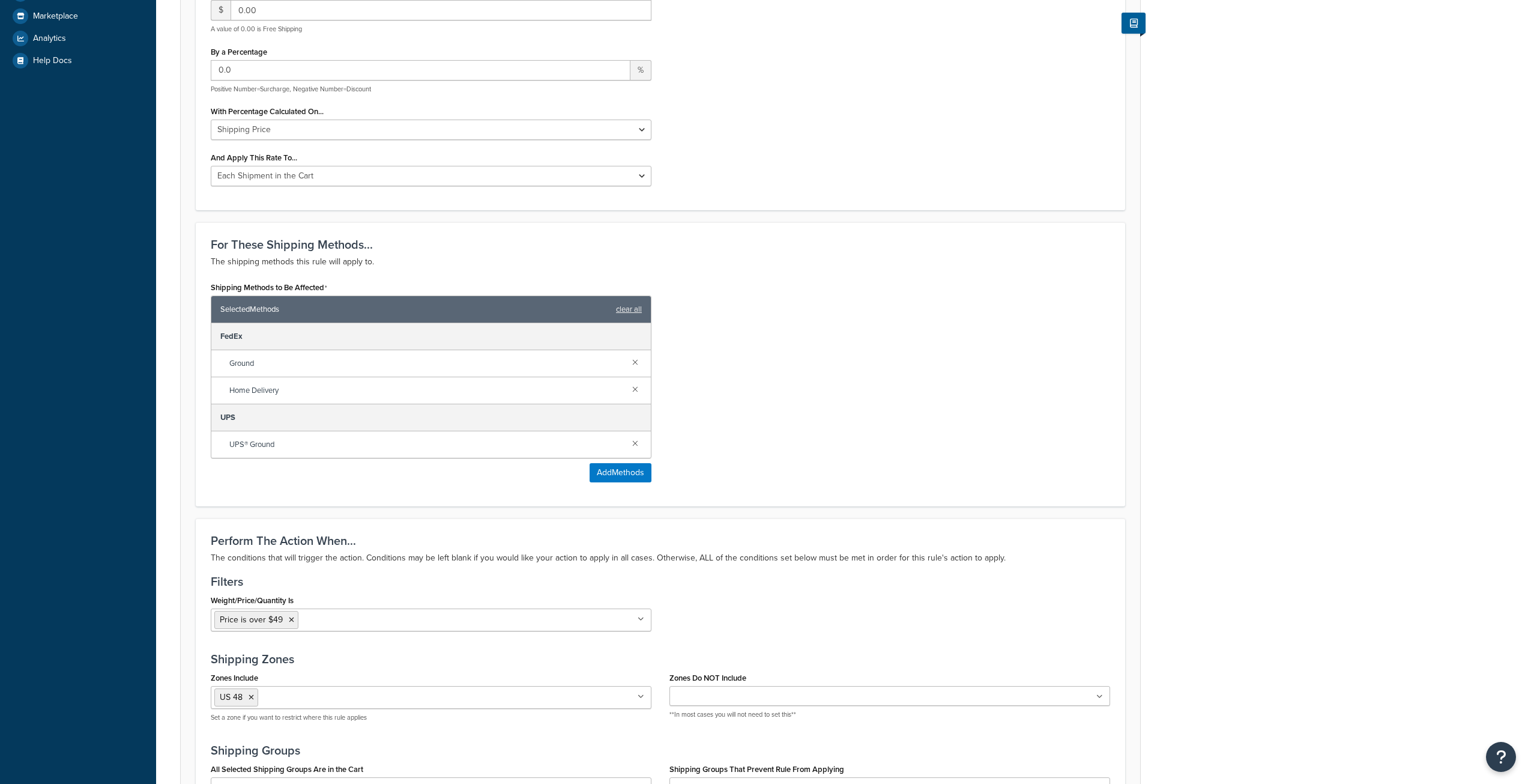
scroll to position [541, 0]
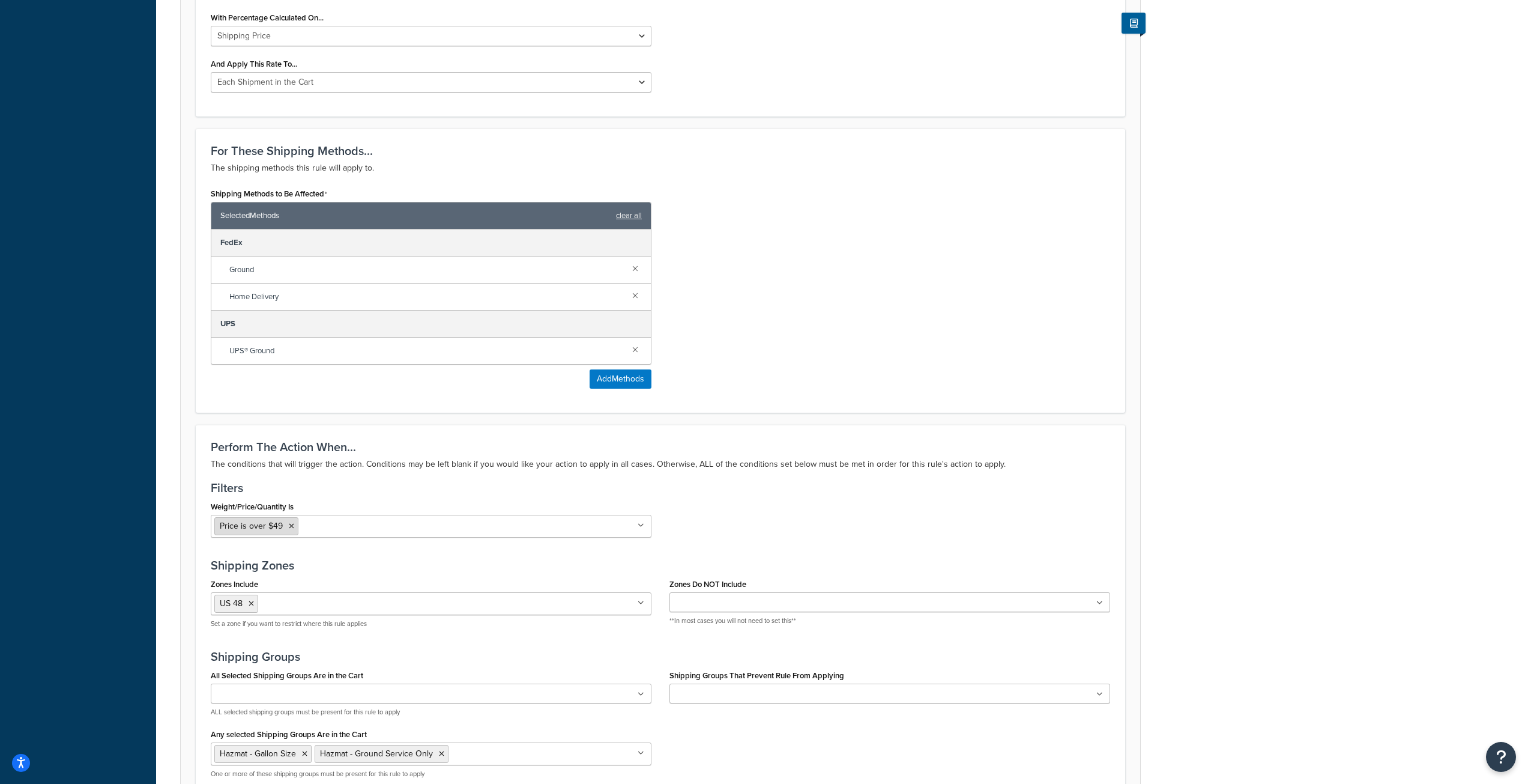
click at [291, 532] on li "Price is over $49" at bounding box center [256, 526] width 84 height 18
click at [291, 528] on icon at bounding box center [291, 526] width 5 height 7
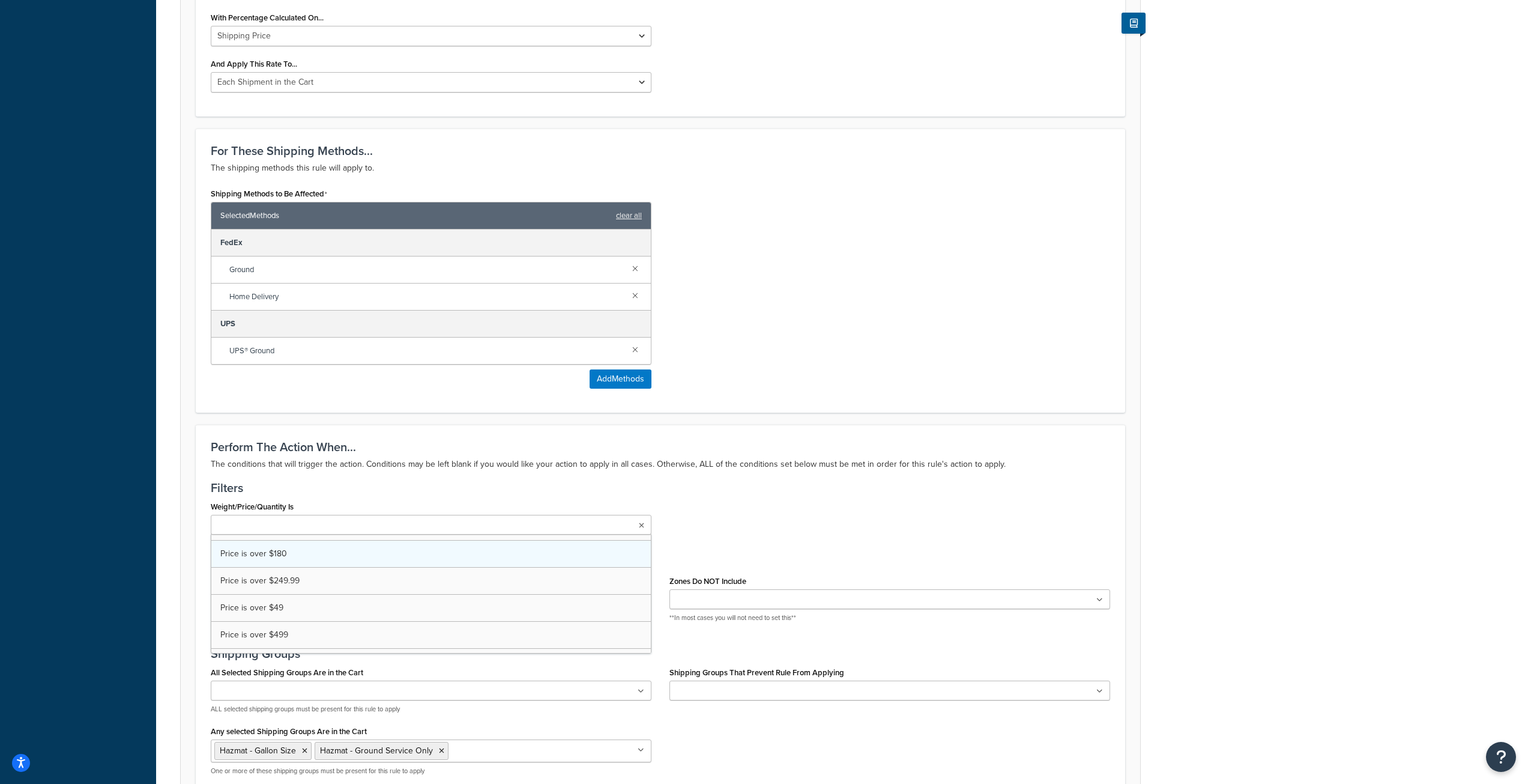
scroll to position [360, 0]
click at [955, 364] on div "Shipping Methods to Be Affected Selected Methods clear all FedEx Ground Home De…" at bounding box center [661, 291] width 918 height 213
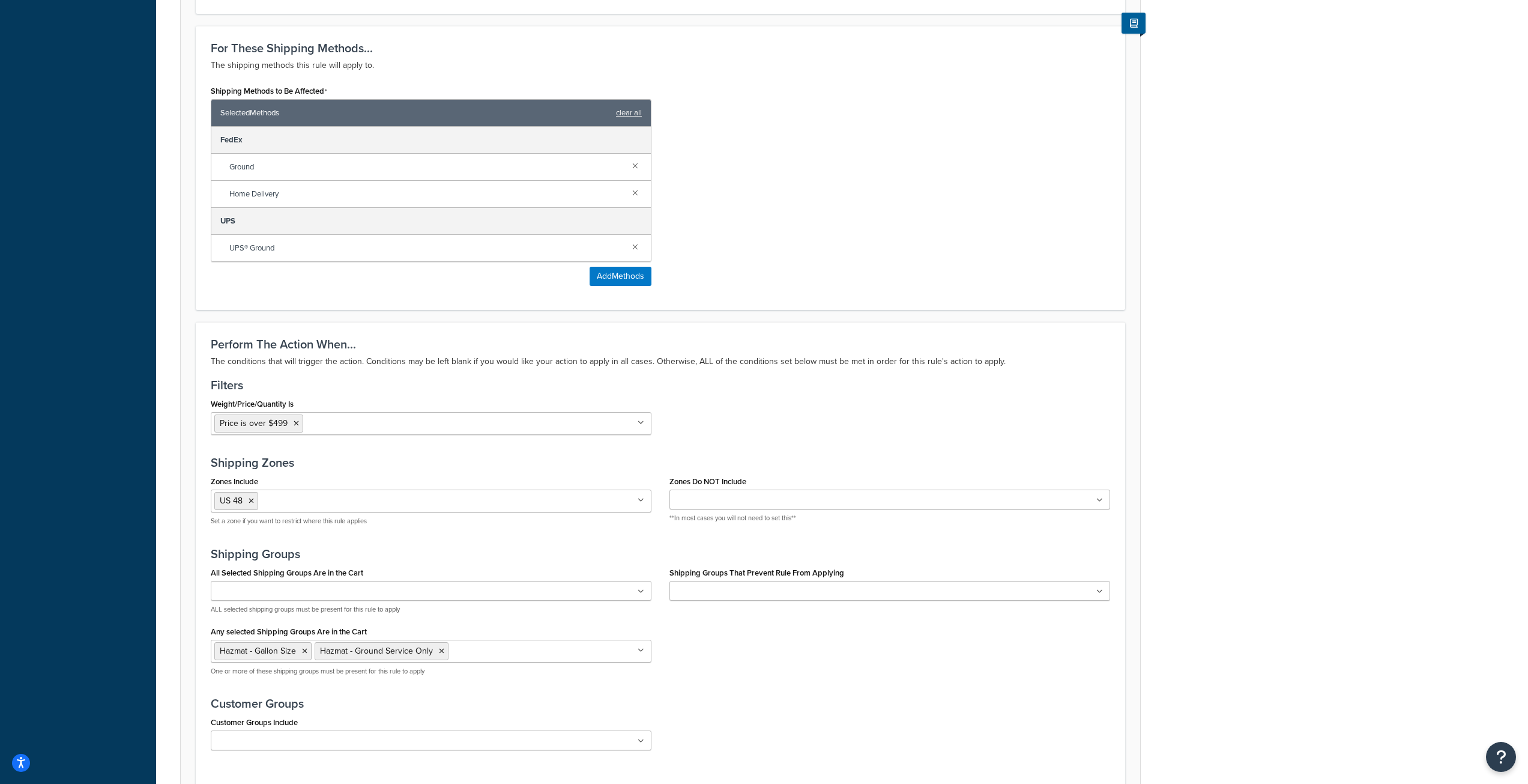
scroll to position [755, 0]
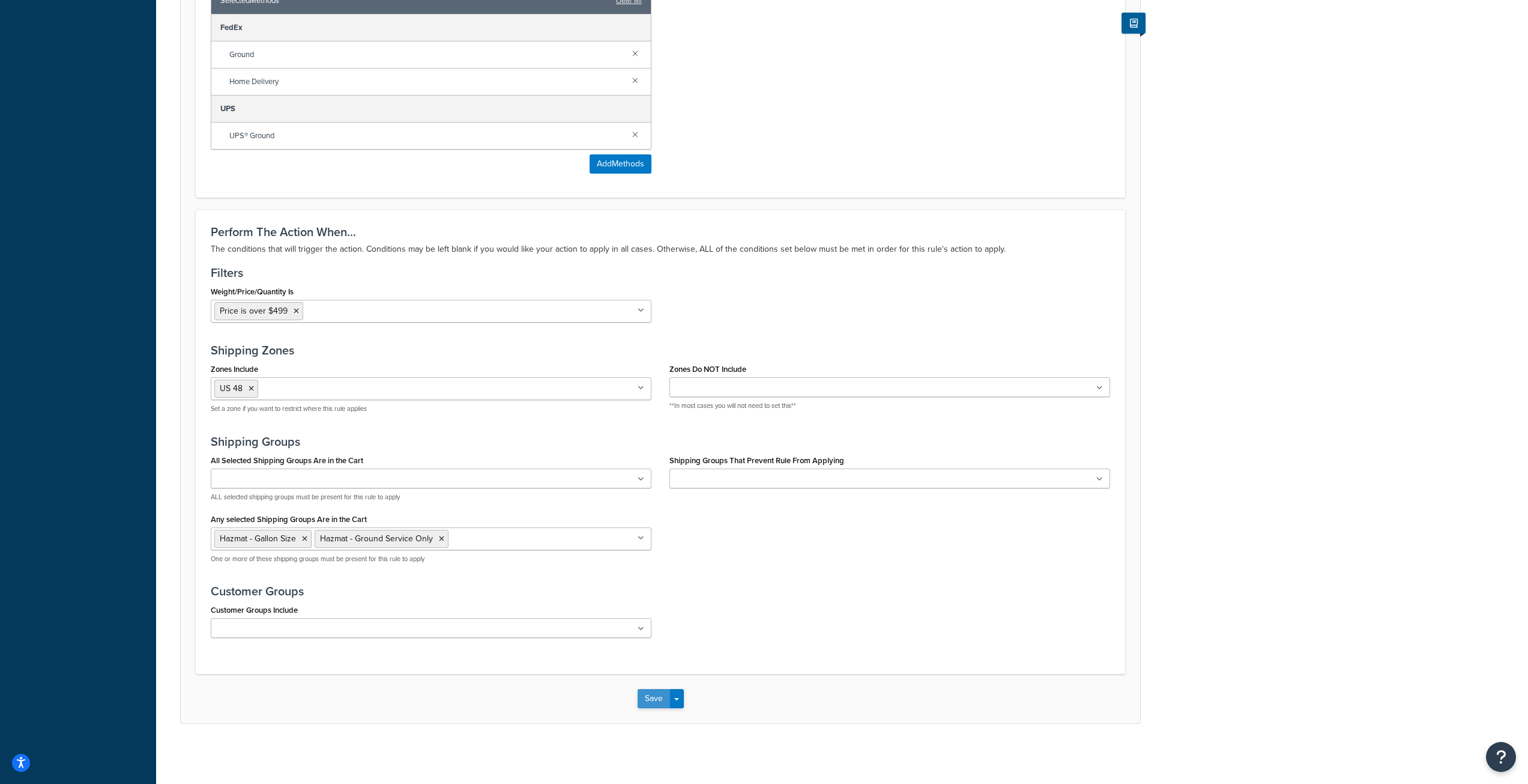
click at [655, 701] on button "Save" at bounding box center [654, 698] width 32 height 19
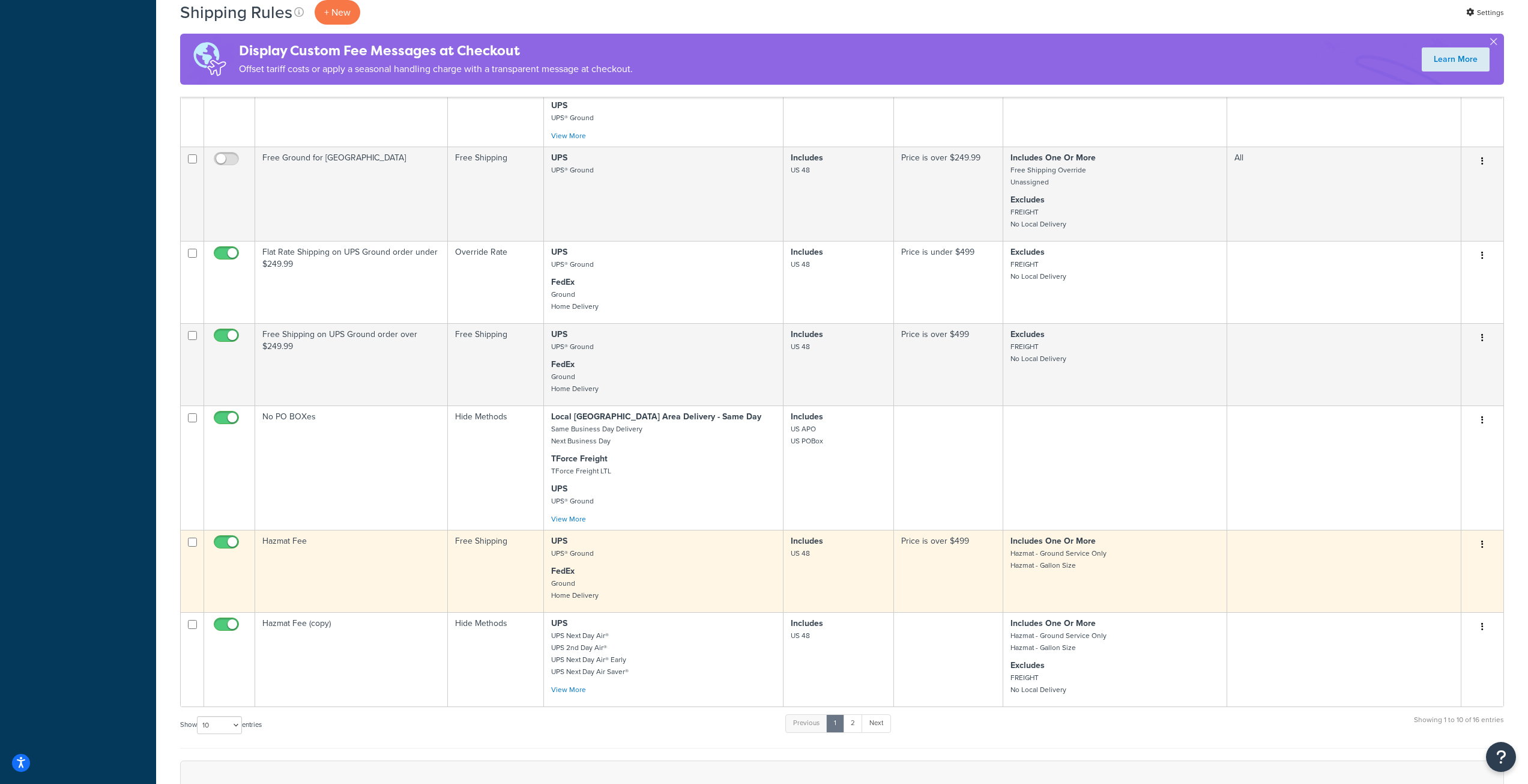
scroll to position [781, 0]
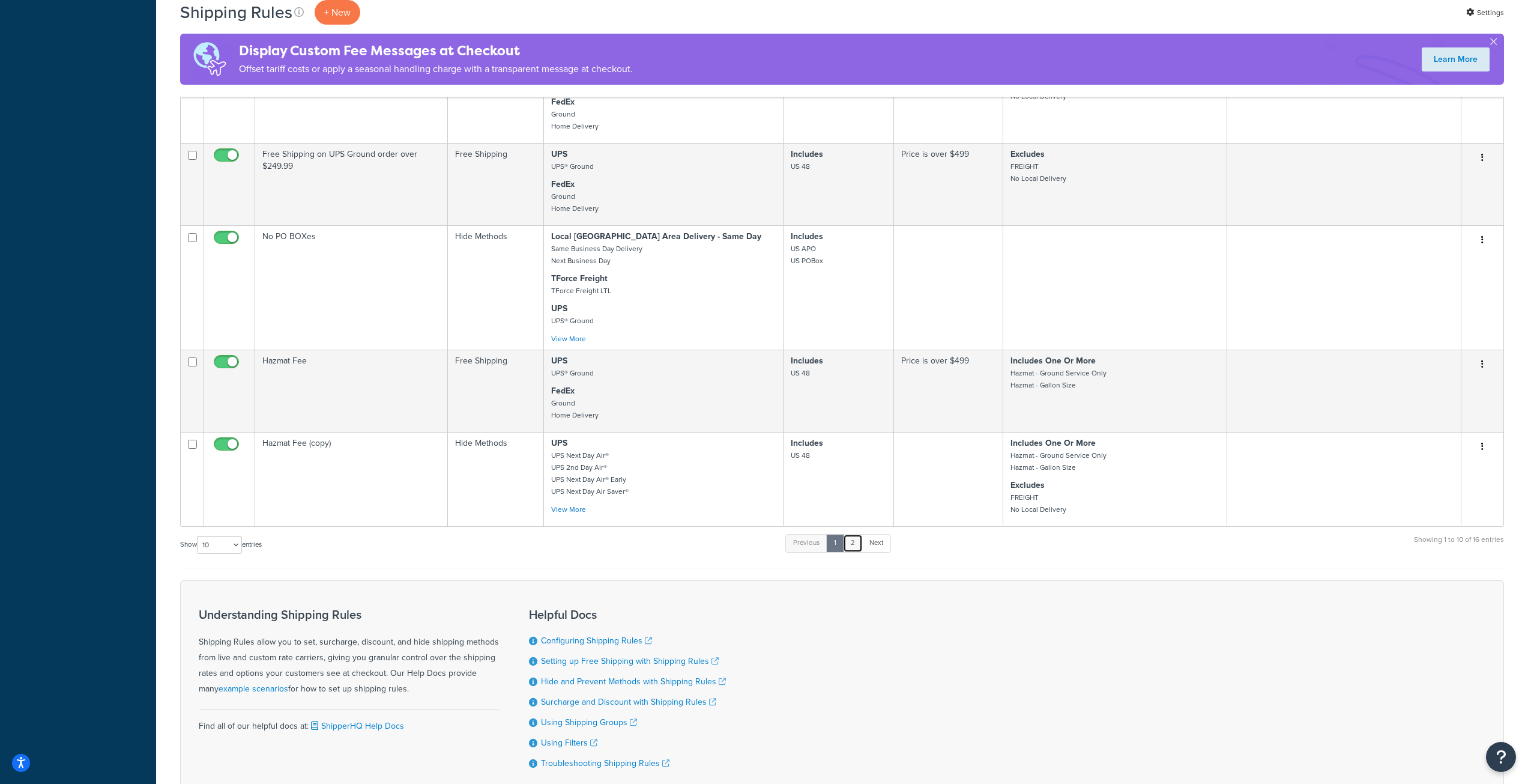
click at [854, 545] on link "2" at bounding box center [853, 542] width 20 height 18
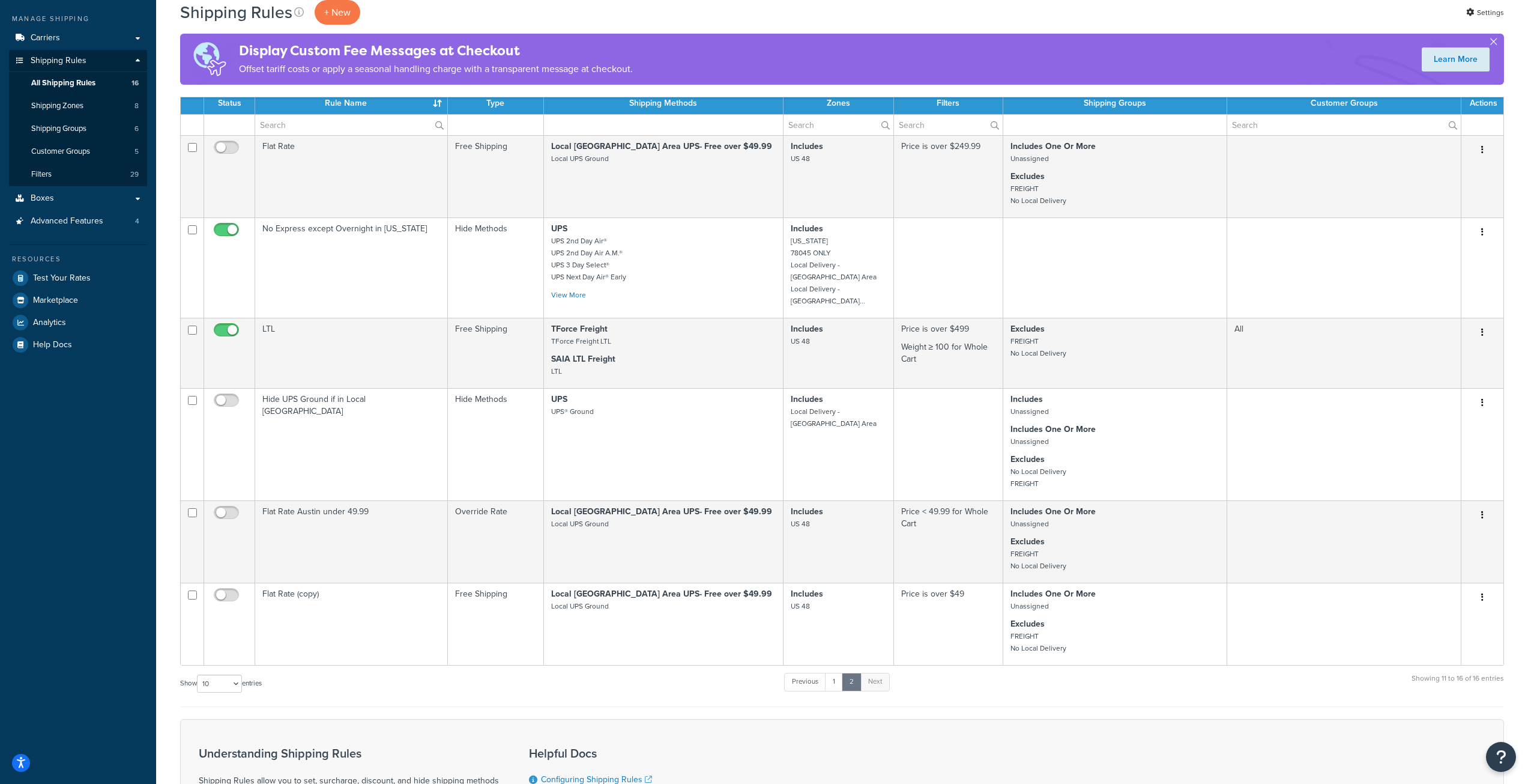
scroll to position [254, 0]
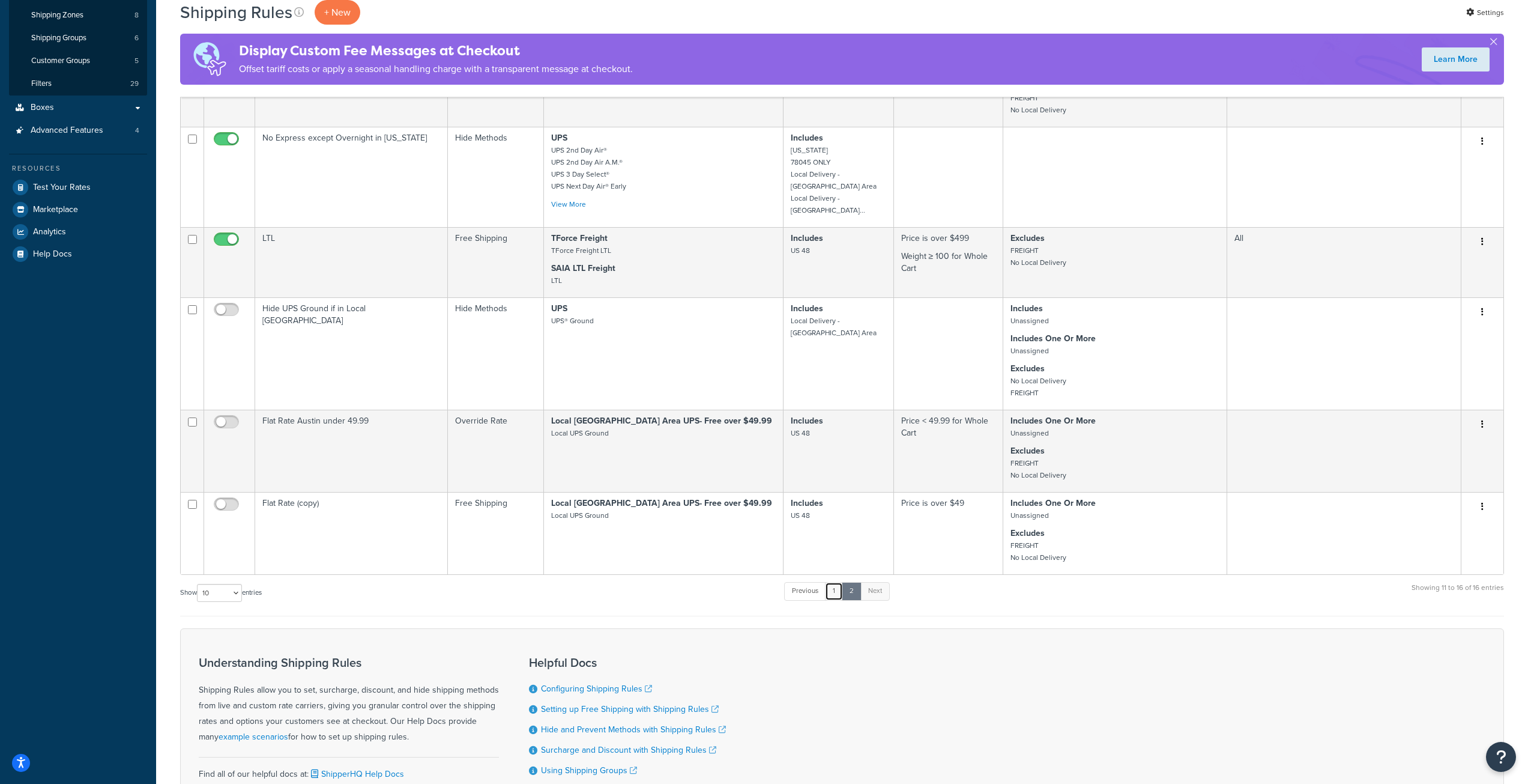
click at [838, 583] on link "1" at bounding box center [834, 590] width 18 height 18
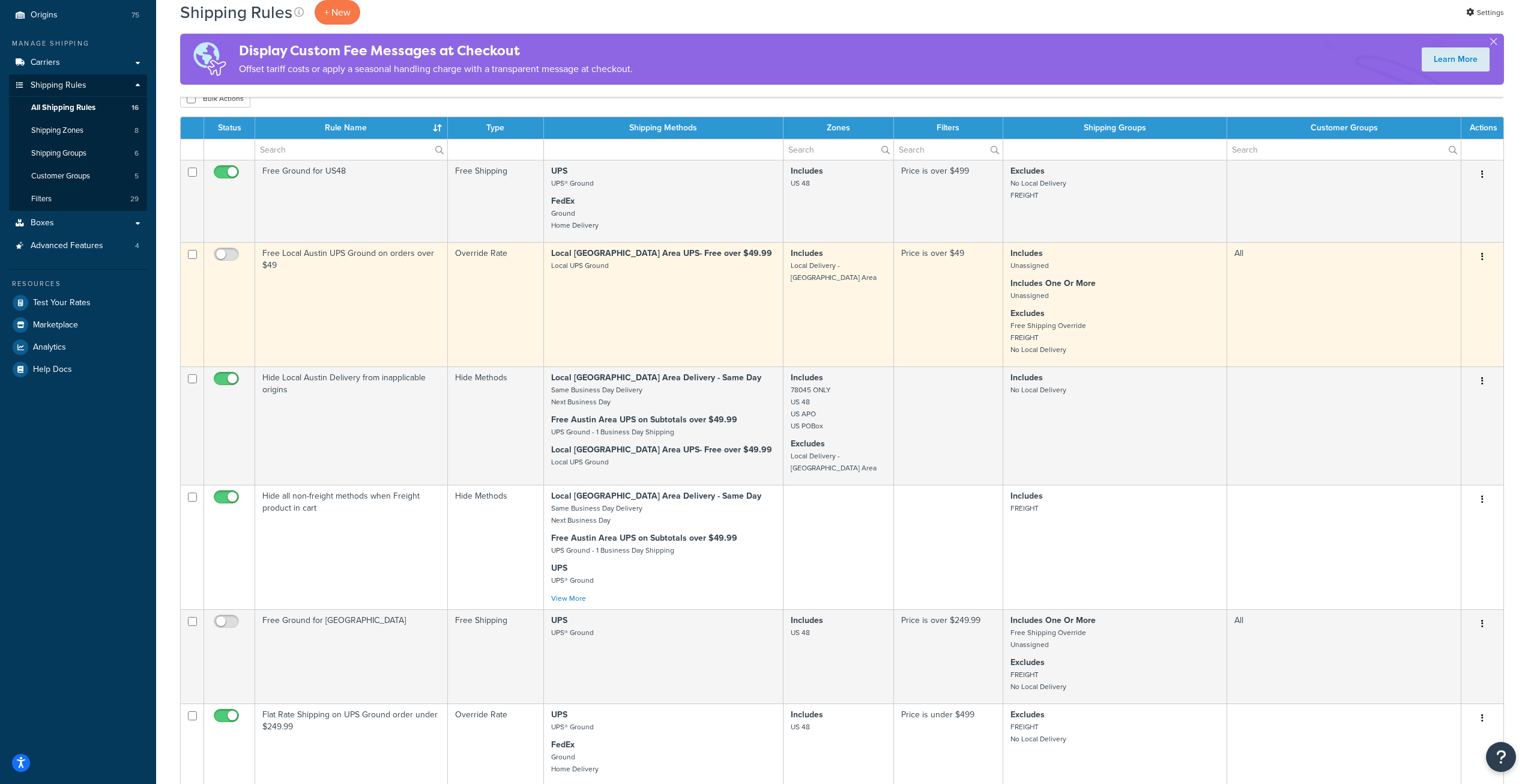
scroll to position [0, 0]
